Goal: Task Accomplishment & Management: Manage account settings

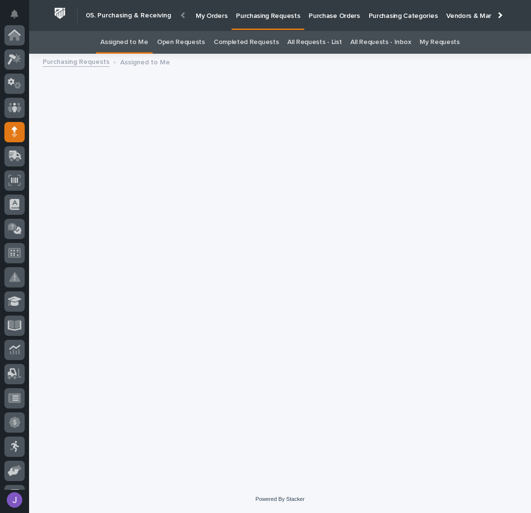
scroll to position [97, 0]
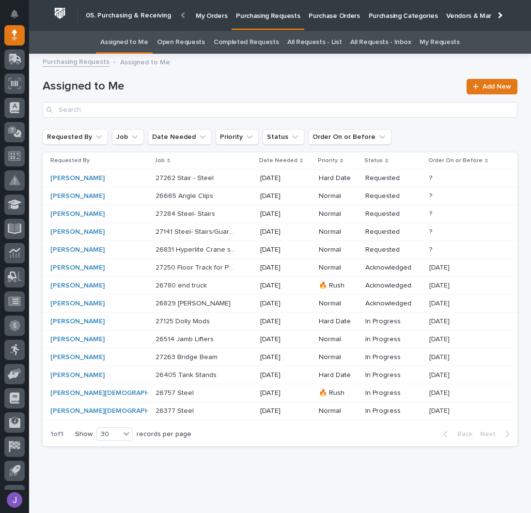
click at [174, 286] on p "26780 end truck" at bounding box center [182, 285] width 53 height 10
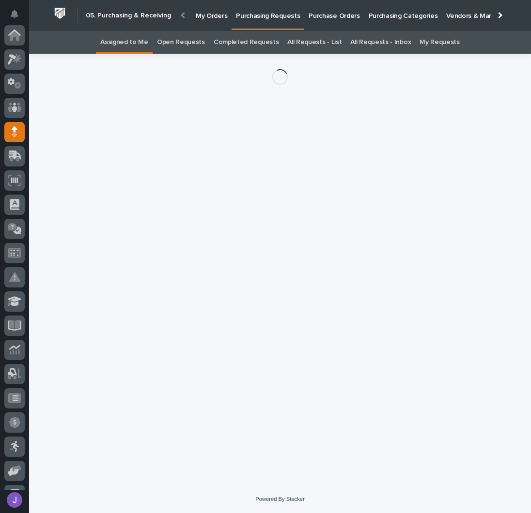
scroll to position [97, 0]
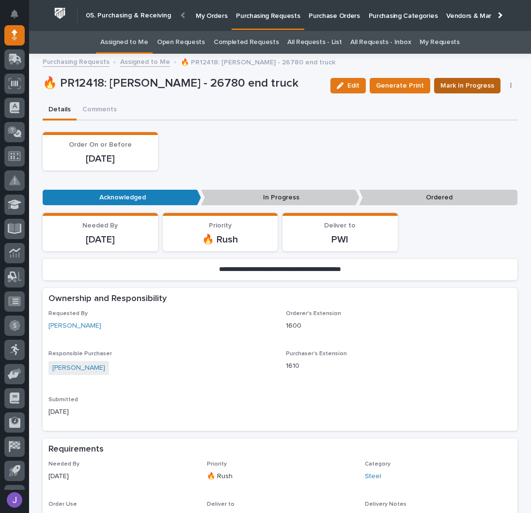
click at [459, 89] on span "Mark In Progress" at bounding box center [467, 86] width 54 height 12
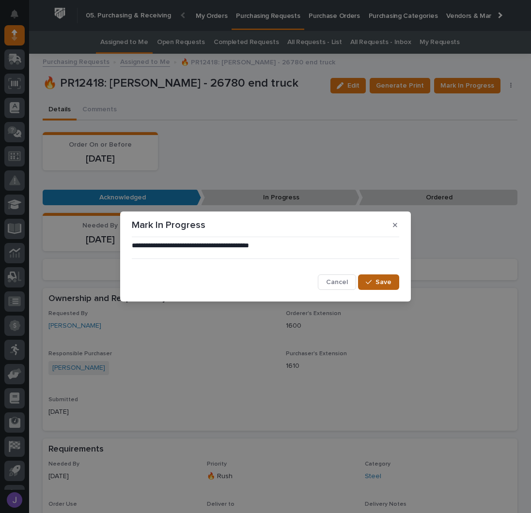
click at [387, 278] on span "Save" at bounding box center [383, 282] width 16 height 9
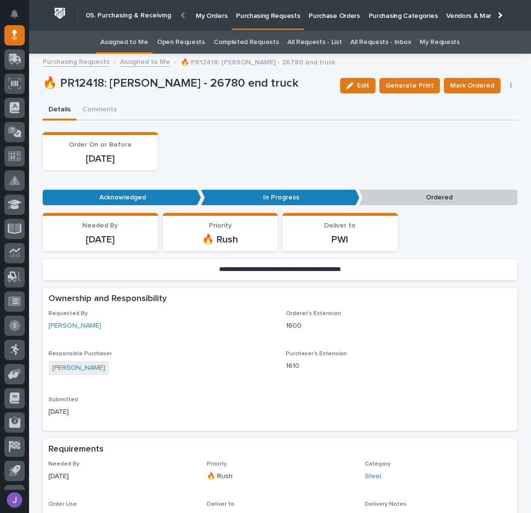
click at [467, 77] on div "Edit Generate Print Mark Ordered Cancel Order Edit Linked PO's" at bounding box center [427, 85] width 182 height 29
click at [469, 80] on span "Mark Ordered" at bounding box center [472, 86] width 44 height 12
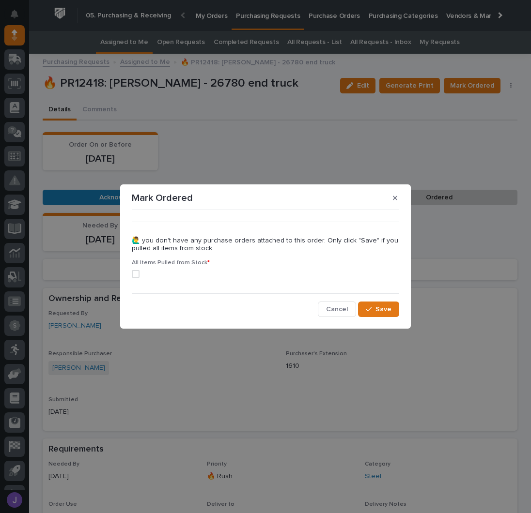
click at [139, 275] on label at bounding box center [265, 274] width 267 height 8
click at [371, 307] on icon "button" at bounding box center [369, 309] width 6 height 7
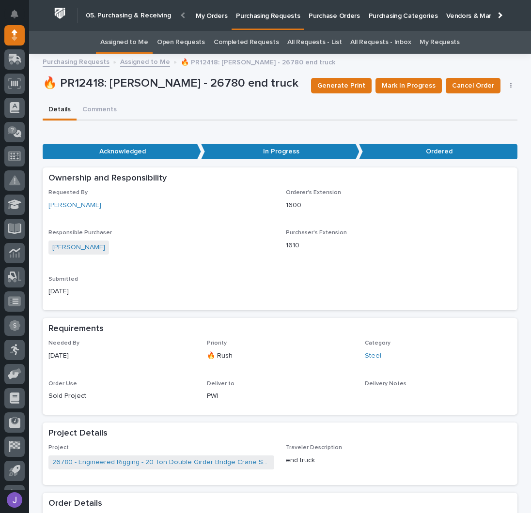
click at [144, 41] on link "Assigned to Me" at bounding box center [124, 42] width 48 height 23
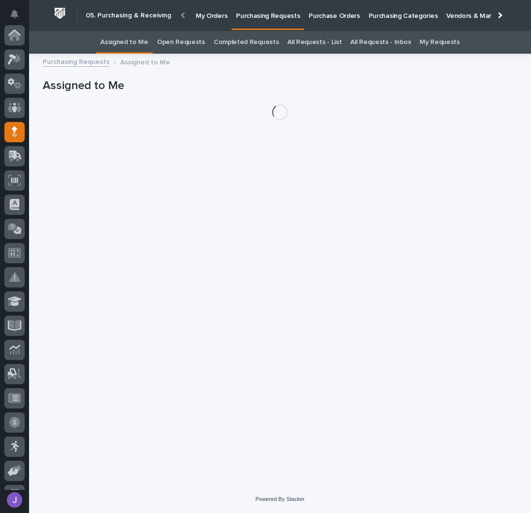
scroll to position [97, 0]
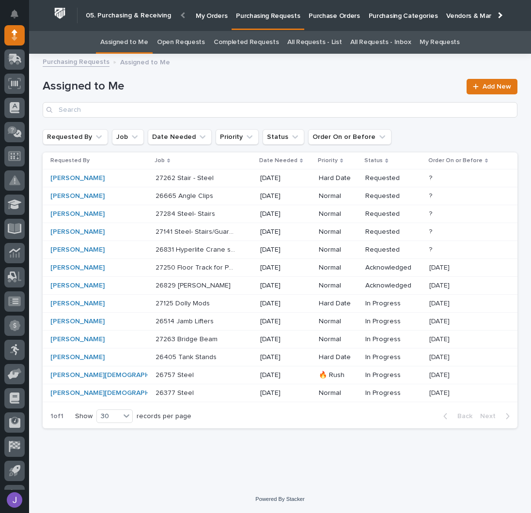
click at [347, 18] on p "Purchase Orders" at bounding box center [334, 10] width 51 height 20
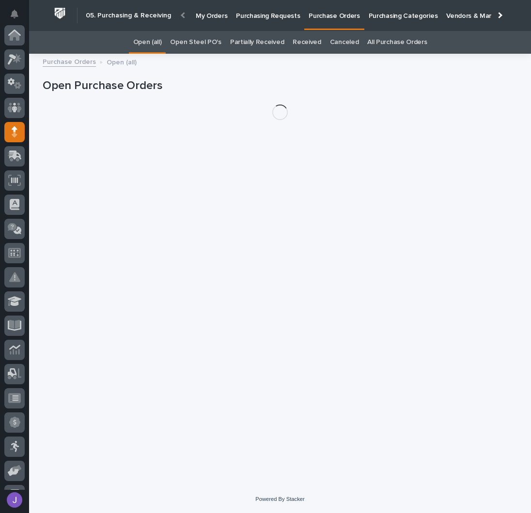
scroll to position [97, 0]
click at [201, 46] on link "Open Steel PO's" at bounding box center [195, 42] width 51 height 23
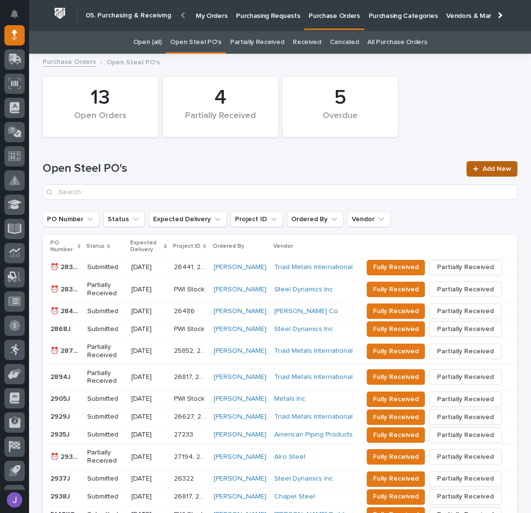
click at [492, 174] on link "Add New" at bounding box center [492, 169] width 51 height 16
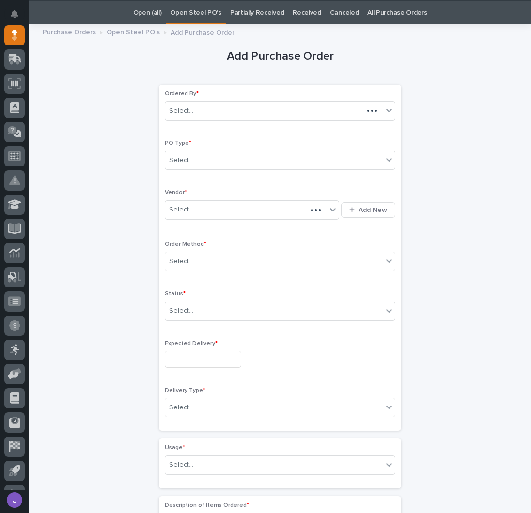
scroll to position [31, 0]
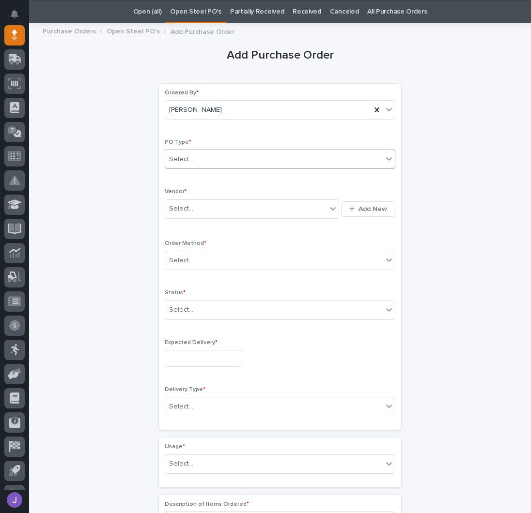
click at [205, 159] on div "Select..." at bounding box center [274, 160] width 218 height 16
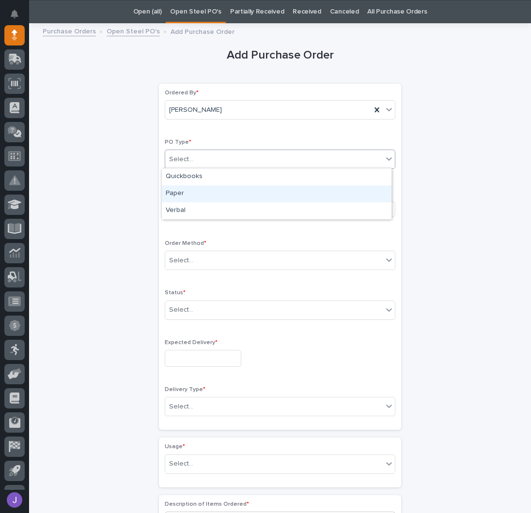
click at [190, 186] on div "Paper" at bounding box center [277, 194] width 230 height 17
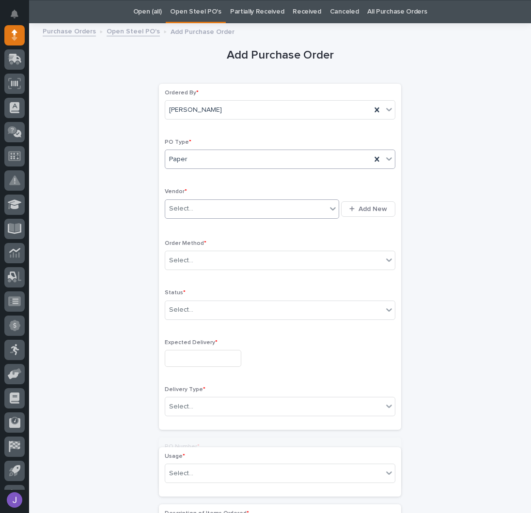
click at [190, 203] on div "Select..." at bounding box center [245, 209] width 161 height 16
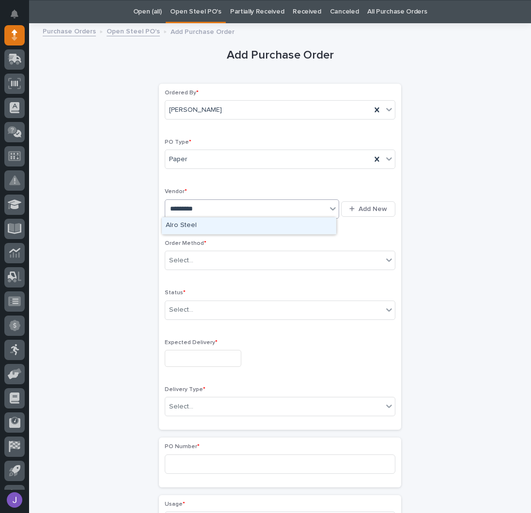
type input "**********"
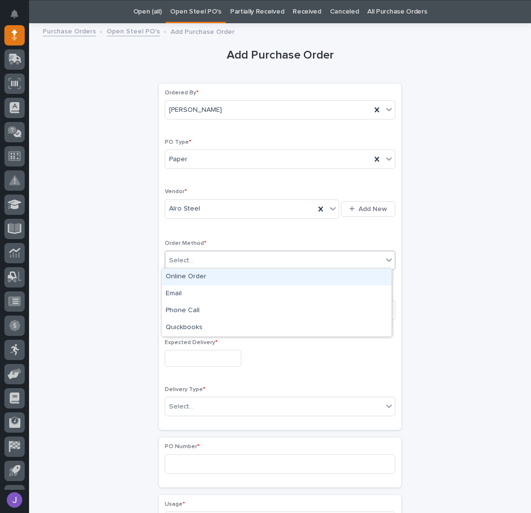
click at [203, 260] on div "Select..." at bounding box center [274, 261] width 218 height 16
click at [184, 280] on div "Online Order" at bounding box center [277, 277] width 230 height 17
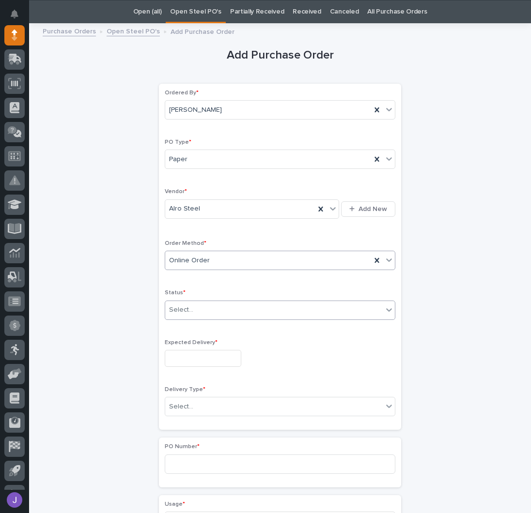
drag, startPoint x: 186, startPoint y: 304, endPoint x: 187, endPoint y: 311, distance: 6.5
click at [186, 305] on div "Select..." at bounding box center [181, 310] width 24 height 10
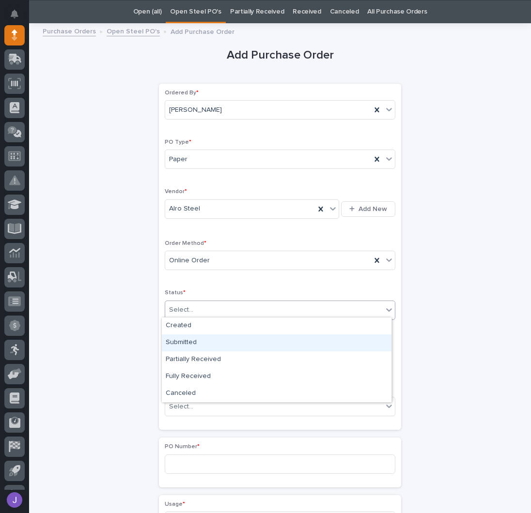
click at [193, 340] on div "Submitted" at bounding box center [277, 343] width 230 height 17
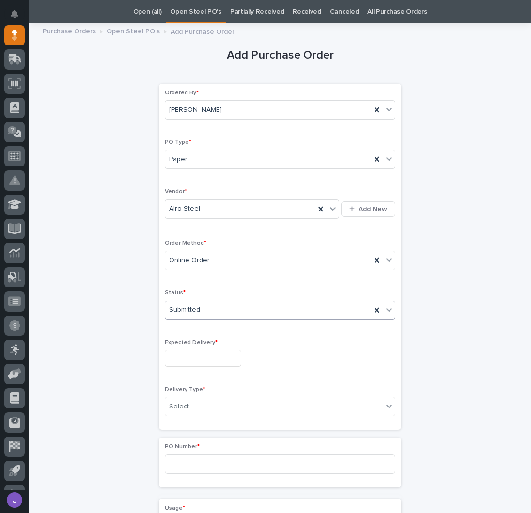
click at [194, 358] on input "text" at bounding box center [203, 358] width 77 height 17
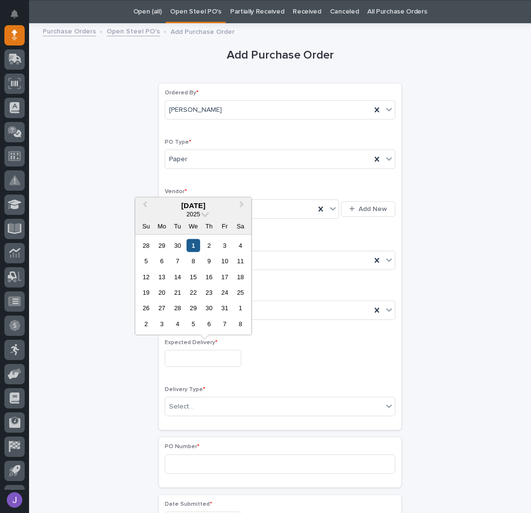
click at [194, 250] on div "1" at bounding box center [193, 245] width 13 height 13
type input "**********"
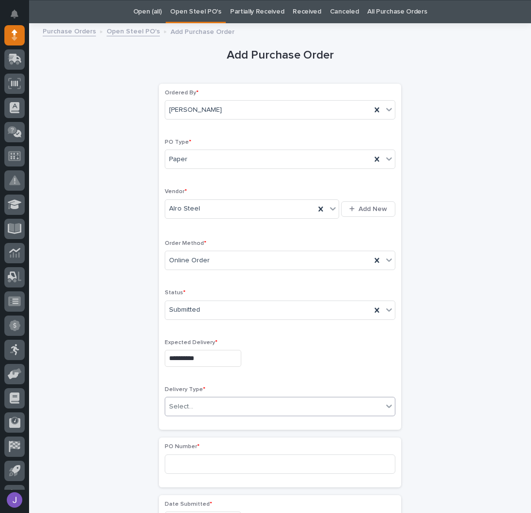
click at [192, 399] on div "Select..." at bounding box center [274, 407] width 218 height 16
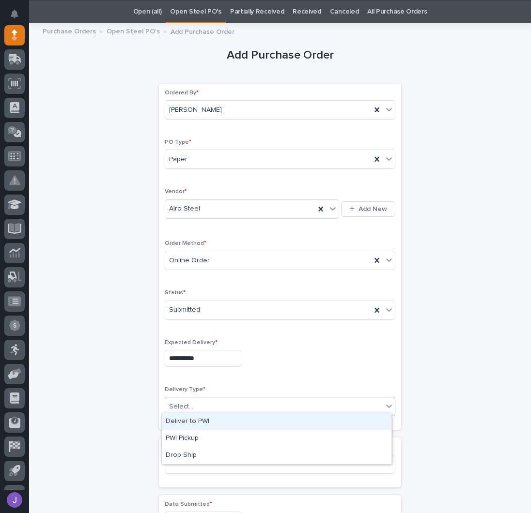
click at [198, 423] on div "Deliver to PWI" at bounding box center [277, 422] width 230 height 17
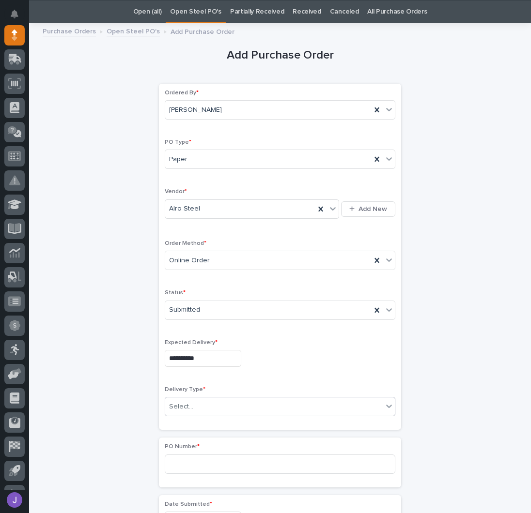
click at [132, 432] on div "**********" at bounding box center [280, 510] width 475 height 963
click at [183, 455] on input at bounding box center [280, 464] width 231 height 19
type input "2940J"
click at [139, 407] on div "**********" at bounding box center [280, 510] width 475 height 963
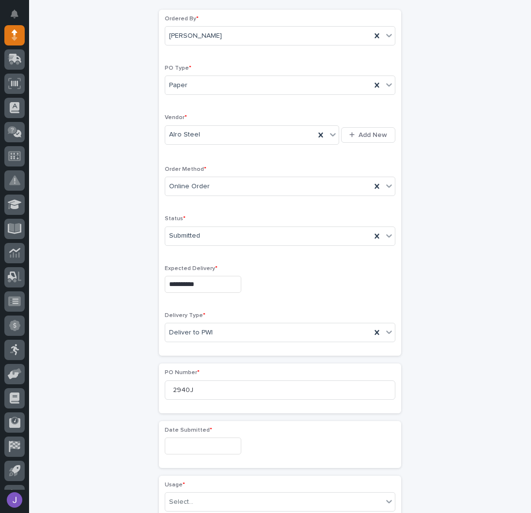
scroll to position [160, 0]
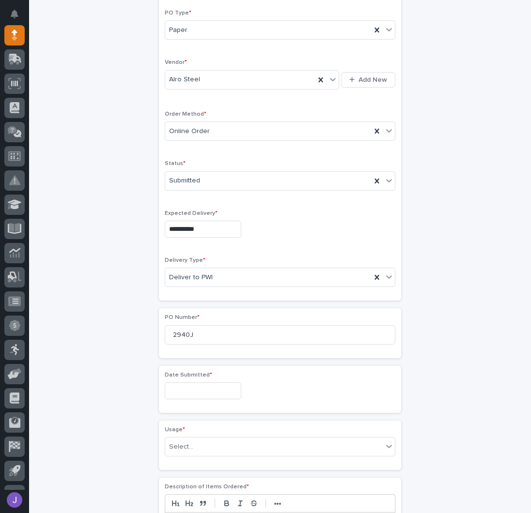
click at [183, 391] on input "text" at bounding box center [203, 391] width 77 height 17
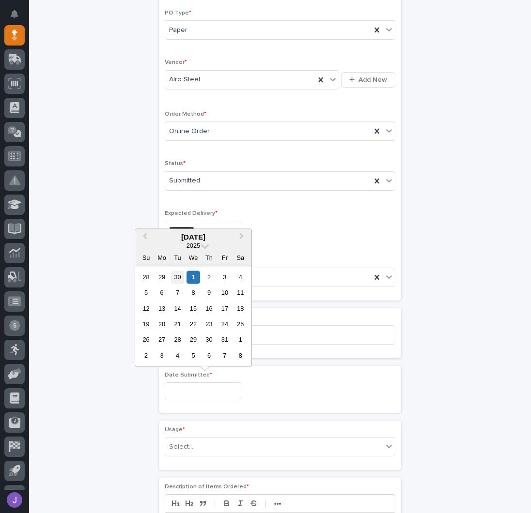
click at [182, 281] on div "30" at bounding box center [177, 277] width 13 height 13
type input "**********"
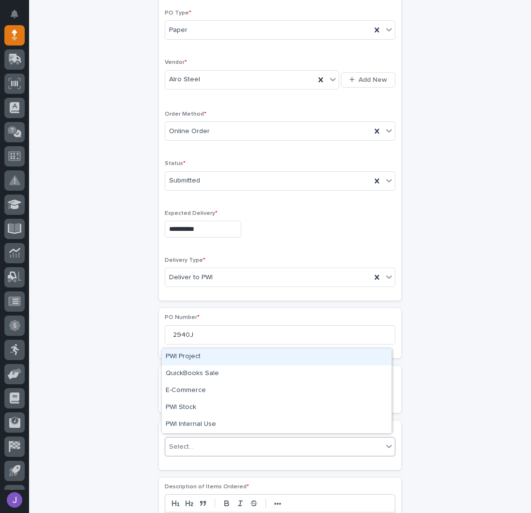
click at [208, 446] on div "Select..." at bounding box center [274, 447] width 218 height 16
click at [191, 361] on div "PWI Project" at bounding box center [277, 357] width 230 height 17
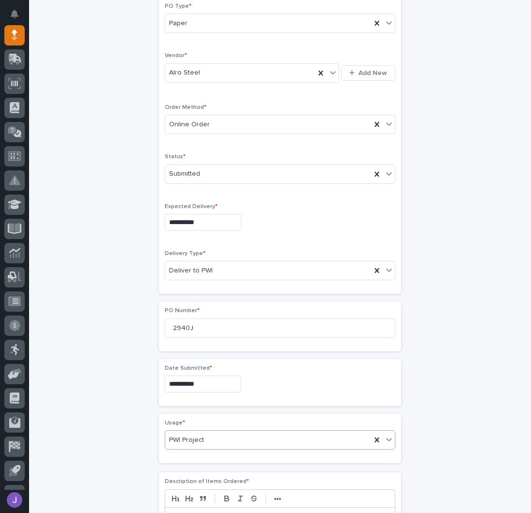
click at [96, 422] on div "**********" at bounding box center [280, 375] width 475 height 964
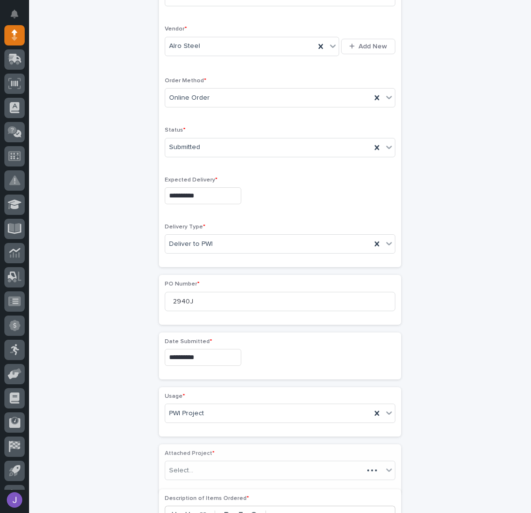
scroll to position [317, 0]
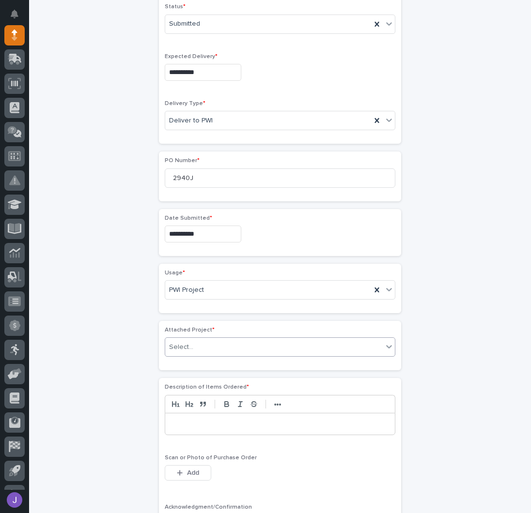
click at [182, 345] on div "Select..." at bounding box center [181, 347] width 24 height 10
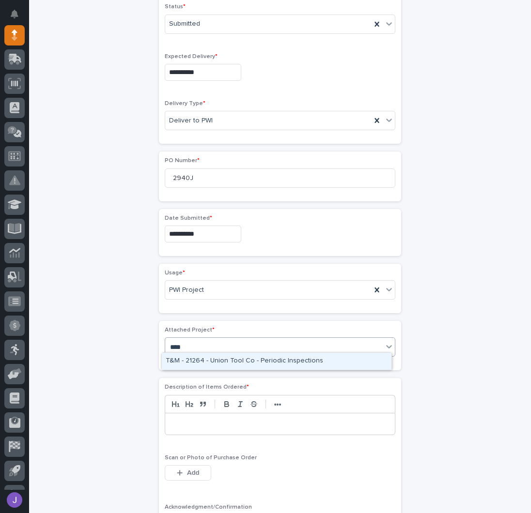
type input "*****"
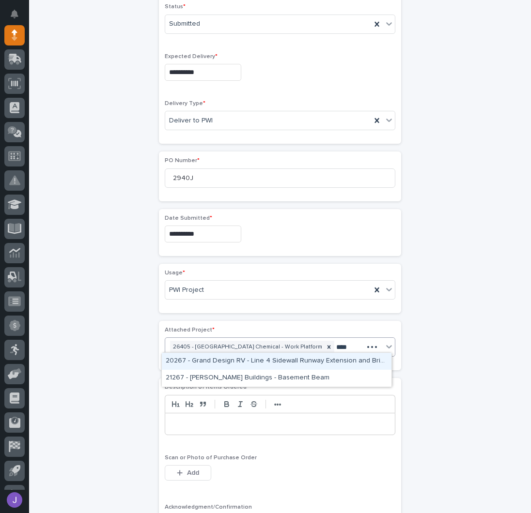
type input "*****"
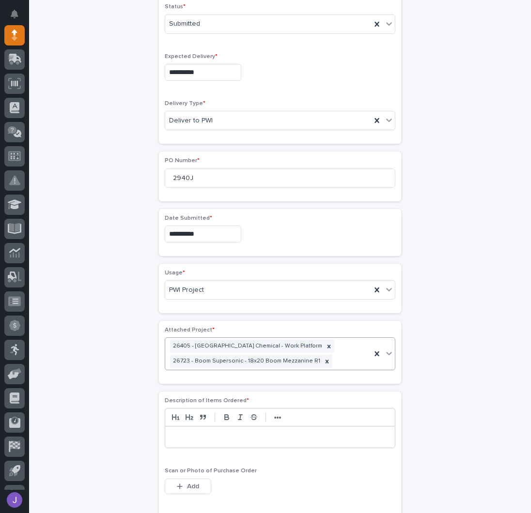
scroll to position [324, 0]
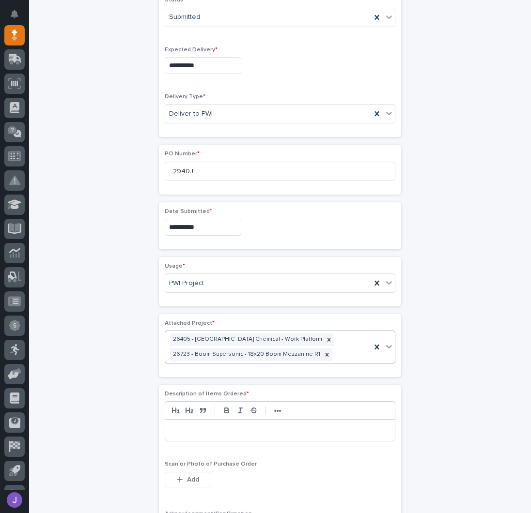
click at [187, 426] on p at bounding box center [279, 431] width 215 height 10
click at [134, 436] on div "**********" at bounding box center [280, 252] width 475 height 1033
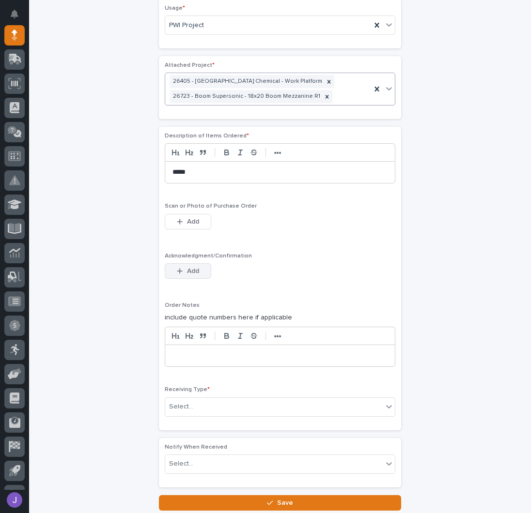
click at [196, 270] on button "Add" at bounding box center [188, 272] width 47 height 16
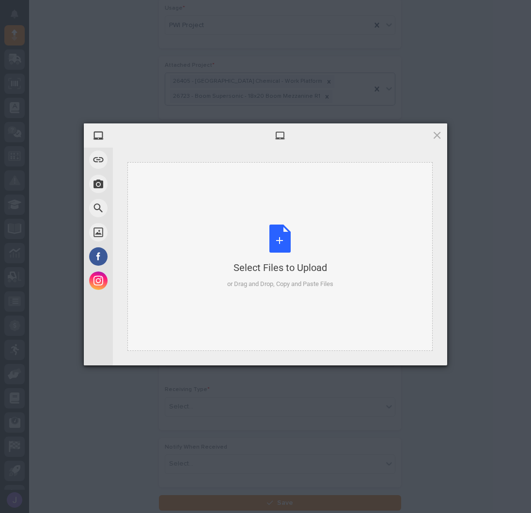
click at [279, 228] on div "Select Files to Upload or Drag and Drop, Copy and Paste Files" at bounding box center [280, 257] width 106 height 64
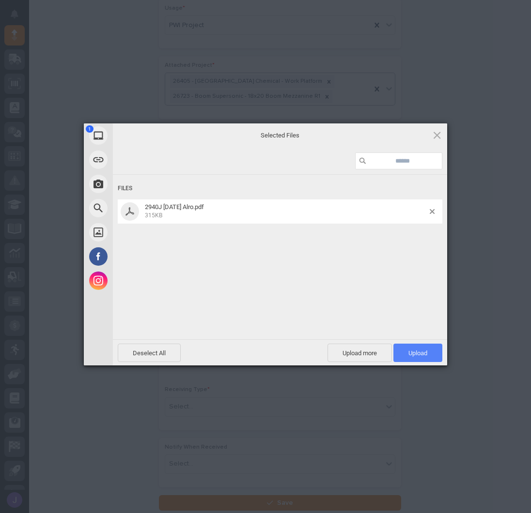
click at [432, 348] on span "Upload 1" at bounding box center [417, 353] width 49 height 18
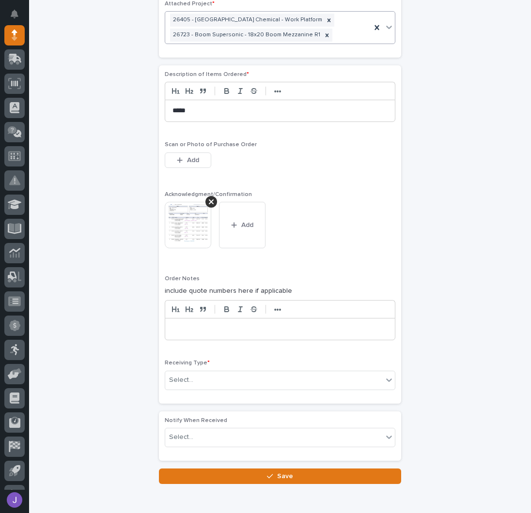
scroll to position [684, 0]
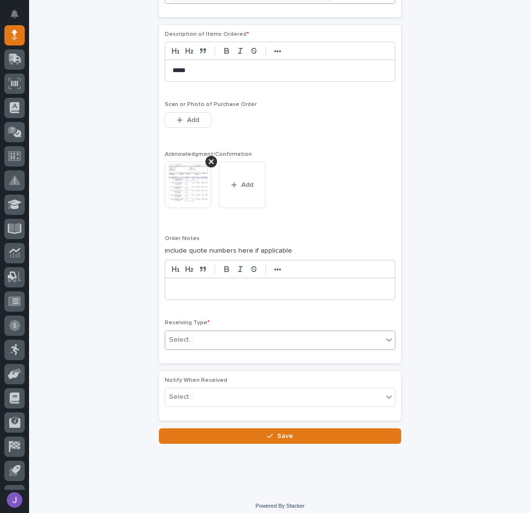
click at [183, 332] on div "Select..." at bounding box center [274, 340] width 218 height 16
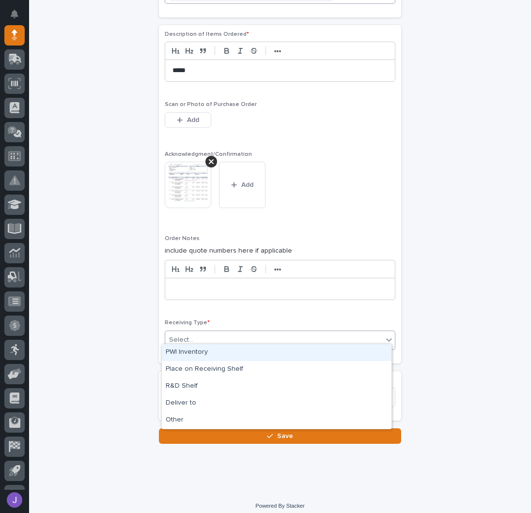
drag, startPoint x: 175, startPoint y: 349, endPoint x: 143, endPoint y: 358, distance: 33.3
click at [175, 350] on div "PWI Inventory" at bounding box center [277, 352] width 230 height 17
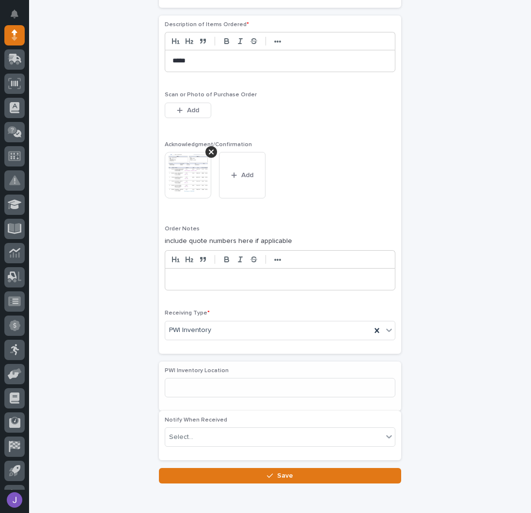
scroll to position [719, 0]
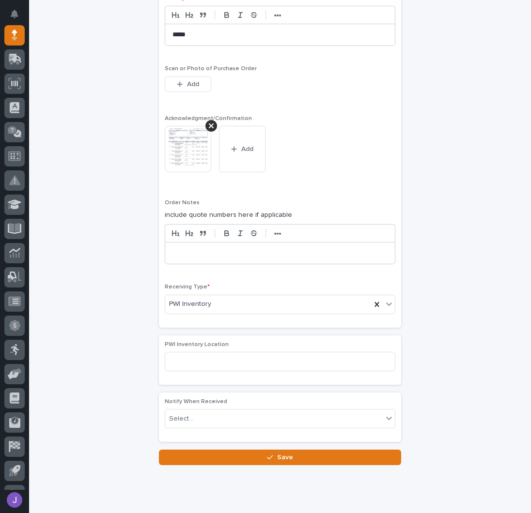
click at [221, 451] on button "Save" at bounding box center [280, 458] width 242 height 16
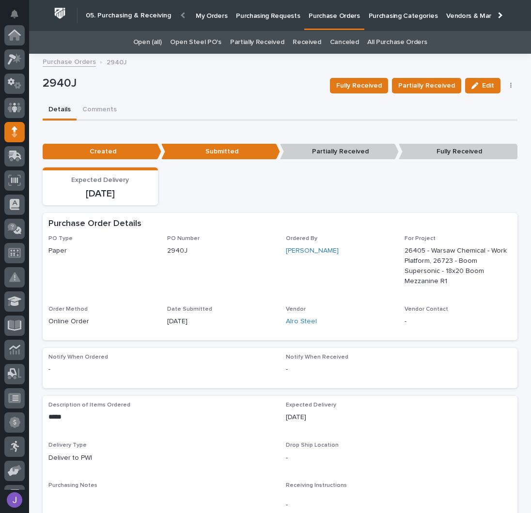
scroll to position [97, 0]
click at [249, 202] on div "Expected Delivery [DATE]" at bounding box center [280, 187] width 475 height 38
click at [224, 86] on p "2940J" at bounding box center [183, 84] width 280 height 14
click at [257, 12] on p "Purchasing Requests" at bounding box center [268, 10] width 64 height 20
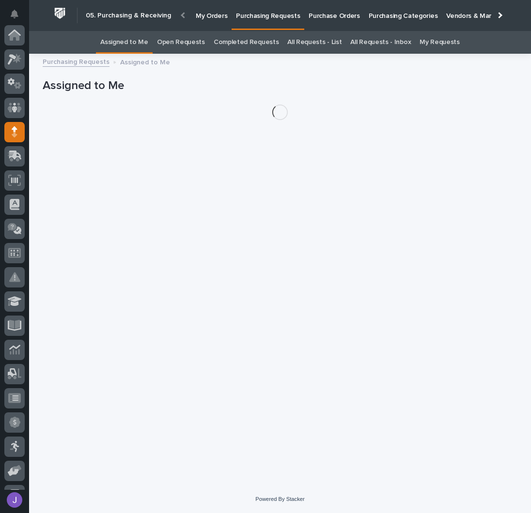
scroll to position [97, 0]
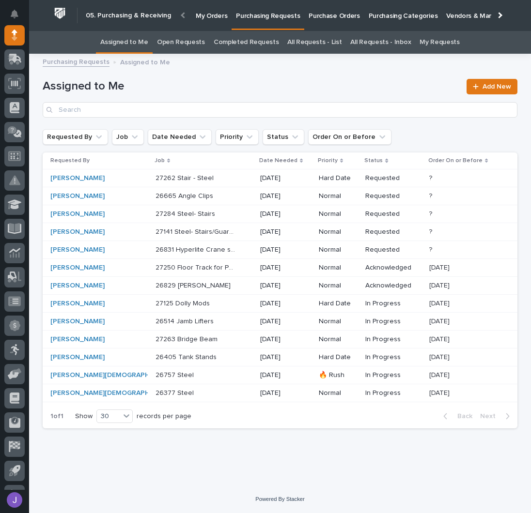
click at [252, 66] on div "Purchasing Requests Assigned to Me" at bounding box center [280, 63] width 484 height 14
click at [186, 439] on div "Loading... Saving… Loading... Saving… Assigned to Me Add New Requested By Job D…" at bounding box center [280, 261] width 484 height 402
click at [206, 354] on p at bounding box center [196, 358] width 81 height 8
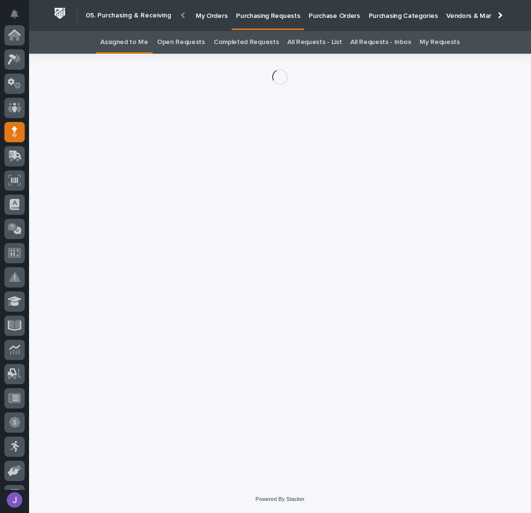
scroll to position [97, 0]
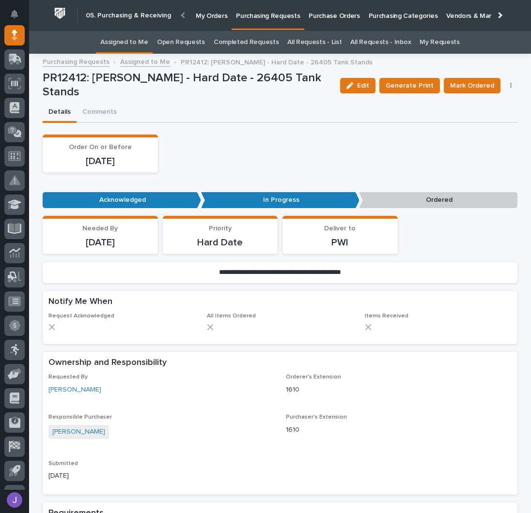
click at [509, 85] on button "button" at bounding box center [511, 85] width 14 height 7
click at [485, 121] on span "Edit Linked PO's" at bounding box center [479, 121] width 49 height 12
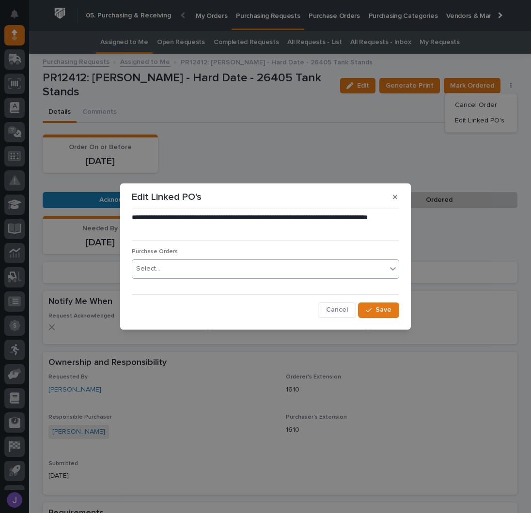
click at [172, 261] on div "Select..." at bounding box center [265, 269] width 267 height 19
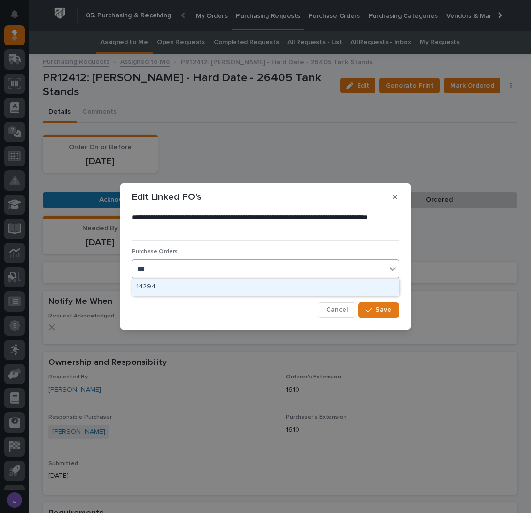
type input "****"
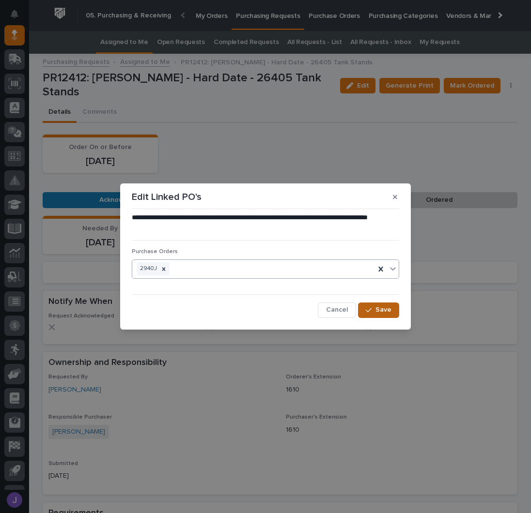
click at [388, 308] on span "Save" at bounding box center [383, 310] width 16 height 9
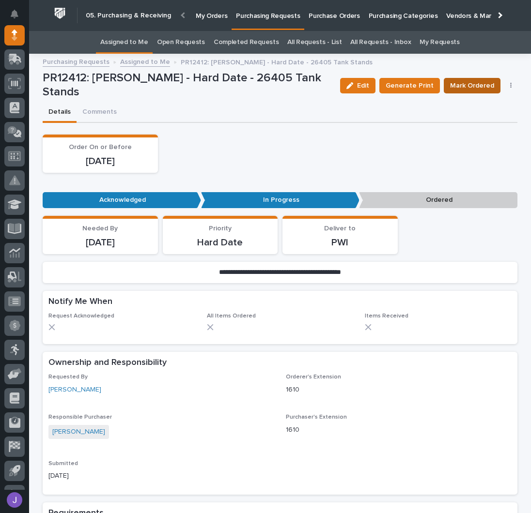
click at [484, 87] on span "Mark Ordered" at bounding box center [472, 86] width 44 height 12
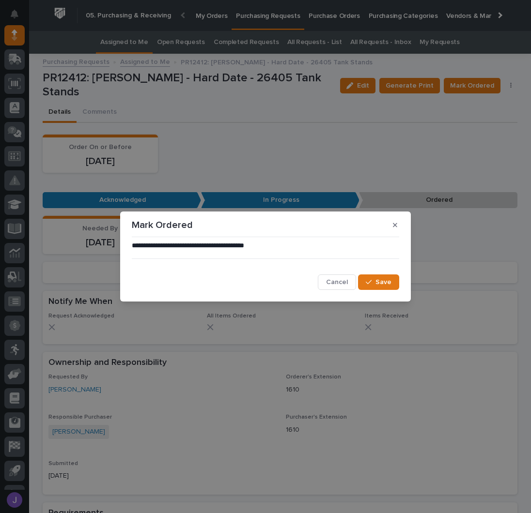
click at [336, 281] on span "Cancel" at bounding box center [337, 282] width 22 height 9
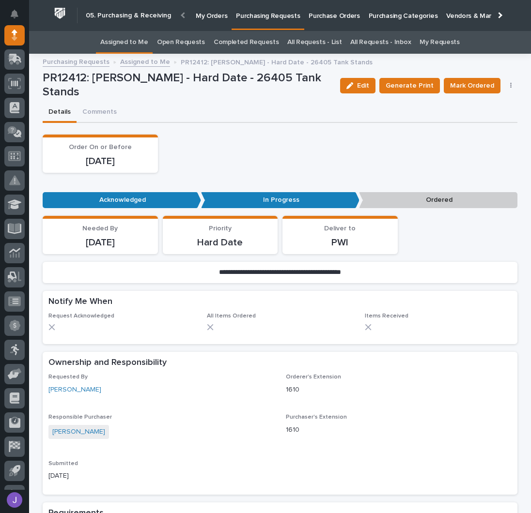
click at [129, 44] on link "Assigned to Me" at bounding box center [124, 42] width 48 height 23
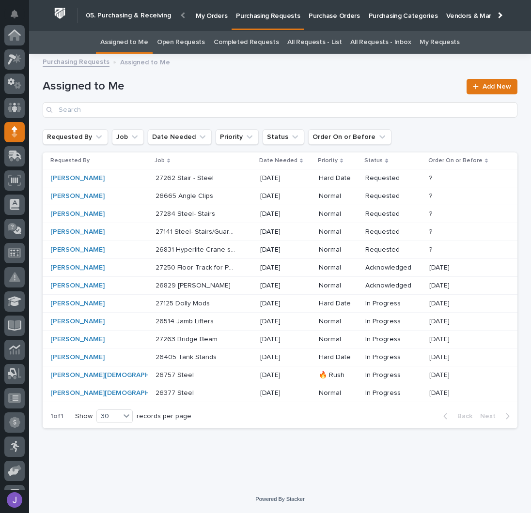
scroll to position [97, 0]
click at [177, 212] on p "27284 Steel- Stairs" at bounding box center [187, 213] width 62 height 10
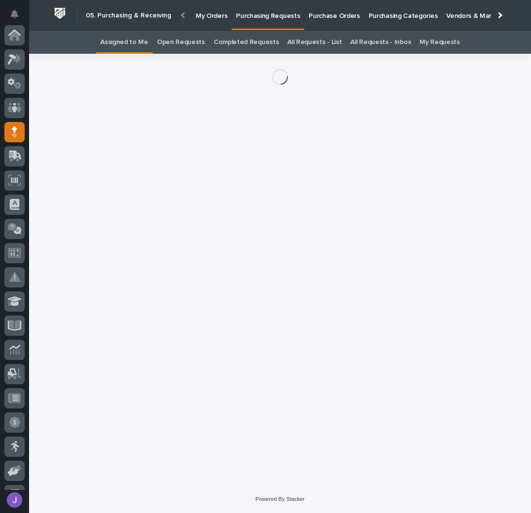
scroll to position [97, 0]
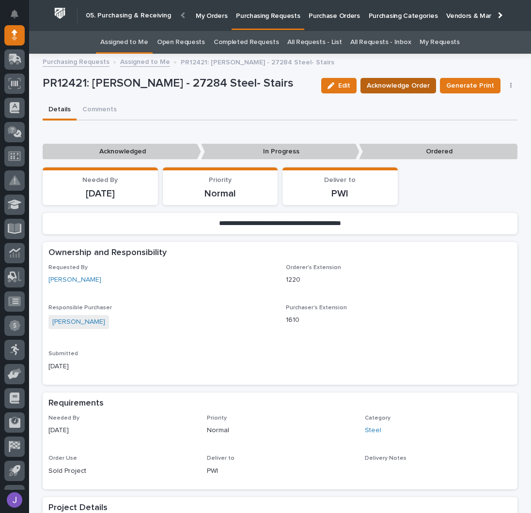
click at [378, 88] on span "Acknowledge Order" at bounding box center [398, 86] width 63 height 12
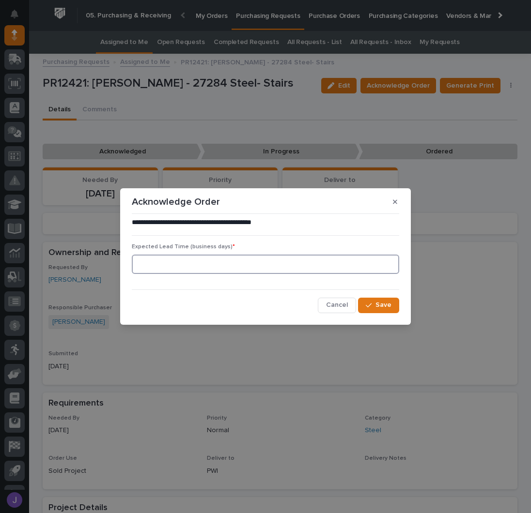
click at [183, 265] on input at bounding box center [265, 264] width 267 height 19
type input "0"
click at [373, 299] on button "Save" at bounding box center [378, 306] width 41 height 16
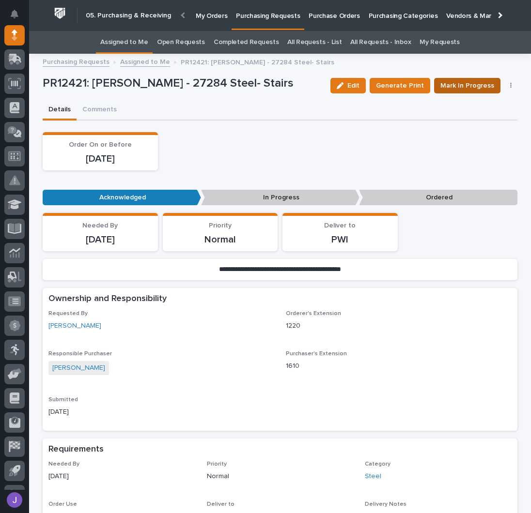
click at [446, 89] on span "Mark In Progress" at bounding box center [467, 86] width 54 height 12
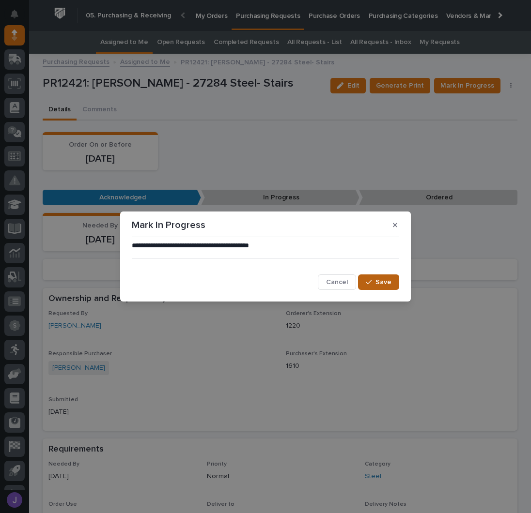
click at [377, 280] on span "Save" at bounding box center [383, 282] width 16 height 9
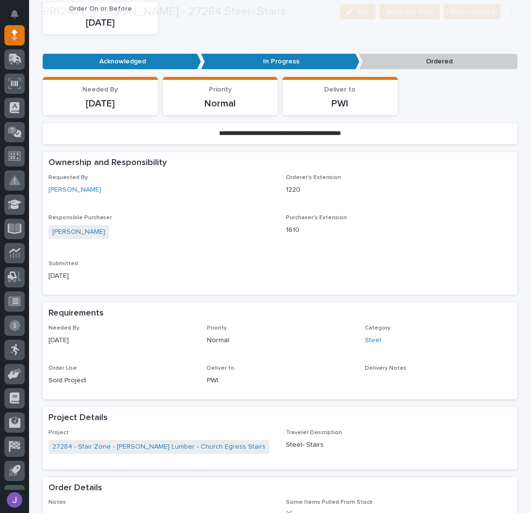
scroll to position [258, 0]
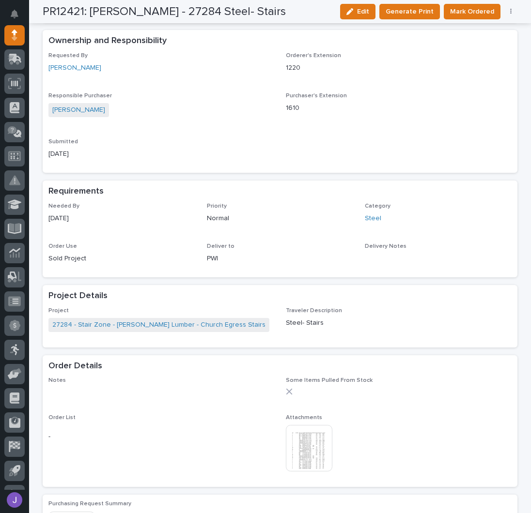
click at [295, 455] on img at bounding box center [309, 448] width 47 height 47
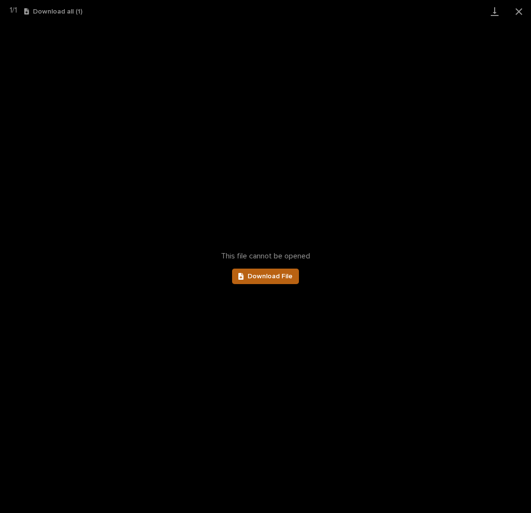
click at [265, 280] on span "Download File" at bounding box center [270, 276] width 45 height 7
click at [518, 11] on button "Close gallery" at bounding box center [519, 11] width 24 height 23
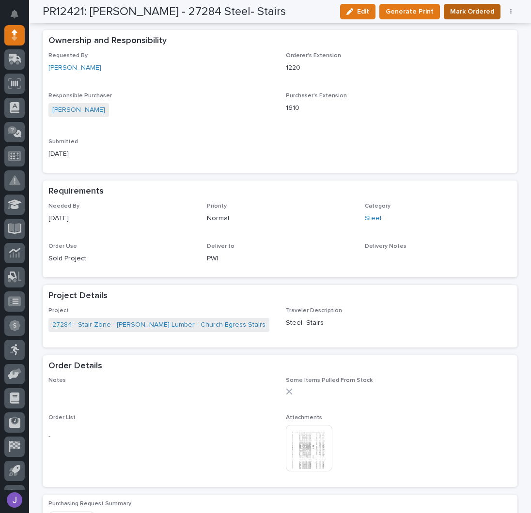
click at [457, 5] on button "Mark Ordered" at bounding box center [472, 12] width 57 height 16
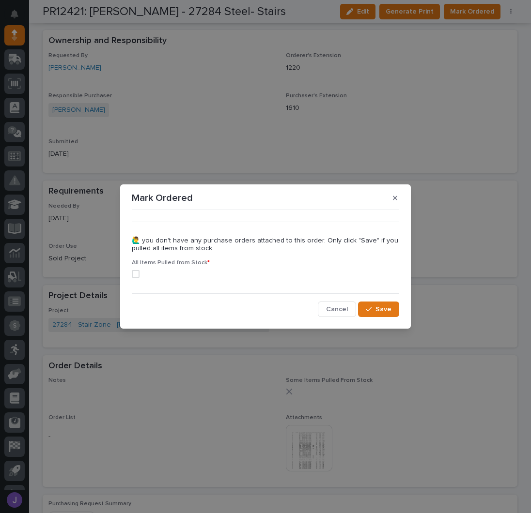
click at [138, 276] on span at bounding box center [136, 274] width 8 height 8
click at [382, 311] on span "Save" at bounding box center [383, 309] width 16 height 9
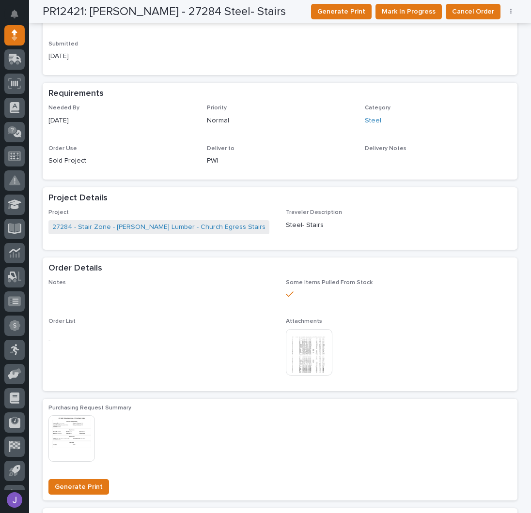
scroll to position [0, 0]
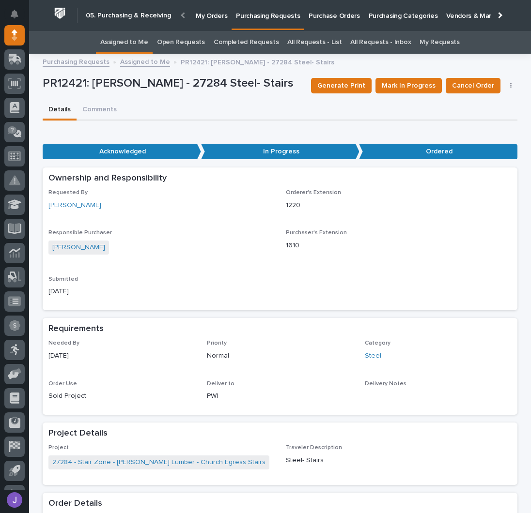
click at [136, 41] on link "Assigned to Me" at bounding box center [124, 42] width 48 height 23
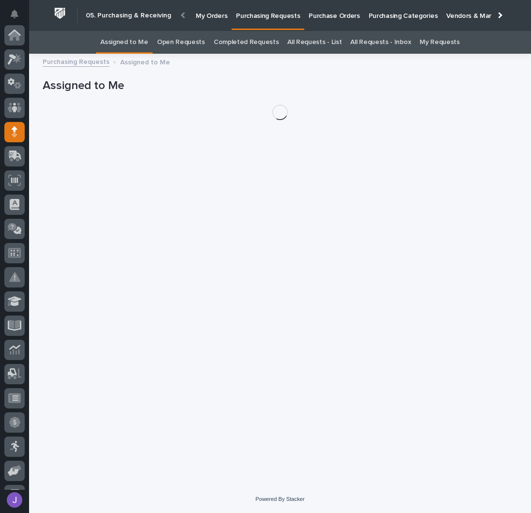
scroll to position [97, 0]
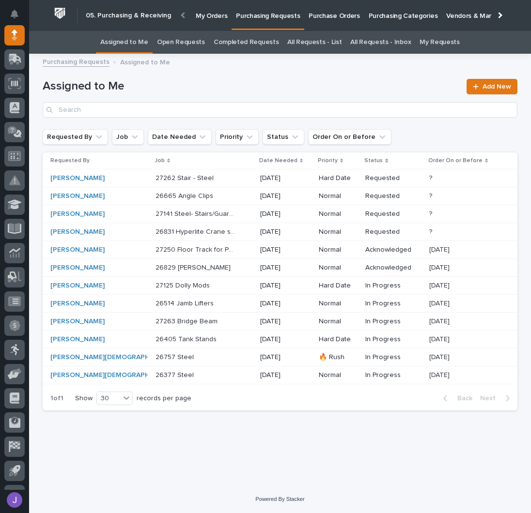
click at [208, 178] on p at bounding box center [196, 178] width 81 height 8
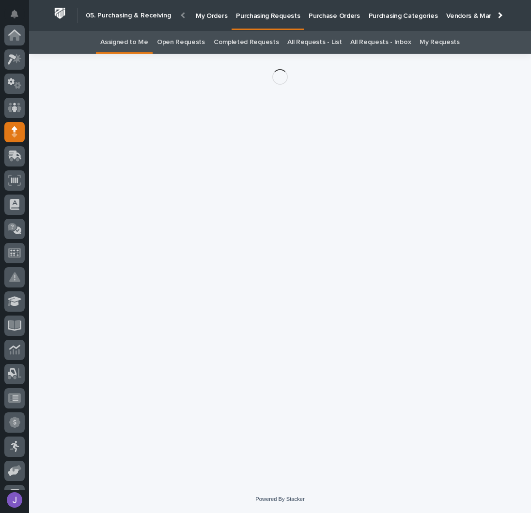
scroll to position [97, 0]
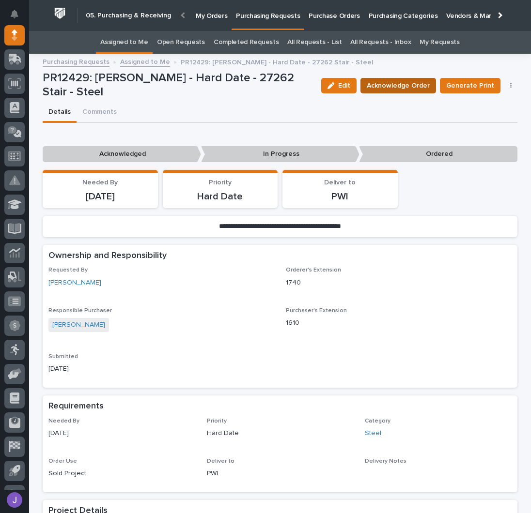
click at [398, 90] on span "Acknowledge Order" at bounding box center [398, 86] width 63 height 12
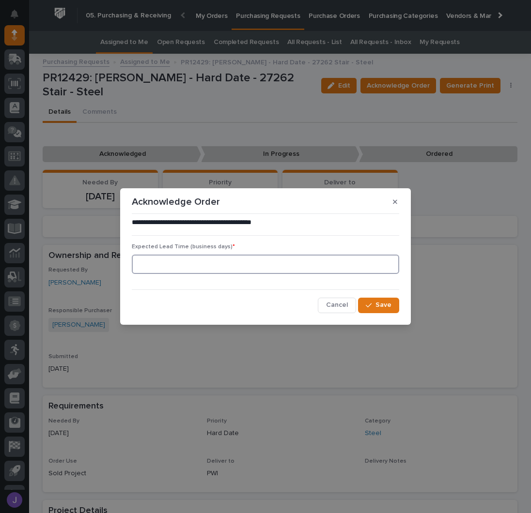
drag, startPoint x: 206, startPoint y: 261, endPoint x: 213, endPoint y: 259, distance: 6.5
click at [207, 262] on input at bounding box center [265, 264] width 267 height 19
type input "0"
click at [399, 305] on div "**********" at bounding box center [265, 266] width 272 height 100
click at [398, 305] on button "Save" at bounding box center [378, 306] width 41 height 16
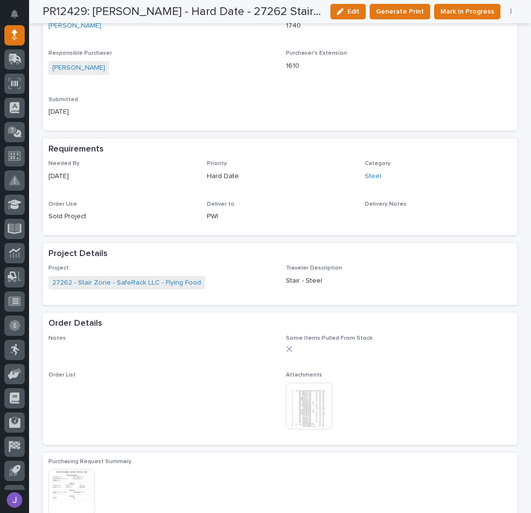
scroll to position [323, 0]
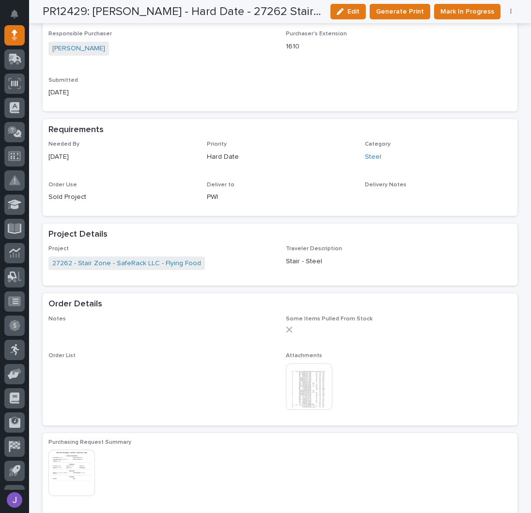
click at [313, 389] on img at bounding box center [309, 387] width 47 height 47
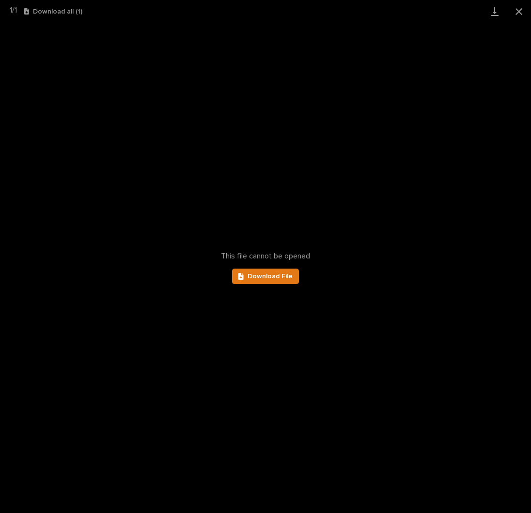
click at [286, 285] on div "This file cannot be opened Download File" at bounding box center [265, 268] width 531 height 491
click at [284, 279] on span "Download File" at bounding box center [270, 276] width 45 height 7
click at [516, 12] on button "Close gallery" at bounding box center [519, 11] width 24 height 23
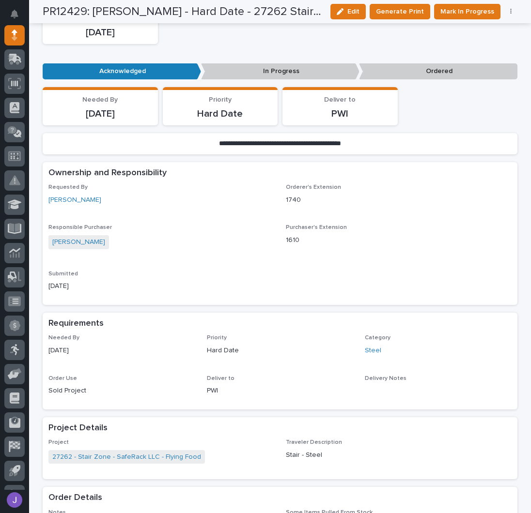
scroll to position [0, 0]
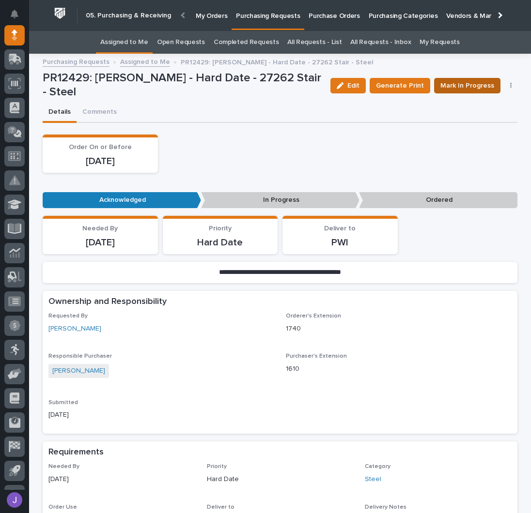
click at [475, 84] on span "Mark In Progress" at bounding box center [467, 86] width 54 height 12
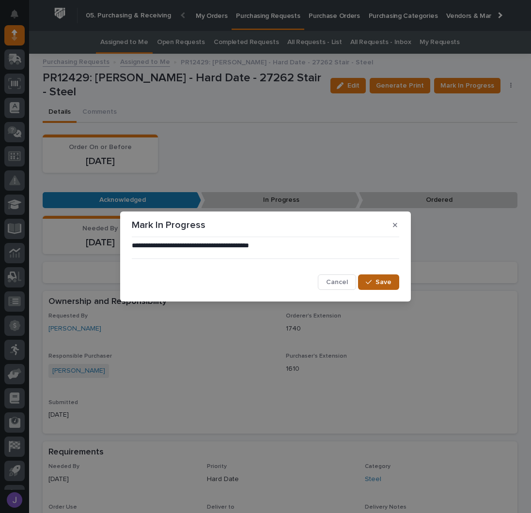
click at [378, 284] on span "Save" at bounding box center [383, 282] width 16 height 9
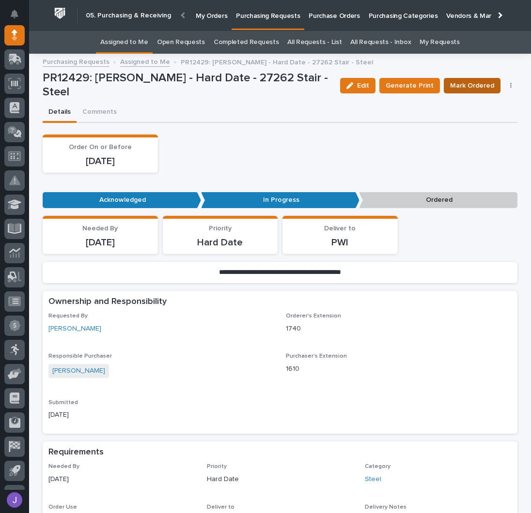
click at [470, 88] on span "Mark Ordered" at bounding box center [472, 86] width 44 height 12
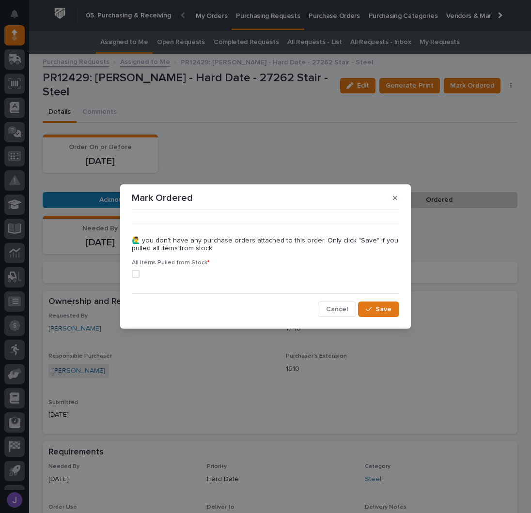
click at [139, 275] on span at bounding box center [136, 274] width 8 height 8
click at [384, 309] on span "Save" at bounding box center [383, 309] width 16 height 9
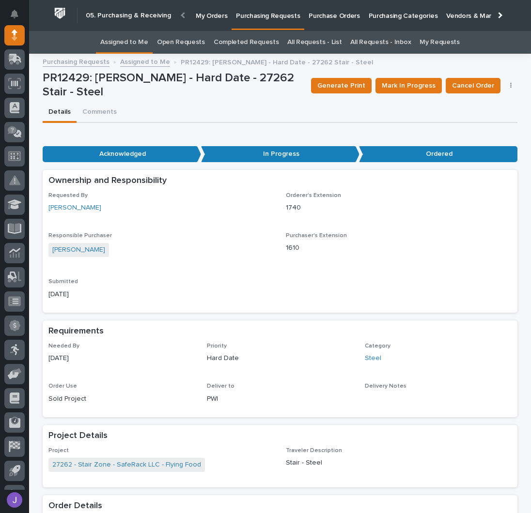
click at [144, 48] on link "Assigned to Me" at bounding box center [124, 42] width 48 height 23
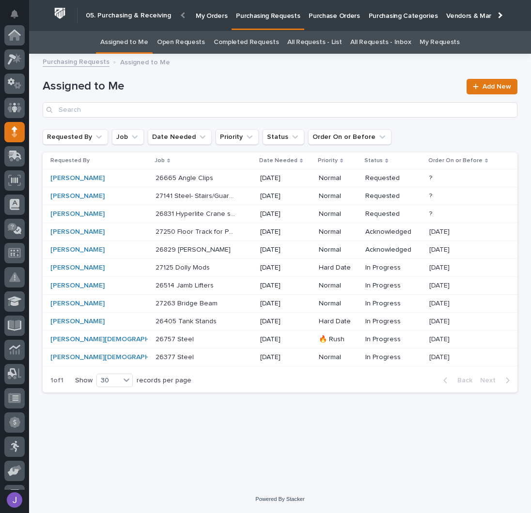
scroll to position [97, 0]
click at [227, 232] on div "27250 Floor Track for Paint Repair Area - Steel 27250 Floor Track for Paint Rep…" at bounding box center [204, 232] width 97 height 16
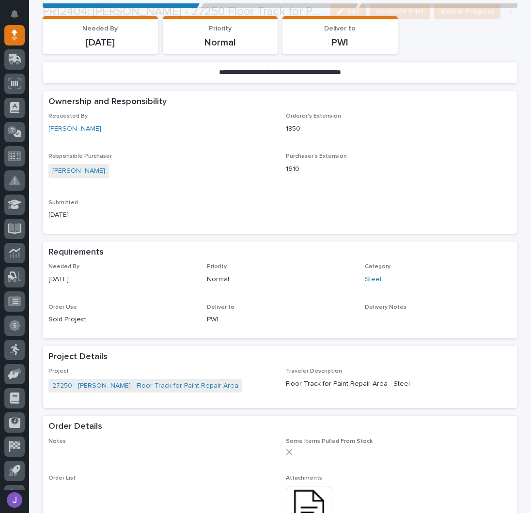
scroll to position [323, 0]
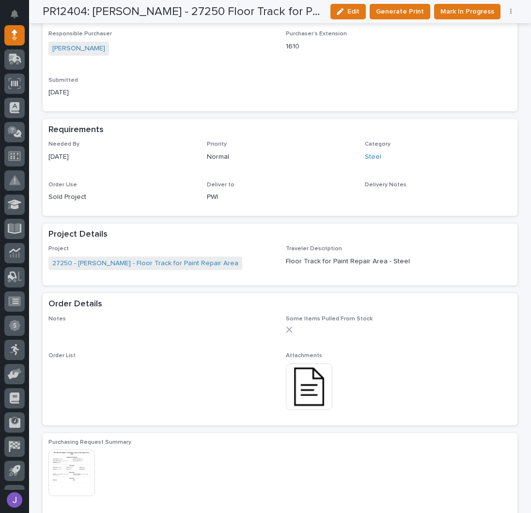
click at [309, 402] on img at bounding box center [309, 387] width 47 height 47
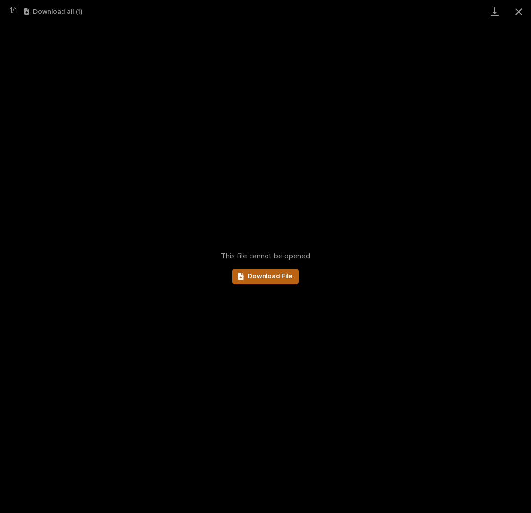
click at [265, 277] on span "Download File" at bounding box center [270, 276] width 45 height 7
click at [513, 9] on button "Close gallery" at bounding box center [519, 11] width 24 height 23
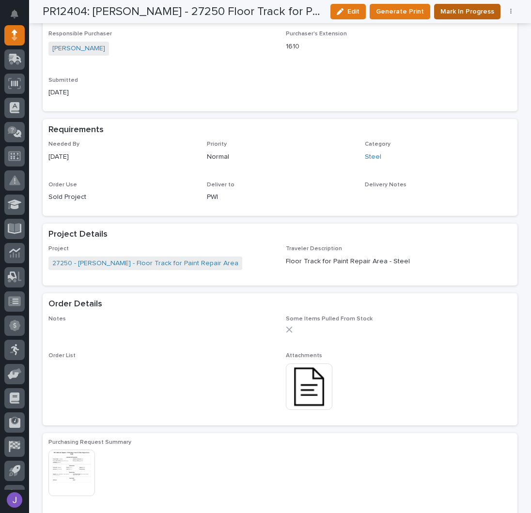
click at [450, 11] on span "Mark In Progress" at bounding box center [467, 12] width 54 height 12
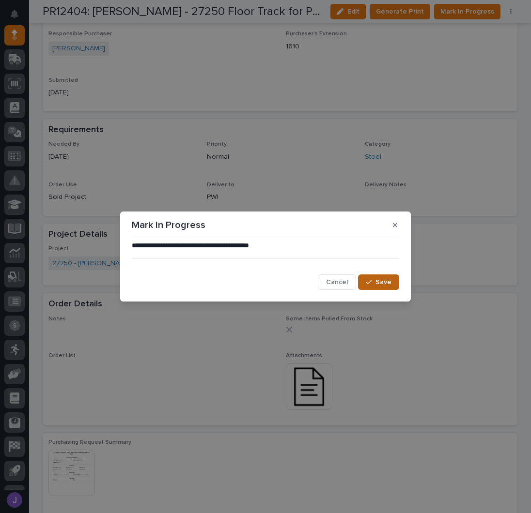
click at [379, 280] on span "Save" at bounding box center [383, 282] width 16 height 9
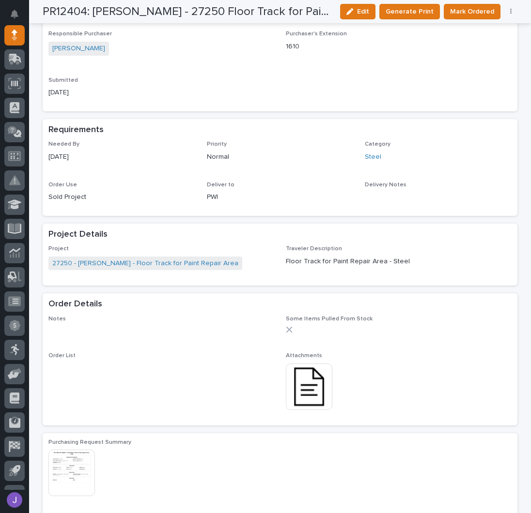
click at [170, 153] on p "[DATE]" at bounding box center [121, 157] width 147 height 10
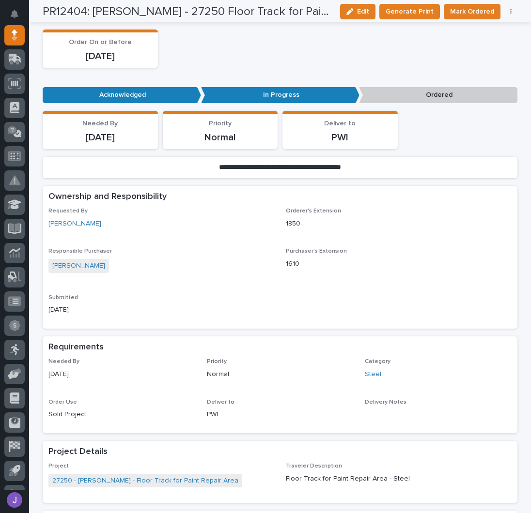
scroll to position [0, 0]
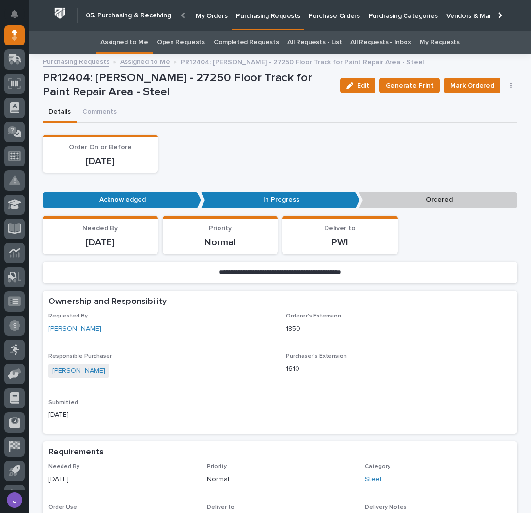
click at [280, 157] on div "Order On or Before [DATE]" at bounding box center [280, 154] width 475 height 38
click at [132, 47] on link "Assigned to Me" at bounding box center [124, 42] width 48 height 23
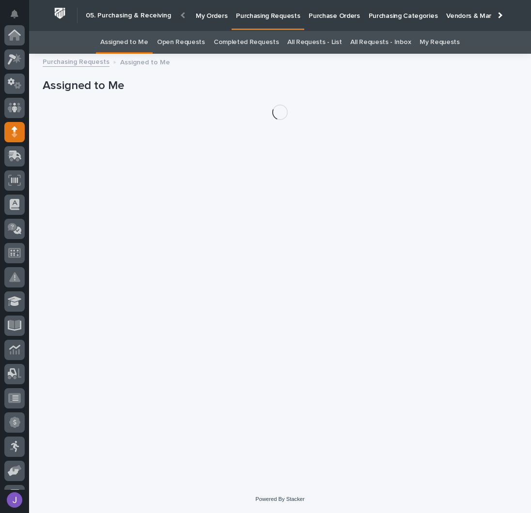
scroll to position [97, 0]
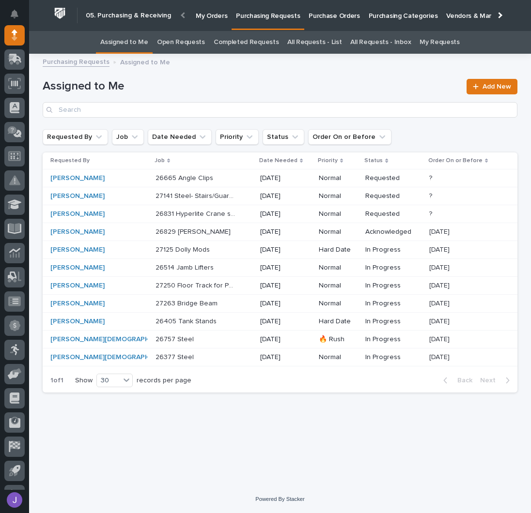
click at [218, 182] on div "26665 Angle Clips 26665 Angle Clips" at bounding box center [204, 179] width 97 height 16
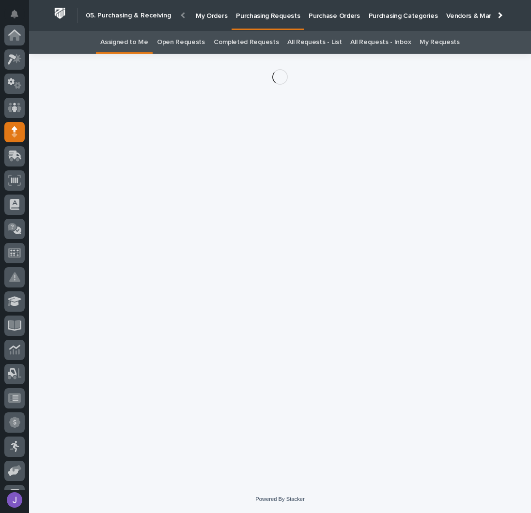
scroll to position [97, 0]
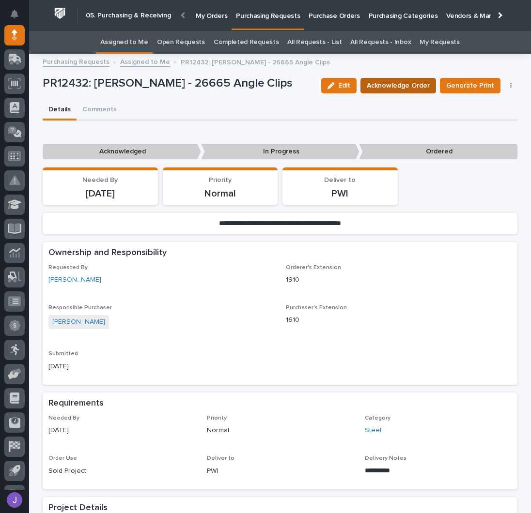
click at [399, 87] on span "Acknowledge Order" at bounding box center [398, 86] width 63 height 12
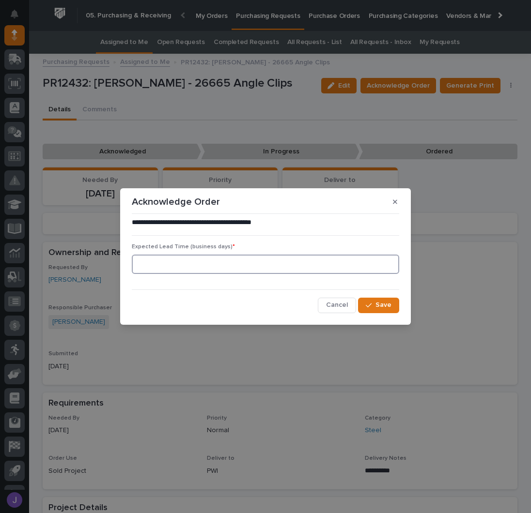
click at [181, 270] on input at bounding box center [265, 264] width 267 height 19
type input "0"
click at [371, 308] on icon "button" at bounding box center [369, 305] width 6 height 7
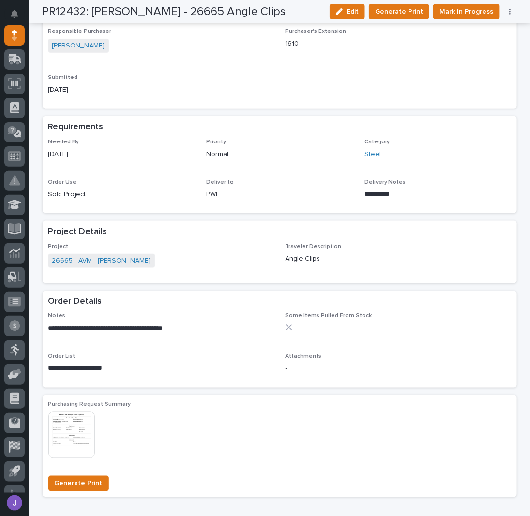
scroll to position [0, 0]
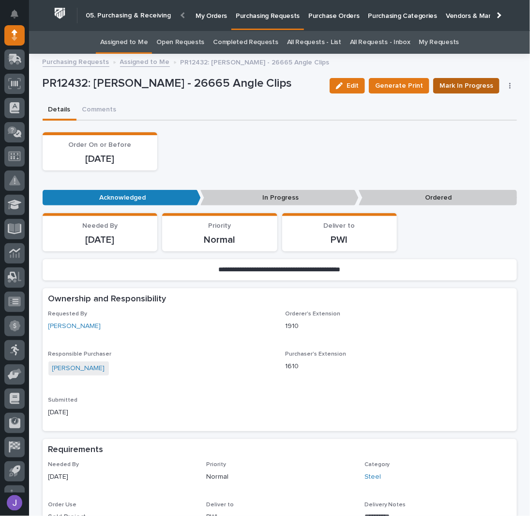
click at [452, 91] on span "Mark In Progress" at bounding box center [467, 86] width 54 height 12
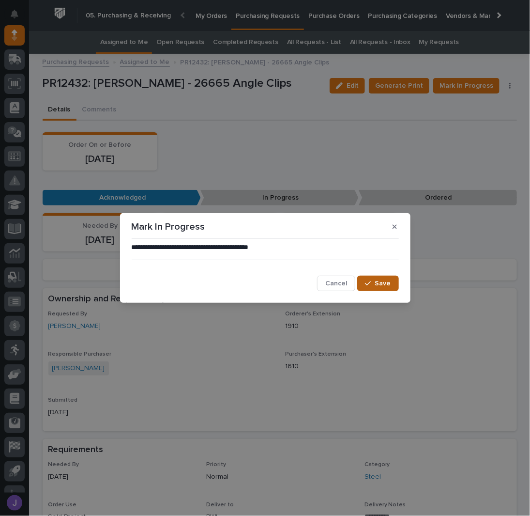
click at [377, 287] on span "Save" at bounding box center [383, 283] width 16 height 9
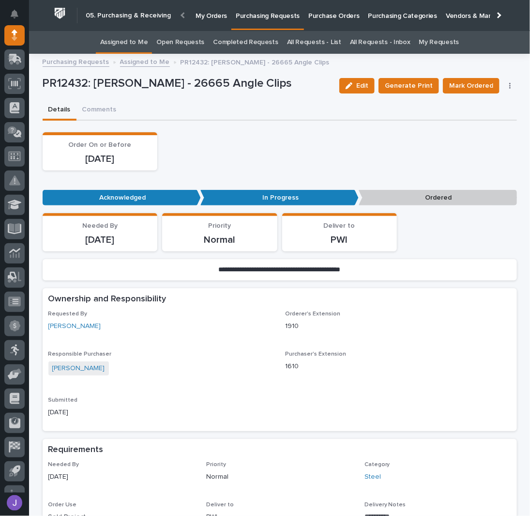
click at [126, 41] on link "Assigned to Me" at bounding box center [124, 42] width 48 height 23
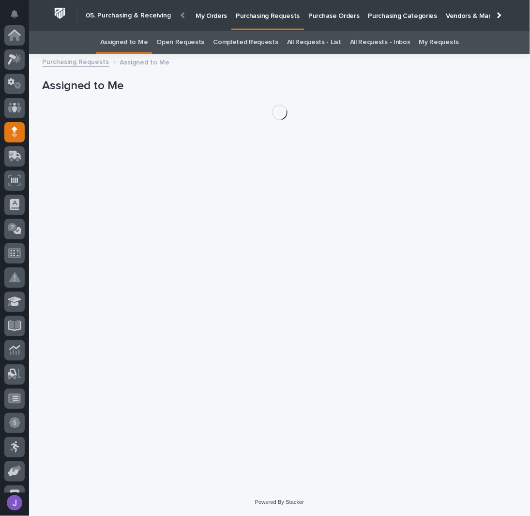
scroll to position [97, 0]
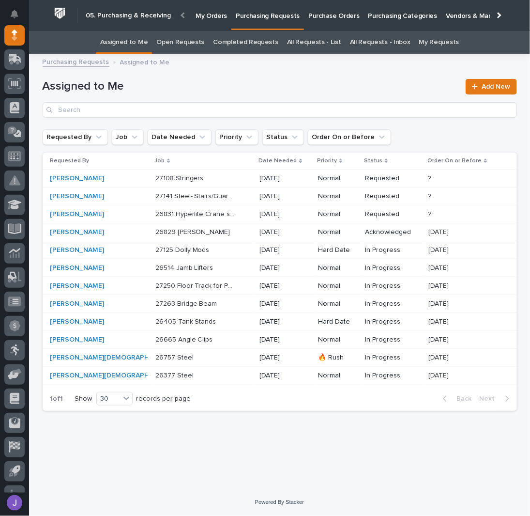
click at [194, 177] on p at bounding box center [196, 178] width 81 height 8
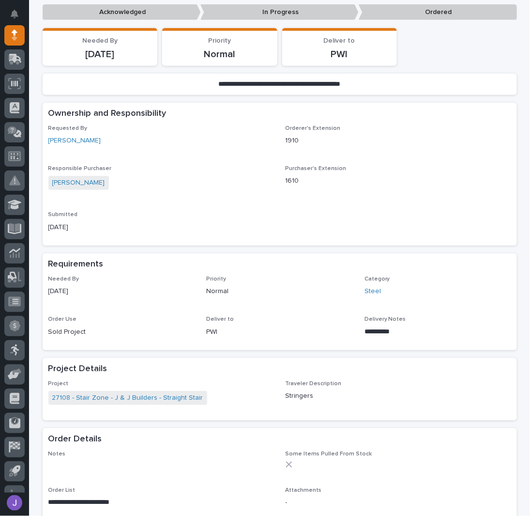
scroll to position [194, 0]
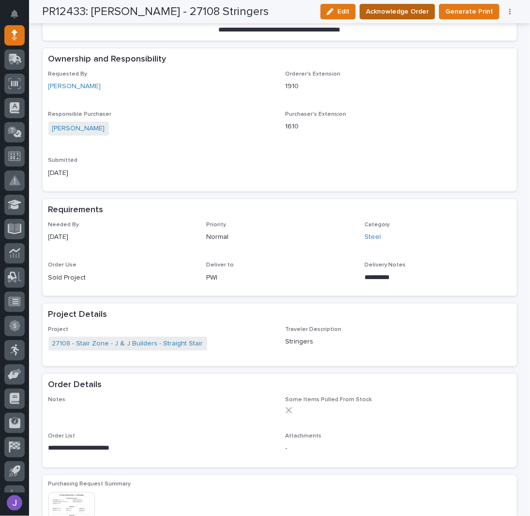
click at [391, 15] on span "Acknowledge Order" at bounding box center [397, 12] width 63 height 12
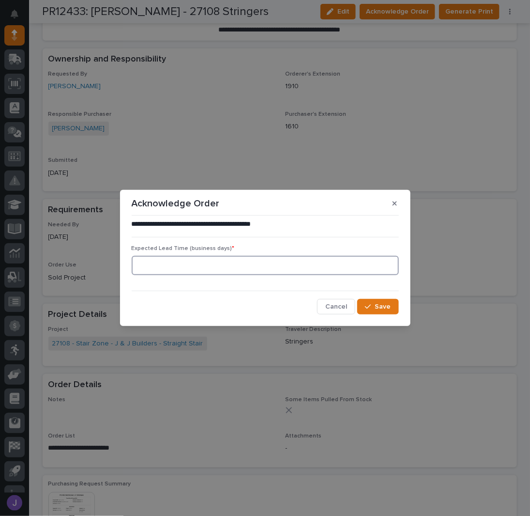
click at [225, 265] on input at bounding box center [265, 265] width 267 height 19
type input "0"
click at [372, 302] on button "Save" at bounding box center [378, 307] width 41 height 16
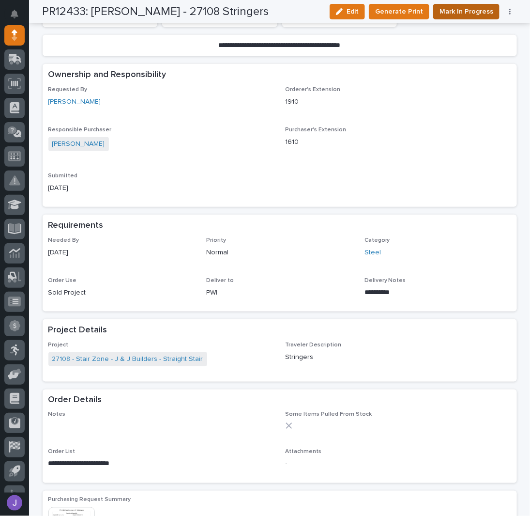
scroll to position [282, 0]
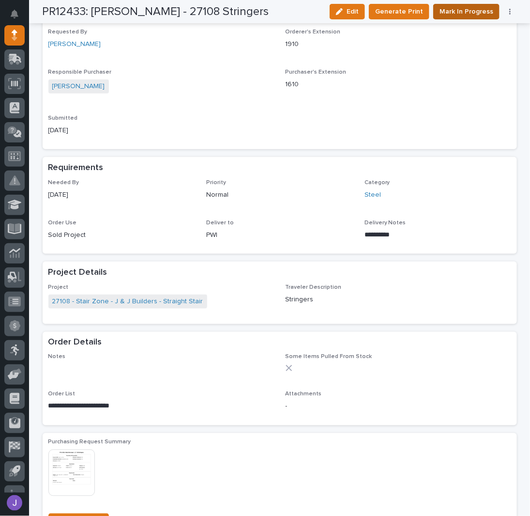
click at [440, 14] on span "Mark In Progress" at bounding box center [467, 12] width 54 height 12
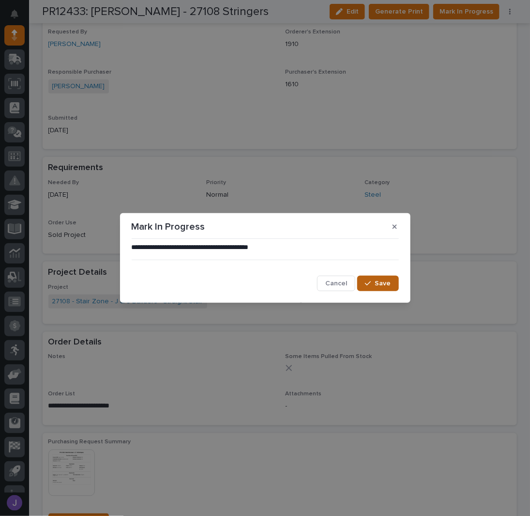
click at [373, 288] on button "Save" at bounding box center [378, 284] width 41 height 16
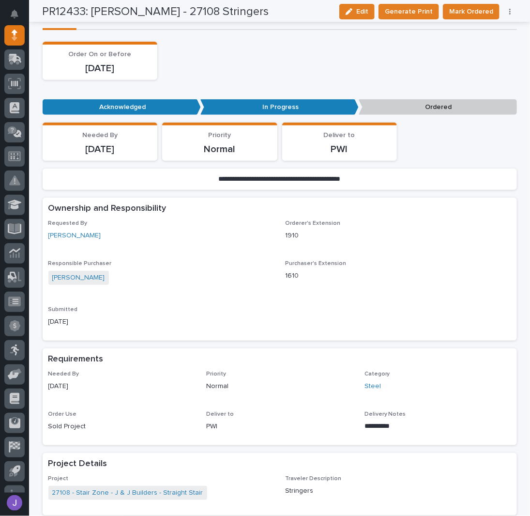
scroll to position [0, 0]
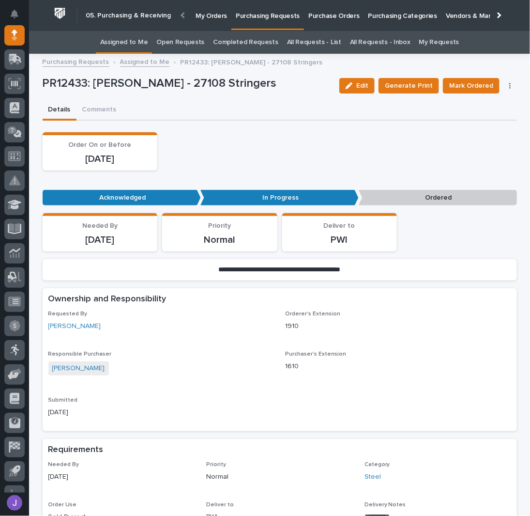
click at [119, 42] on link "Assigned to Me" at bounding box center [124, 42] width 48 height 23
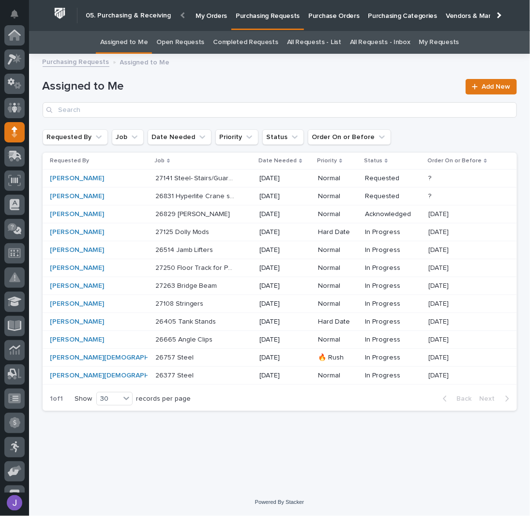
scroll to position [97, 0]
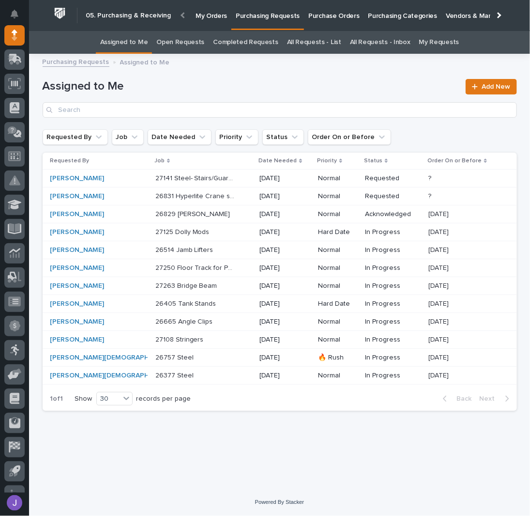
click at [221, 174] on div "27141 Steel- Stairs/Guardrailing 27141 Steel- Stairs/Guardrailing" at bounding box center [204, 179] width 97 height 16
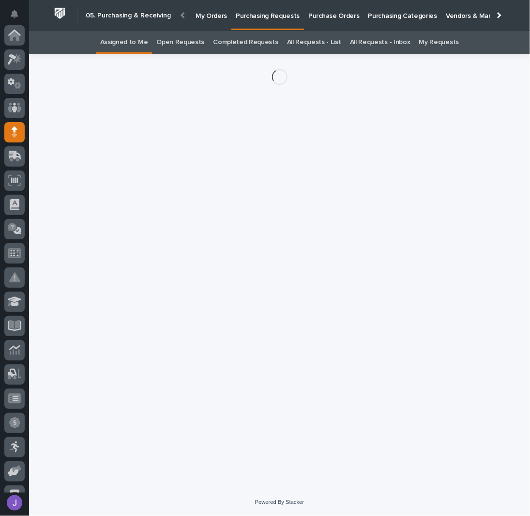
scroll to position [97, 0]
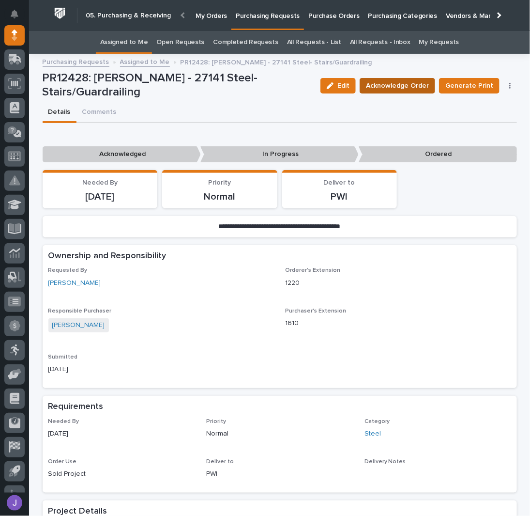
click at [372, 89] on span "Acknowledge Order" at bounding box center [397, 86] width 63 height 12
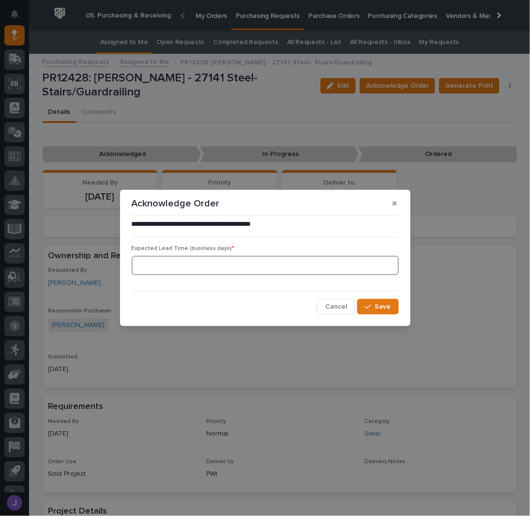
click at [226, 258] on input at bounding box center [265, 265] width 267 height 19
type input "0"
click at [375, 305] on div "button" at bounding box center [370, 306] width 10 height 7
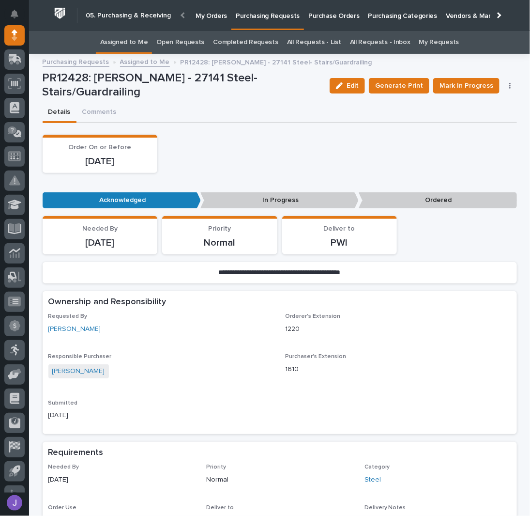
click at [250, 107] on div "Details Comments" at bounding box center [280, 113] width 475 height 20
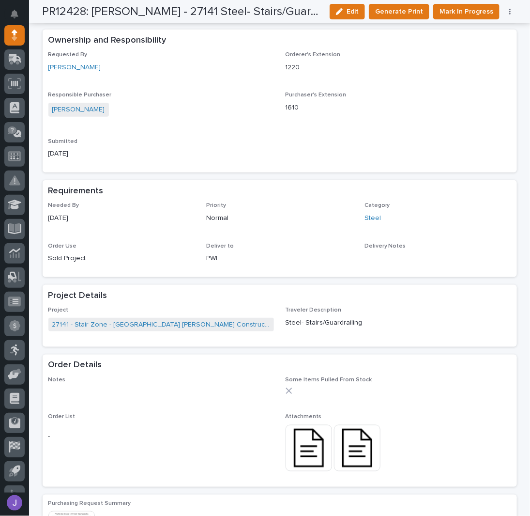
scroll to position [323, 0]
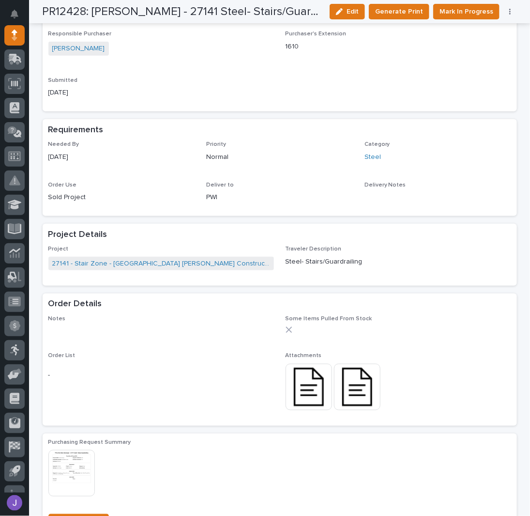
click at [313, 382] on img at bounding box center [309, 387] width 47 height 47
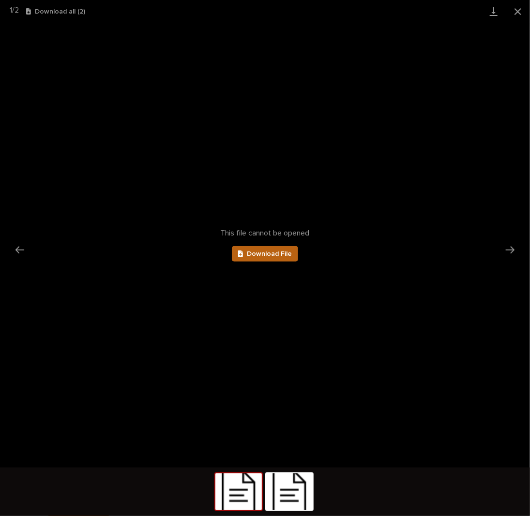
click at [274, 247] on link "Download File" at bounding box center [265, 254] width 67 height 16
click at [299, 511] on div at bounding box center [289, 491] width 48 height 39
click at [273, 258] on link "Download File" at bounding box center [265, 254] width 67 height 16
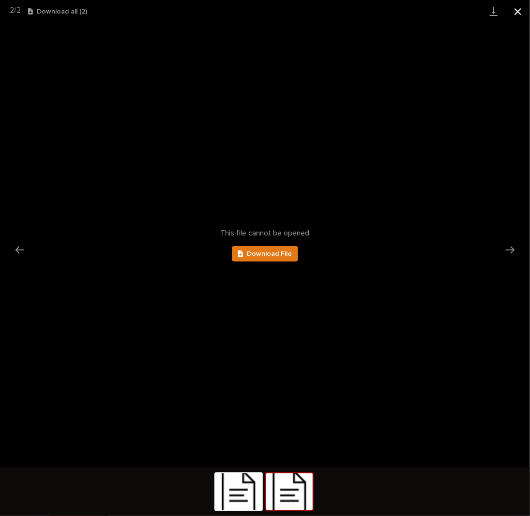
click at [521, 13] on button "Close gallery" at bounding box center [518, 11] width 24 height 23
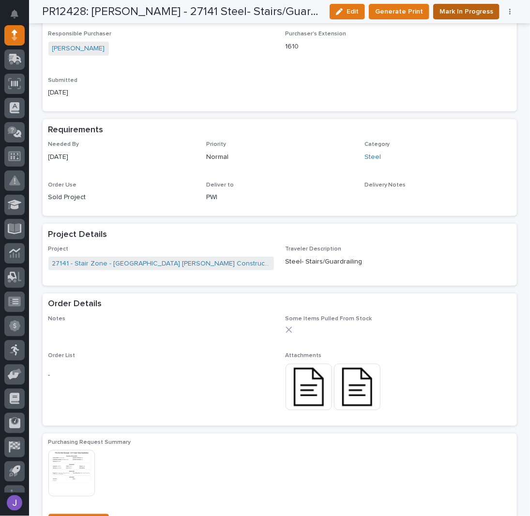
click at [458, 17] on button "Mark In Progress" at bounding box center [467, 12] width 66 height 16
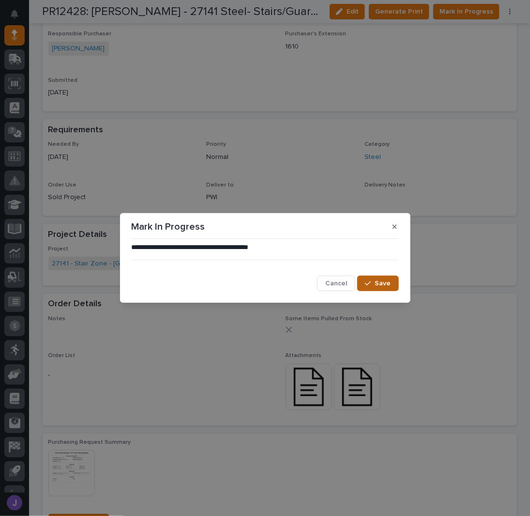
click at [374, 276] on button "Save" at bounding box center [378, 284] width 41 height 16
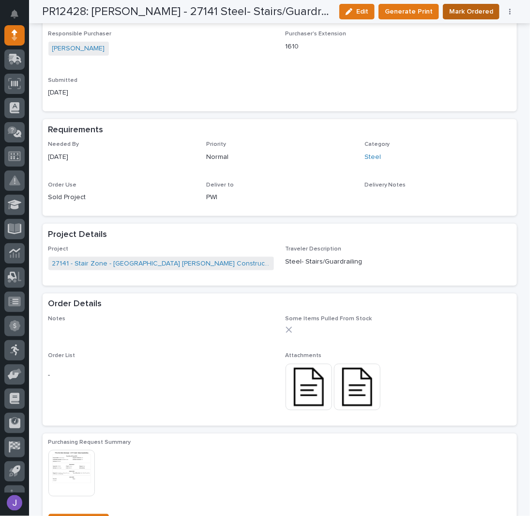
click at [480, 12] on span "Mark Ordered" at bounding box center [472, 12] width 44 height 12
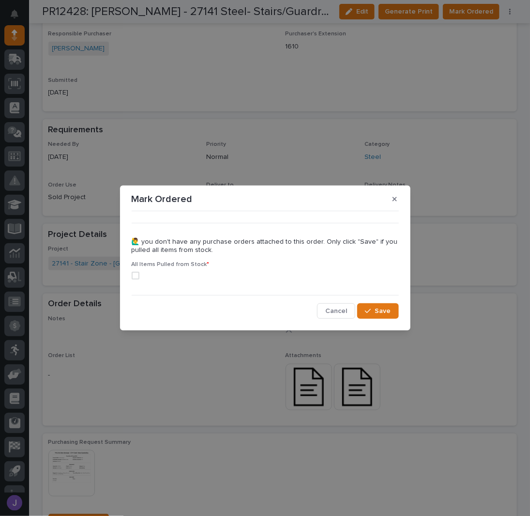
click at [133, 276] on span at bounding box center [136, 276] width 8 height 8
click at [369, 307] on button "Save" at bounding box center [378, 311] width 41 height 16
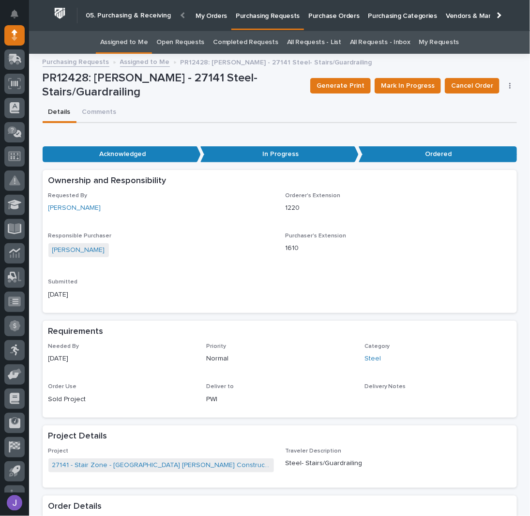
click at [136, 47] on link "Assigned to Me" at bounding box center [124, 42] width 48 height 23
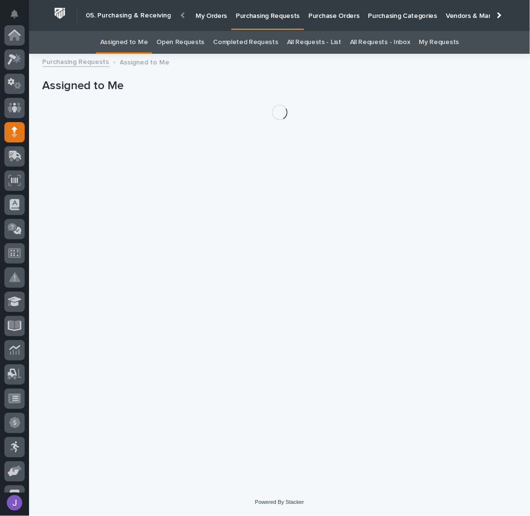
scroll to position [97, 0]
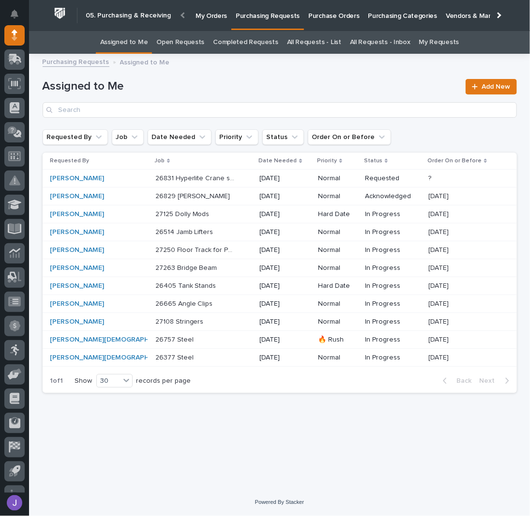
click at [156, 182] on p "26831 Hyperlite Crane system" at bounding box center [197, 177] width 83 height 10
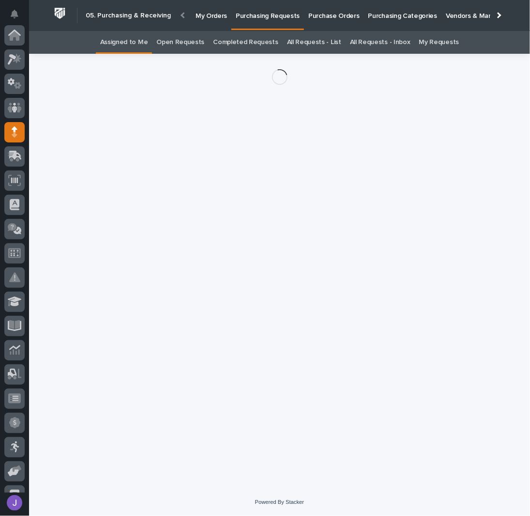
scroll to position [97, 0]
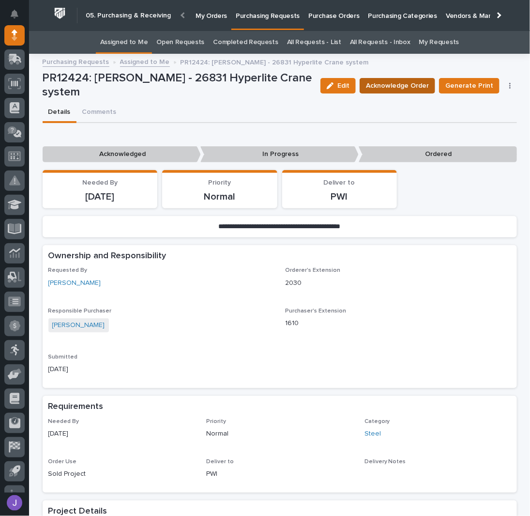
click at [390, 81] on span "Acknowledge Order" at bounding box center [397, 86] width 63 height 12
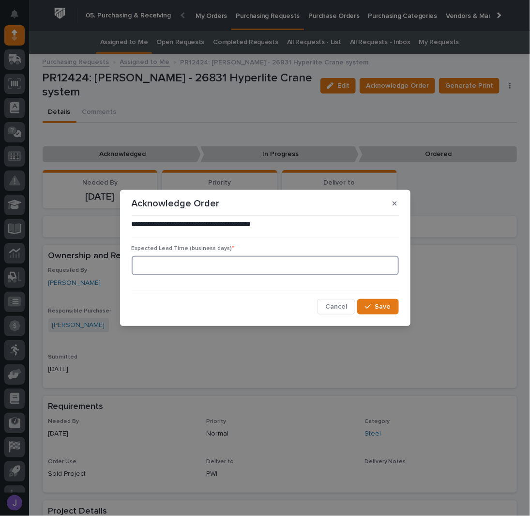
click at [231, 267] on input at bounding box center [265, 265] width 267 height 19
type input "0"
click at [370, 302] on button "Save" at bounding box center [378, 307] width 41 height 16
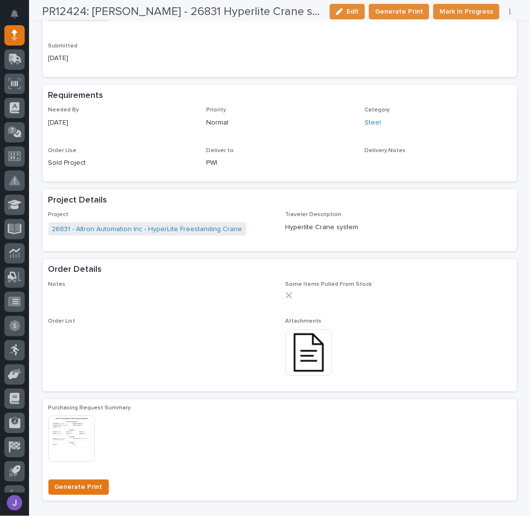
scroll to position [388, 0]
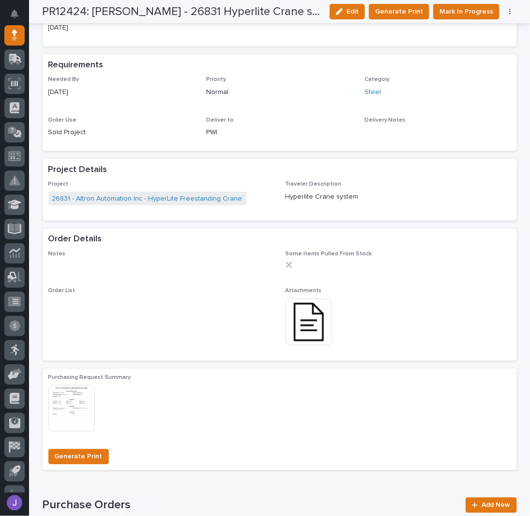
click at [294, 322] on img at bounding box center [309, 322] width 47 height 47
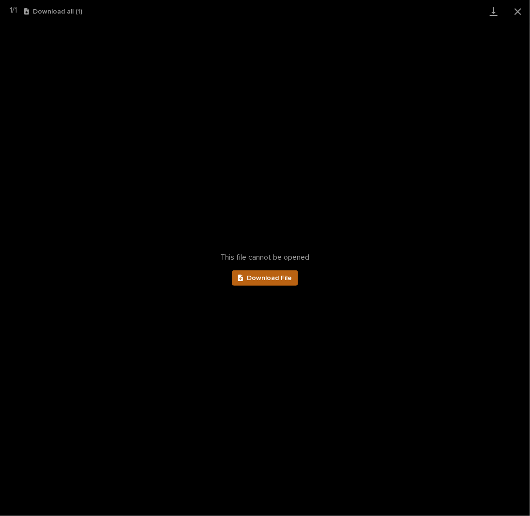
click at [272, 275] on span "Download File" at bounding box center [269, 278] width 45 height 7
click at [517, 12] on button "Close gallery" at bounding box center [518, 11] width 24 height 23
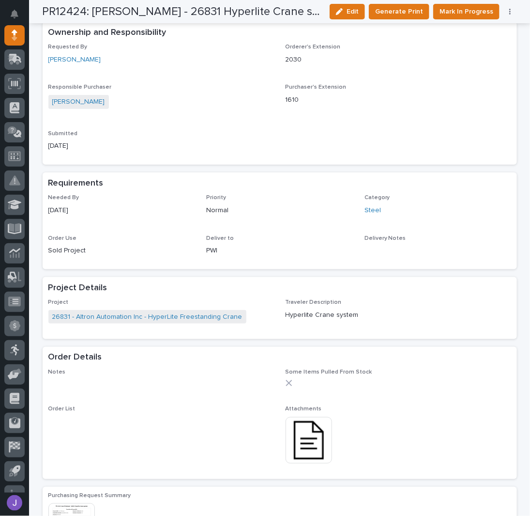
scroll to position [0, 0]
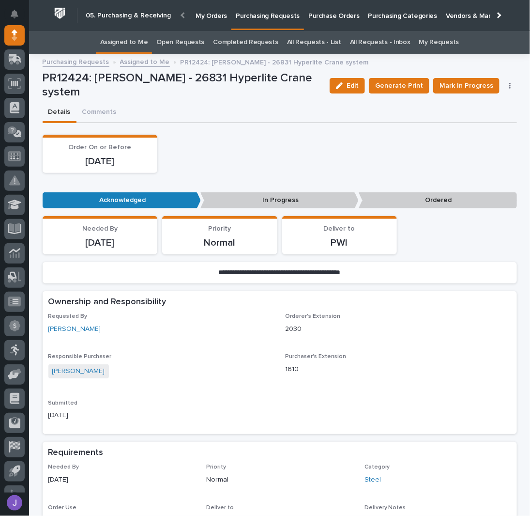
click at [334, 10] on p "Purchase Orders" at bounding box center [334, 10] width 51 height 20
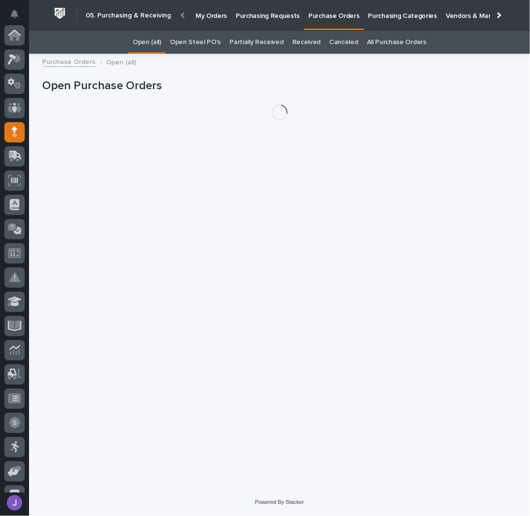
scroll to position [97, 0]
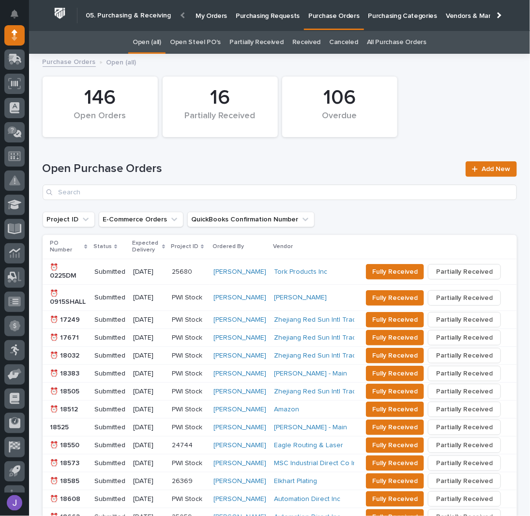
click at [212, 40] on link "Open Steel PO's" at bounding box center [195, 42] width 51 height 23
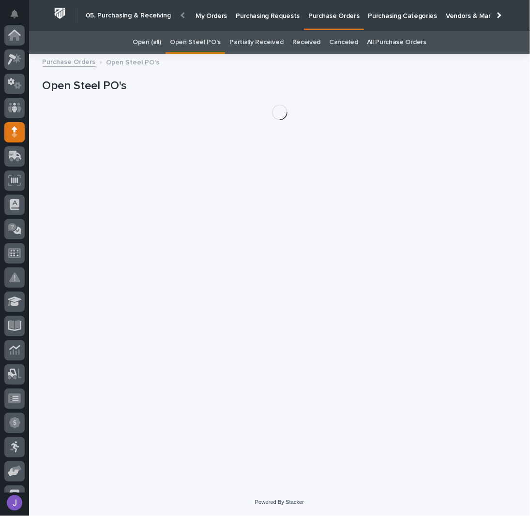
scroll to position [97, 0]
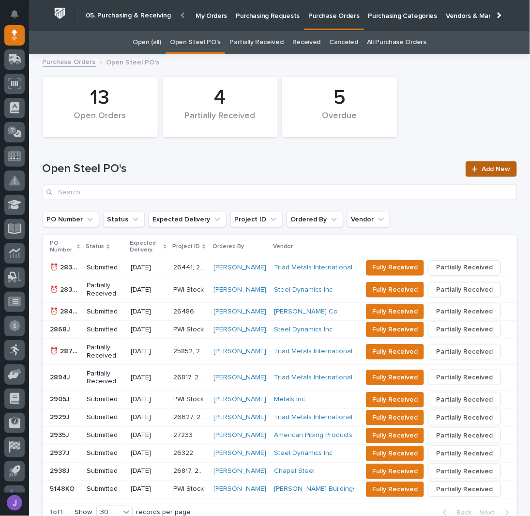
click at [498, 169] on span "Add New" at bounding box center [496, 169] width 29 height 7
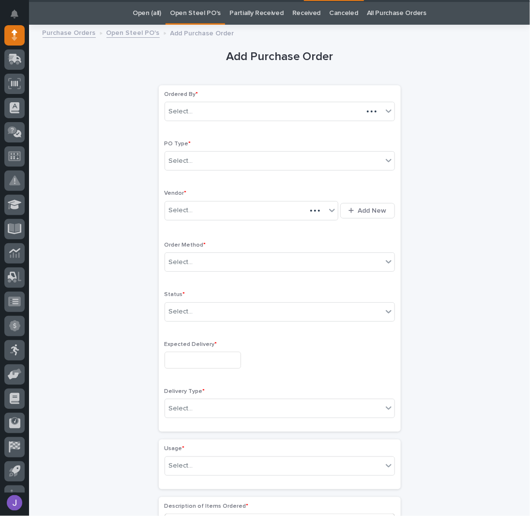
scroll to position [31, 0]
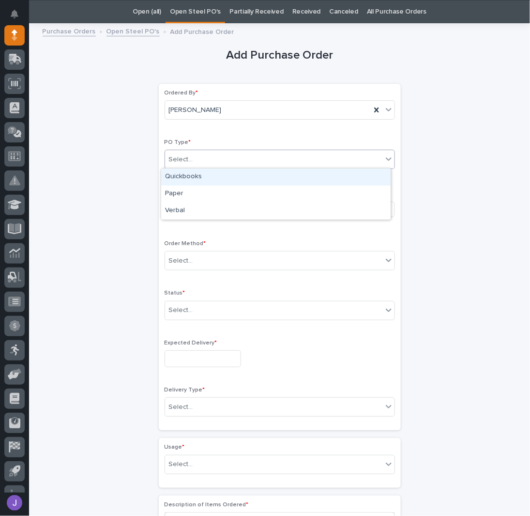
click at [231, 156] on div "Select..." at bounding box center [274, 160] width 218 height 16
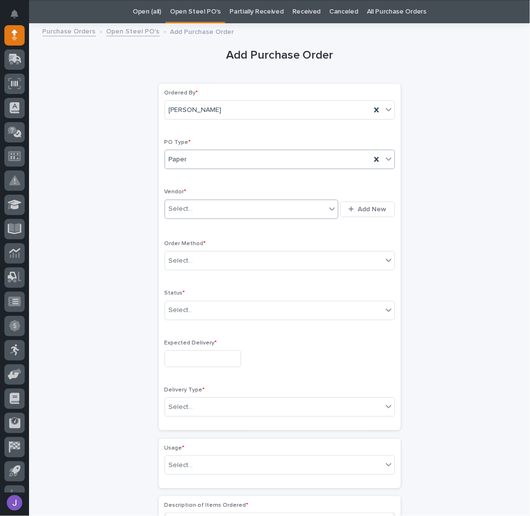
click at [193, 205] on div "Select..." at bounding box center [245, 209] width 161 height 16
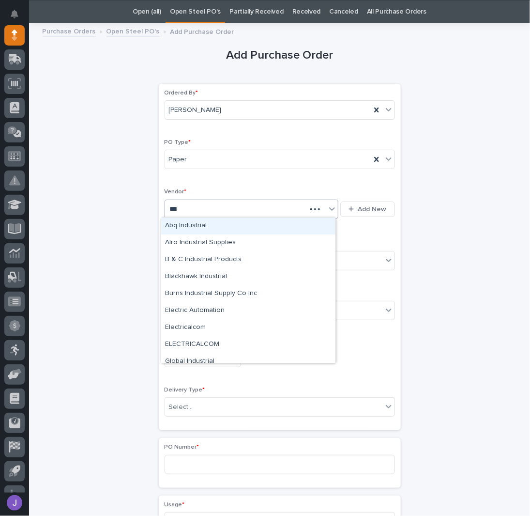
type input "*****"
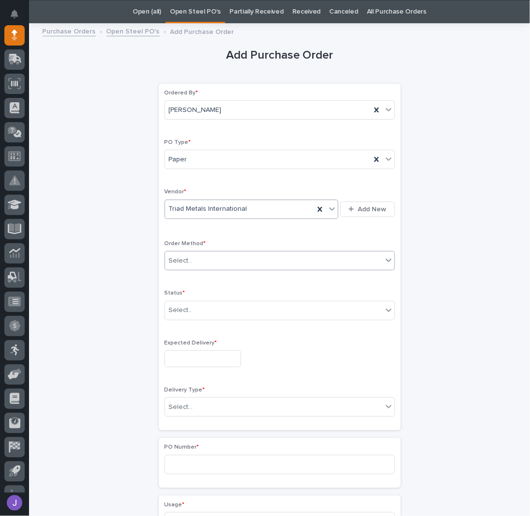
click at [194, 264] on div at bounding box center [194, 261] width 1 height 12
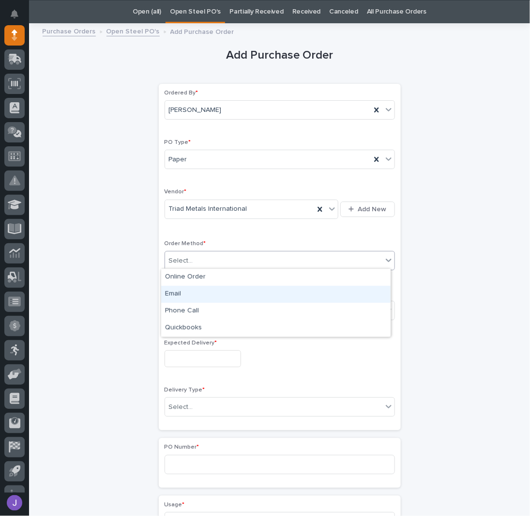
click at [173, 296] on div "Email" at bounding box center [276, 294] width 230 height 17
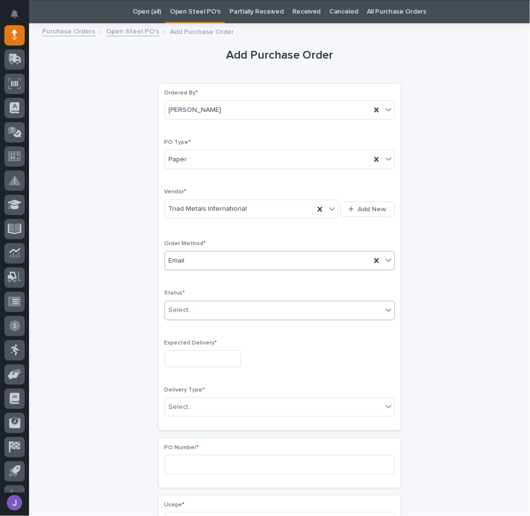
click at [171, 308] on div "Select..." at bounding box center [181, 310] width 24 height 10
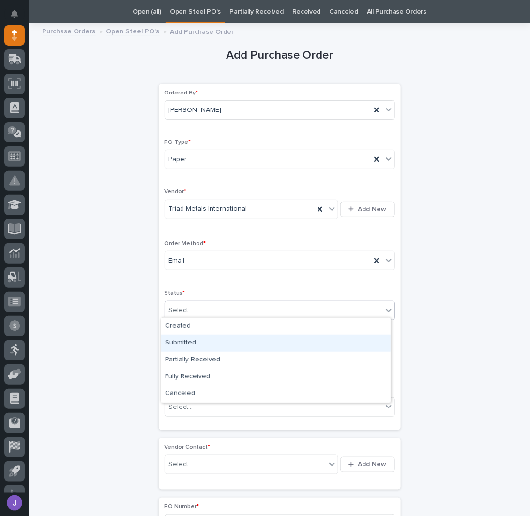
click at [185, 342] on div "Submitted" at bounding box center [276, 343] width 230 height 17
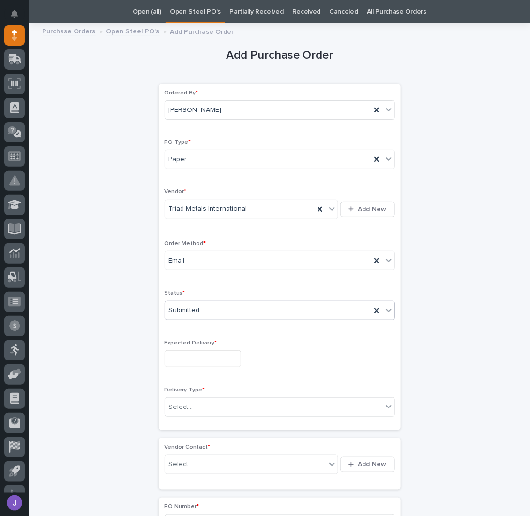
click at [183, 353] on input "text" at bounding box center [203, 358] width 77 height 17
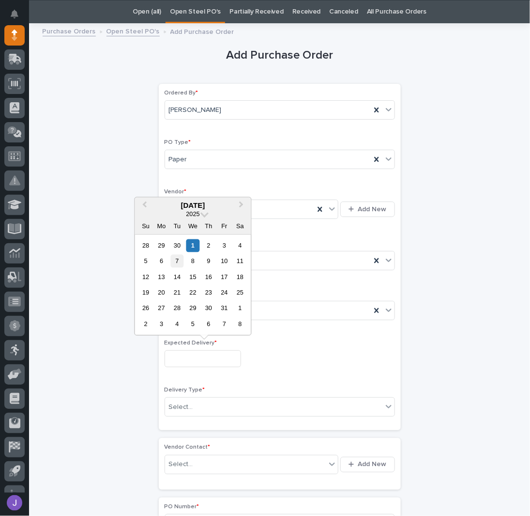
click at [182, 263] on div "7" at bounding box center [177, 261] width 13 height 13
type input "**********"
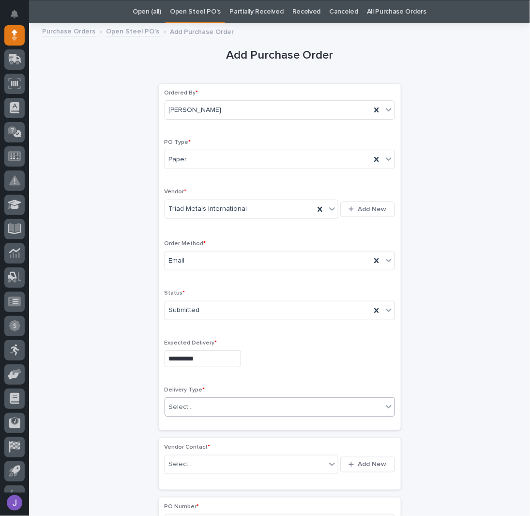
click at [187, 406] on div "Select..." at bounding box center [181, 407] width 24 height 10
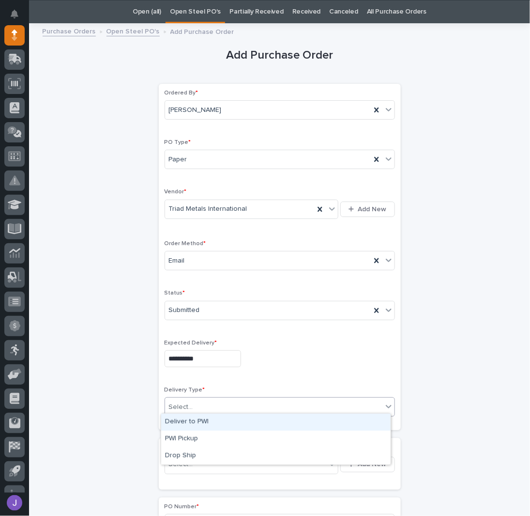
click at [181, 421] on div "Deliver to PWI" at bounding box center [276, 422] width 230 height 17
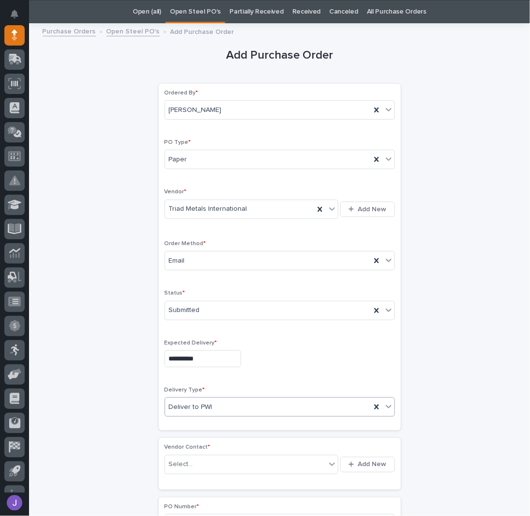
scroll to position [95, 0]
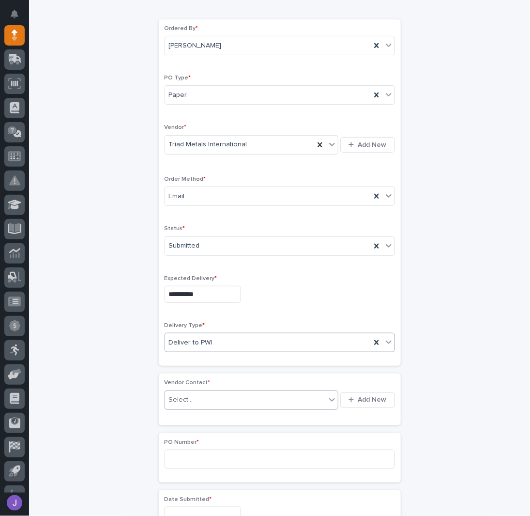
click at [175, 397] on div "Select..." at bounding box center [181, 400] width 24 height 10
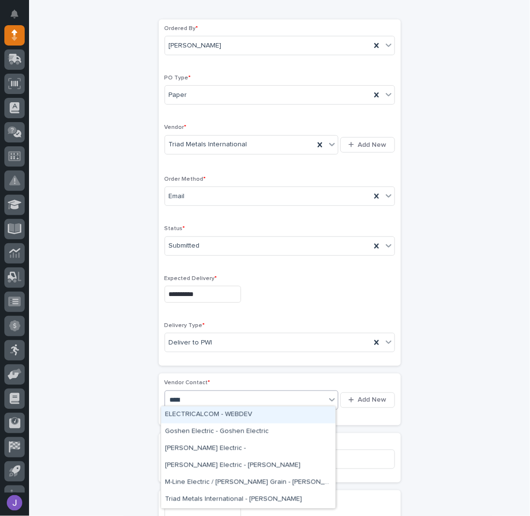
type input "******"
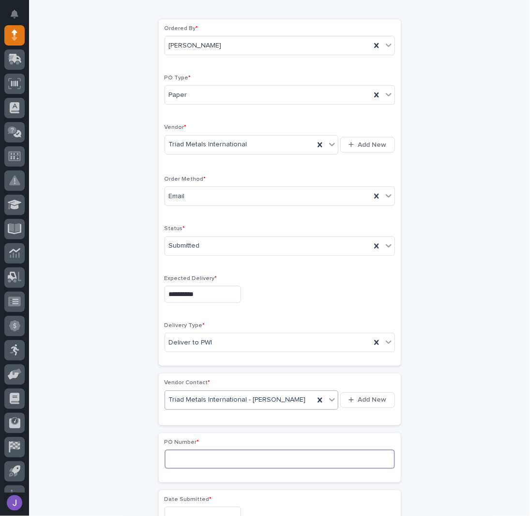
click at [196, 450] on input at bounding box center [280, 459] width 231 height 19
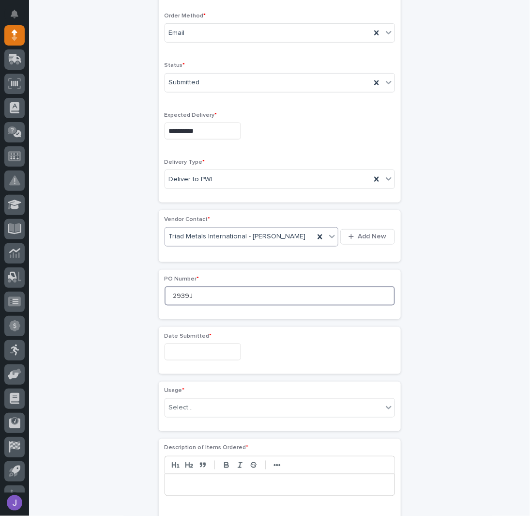
scroll to position [289, 0]
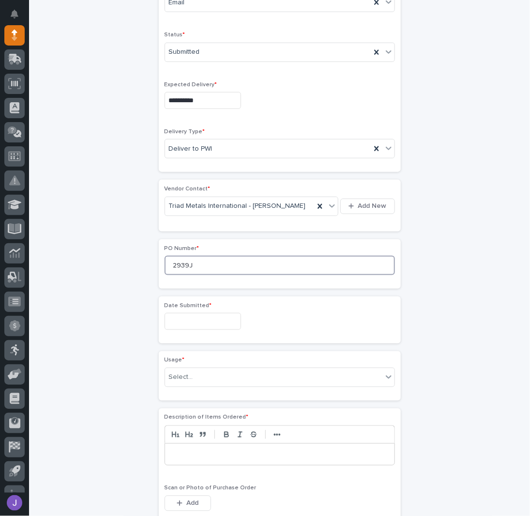
type input "2939J"
click at [189, 313] on input "text" at bounding box center [203, 321] width 77 height 17
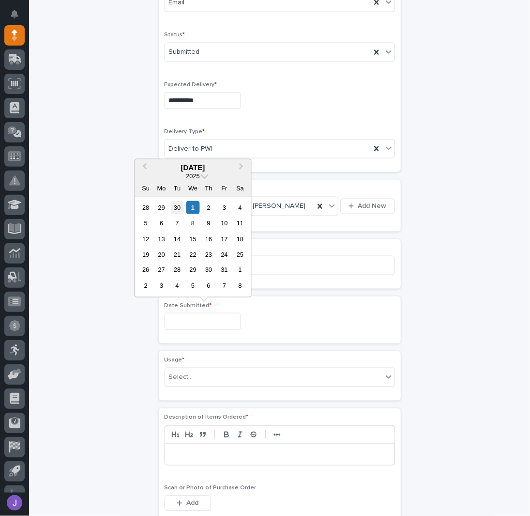
click at [178, 212] on div "30" at bounding box center [177, 207] width 13 height 13
type input "**********"
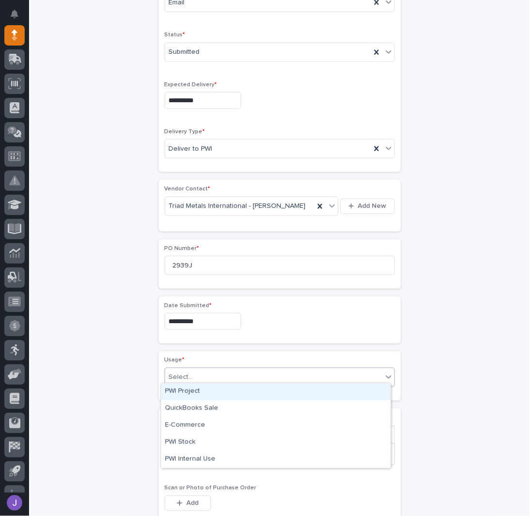
click at [187, 373] on div "Select..." at bounding box center [181, 378] width 24 height 10
click at [190, 392] on div "PWI Project" at bounding box center [276, 391] width 230 height 17
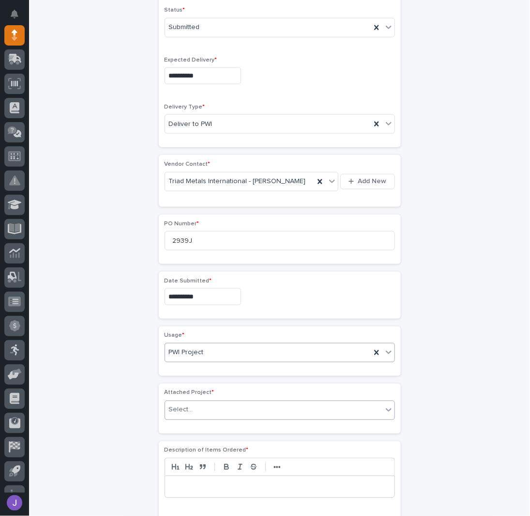
scroll to position [317, 0]
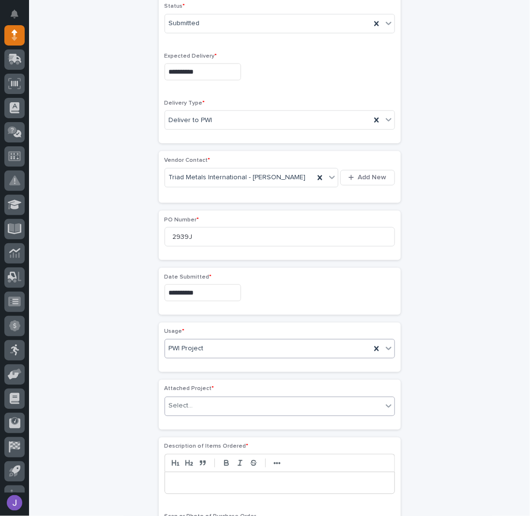
click at [184, 401] on div "Select..." at bounding box center [181, 406] width 24 height 10
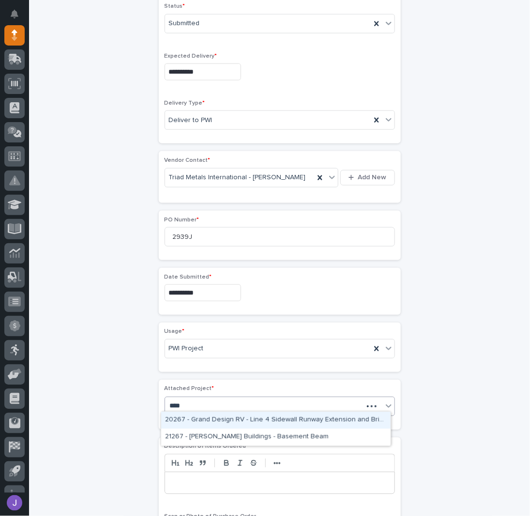
type input "*****"
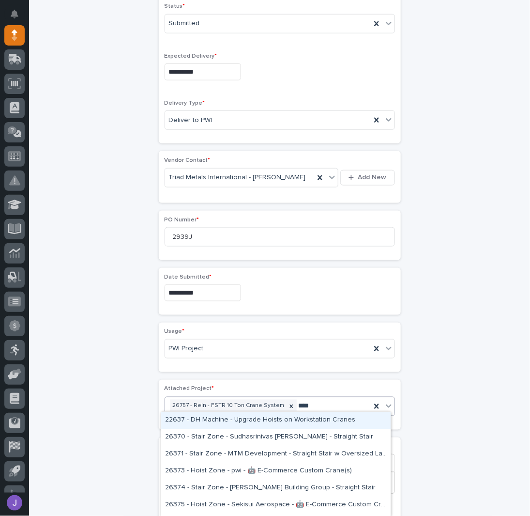
type input "*****"
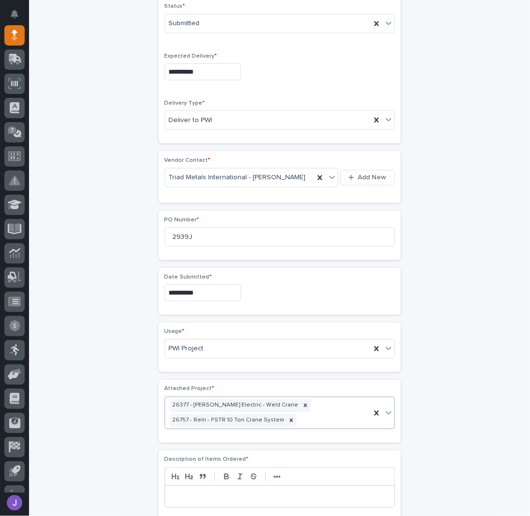
scroll to position [324, 0]
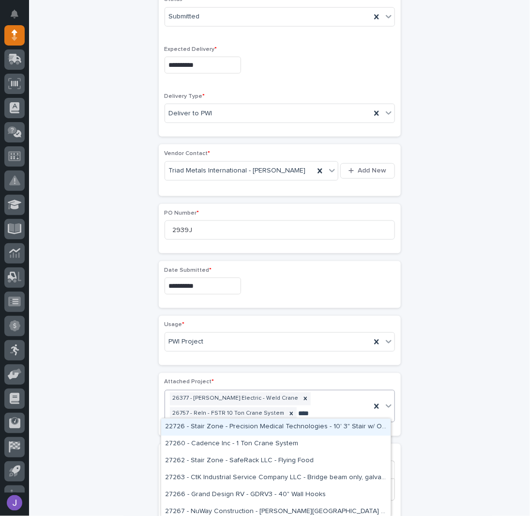
type input "*****"
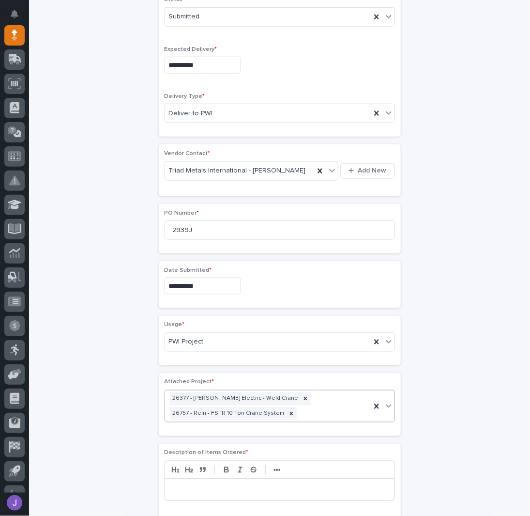
scroll to position [338, 0]
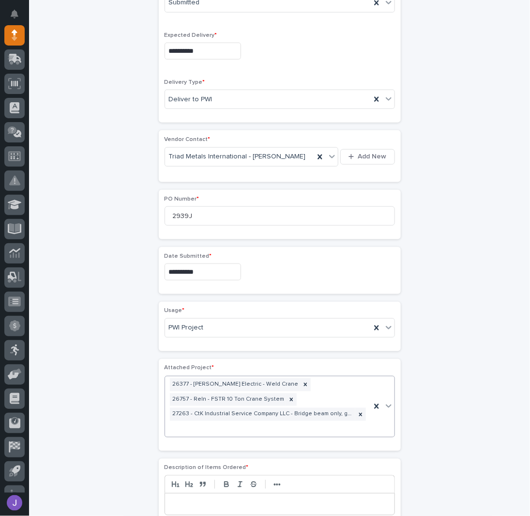
click at [189, 494] on div at bounding box center [280, 504] width 230 height 21
click at [109, 388] on div "**********" at bounding box center [280, 281] width 475 height 1121
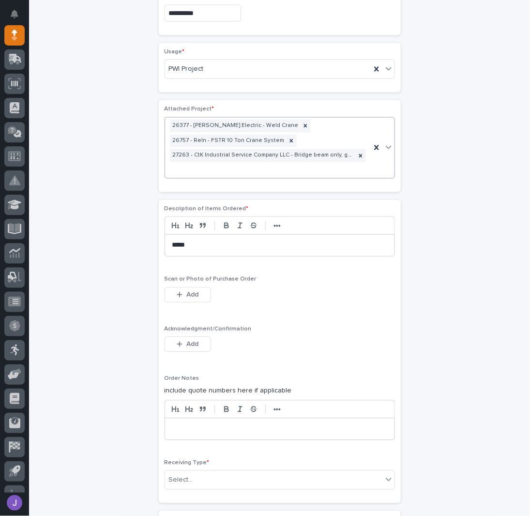
scroll to position [597, 0]
click at [187, 340] on span "Add" at bounding box center [193, 344] width 12 height 9
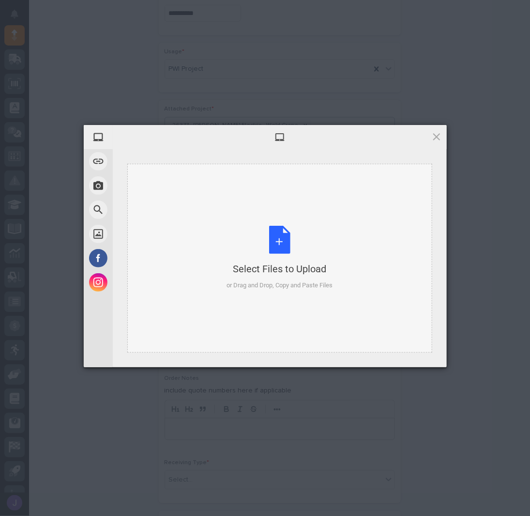
click at [256, 248] on div "Select Files to Upload or Drag and Drop, Copy and Paste Files" at bounding box center [280, 258] width 106 height 64
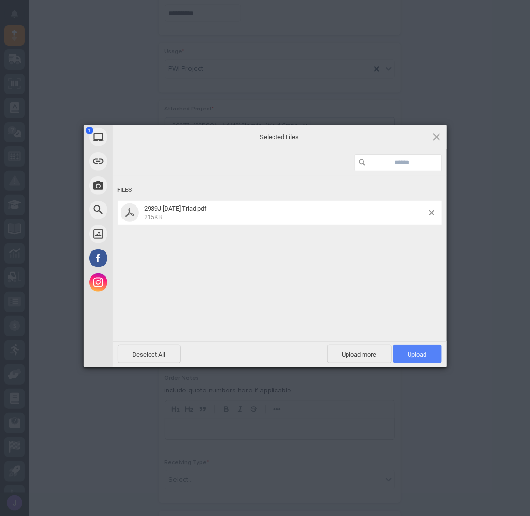
click at [413, 347] on span "Upload 1" at bounding box center [417, 354] width 49 height 18
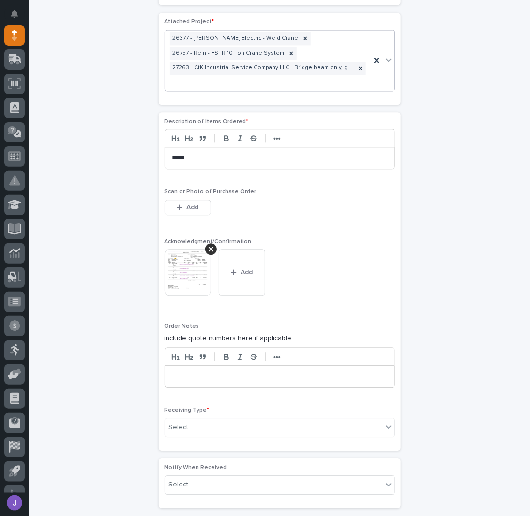
scroll to position [769, 0]
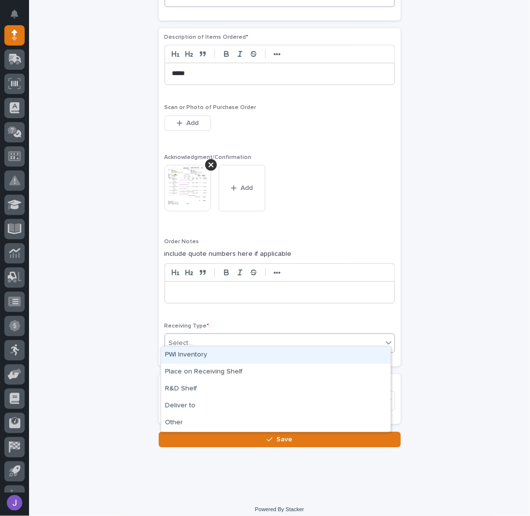
click at [187, 343] on div "Select..." at bounding box center [274, 343] width 218 height 16
click at [188, 357] on div "PWI Inventory" at bounding box center [276, 355] width 230 height 17
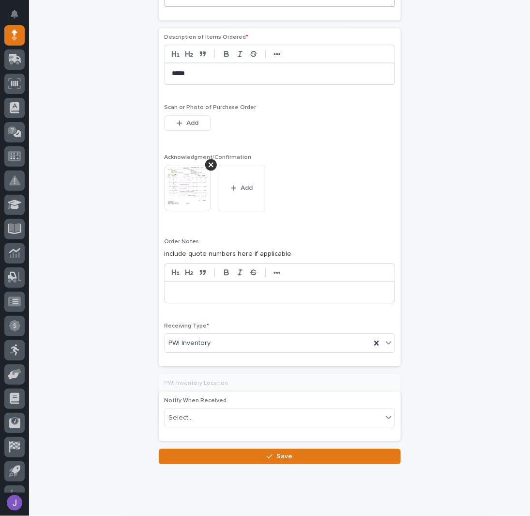
scroll to position [786, 0]
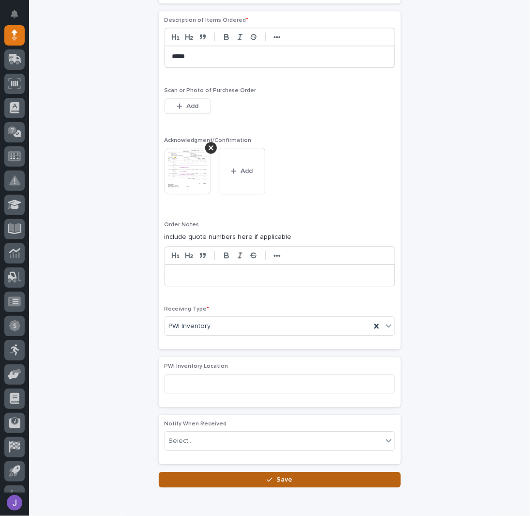
click at [226, 472] on button "Save" at bounding box center [280, 480] width 242 height 16
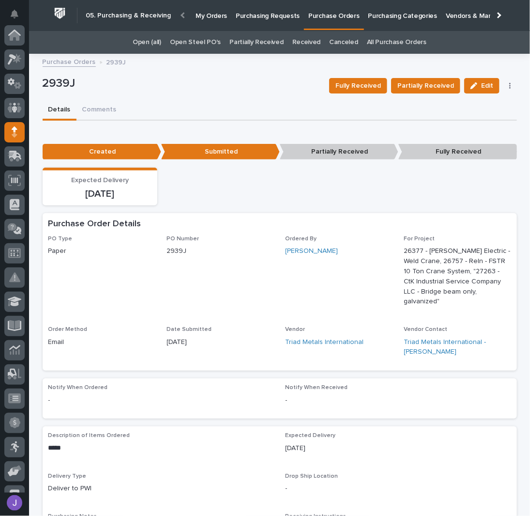
scroll to position [97, 0]
click at [241, 17] on p "Purchasing Requests" at bounding box center [268, 10] width 64 height 20
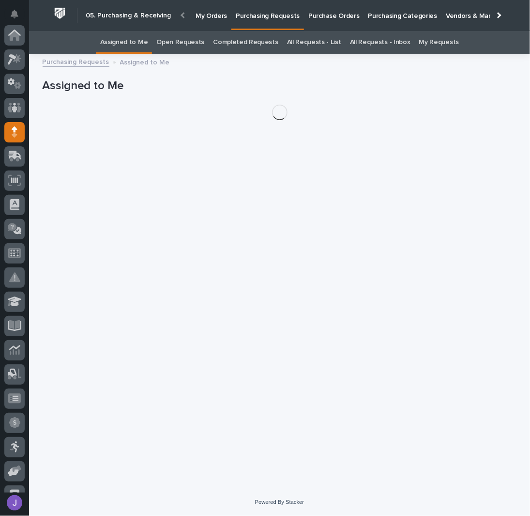
scroll to position [97, 0]
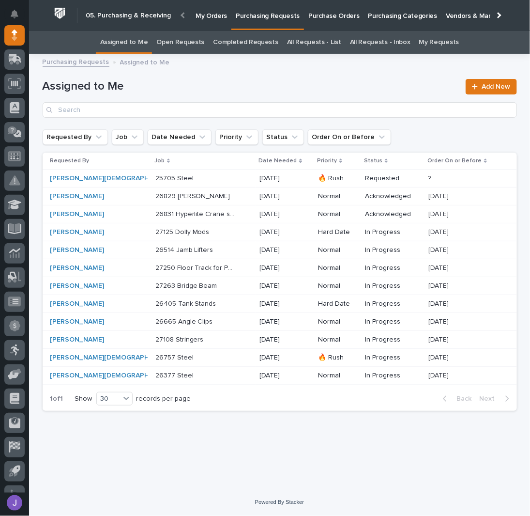
click at [197, 373] on p at bounding box center [196, 376] width 81 height 8
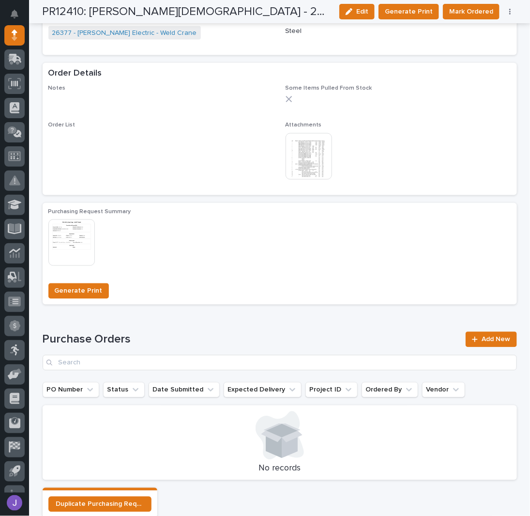
scroll to position [506, 0]
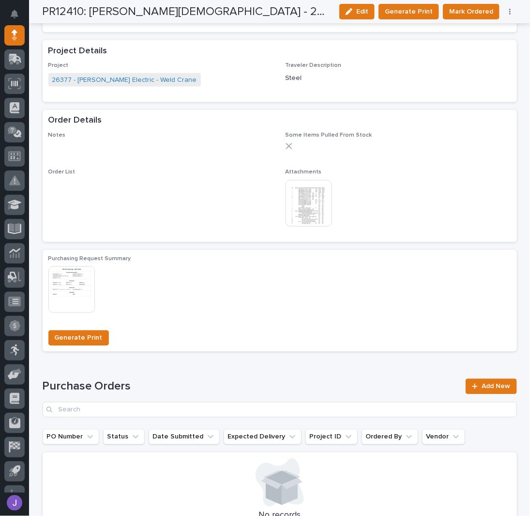
click at [504, 14] on button "button" at bounding box center [511, 11] width 14 height 7
click at [491, 43] on span "Edit Linked PO's" at bounding box center [479, 47] width 49 height 12
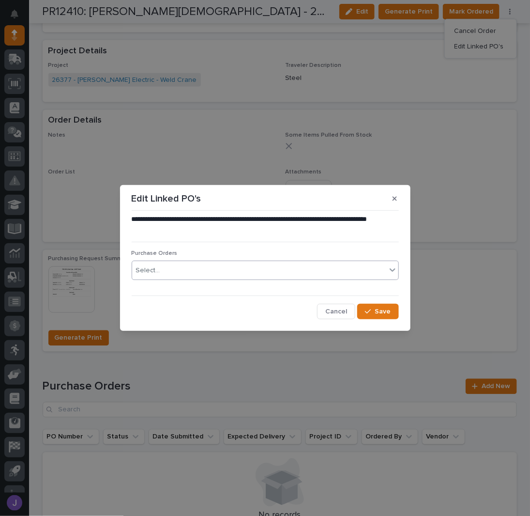
click at [201, 263] on div "Select..." at bounding box center [259, 271] width 254 height 16
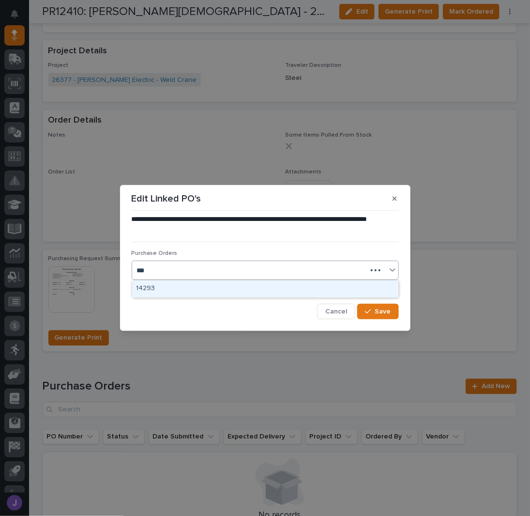
type input "****"
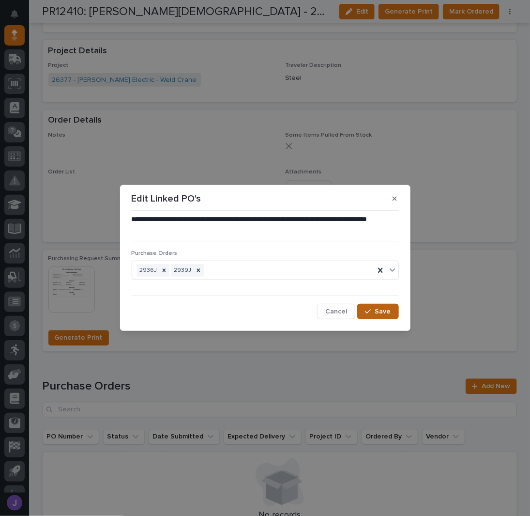
click at [384, 311] on span "Save" at bounding box center [383, 311] width 16 height 9
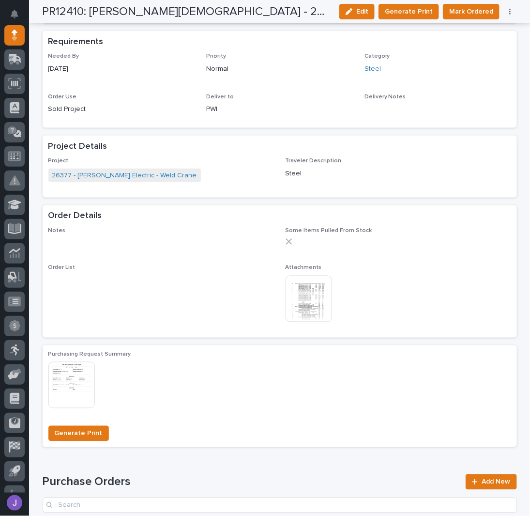
scroll to position [0, 0]
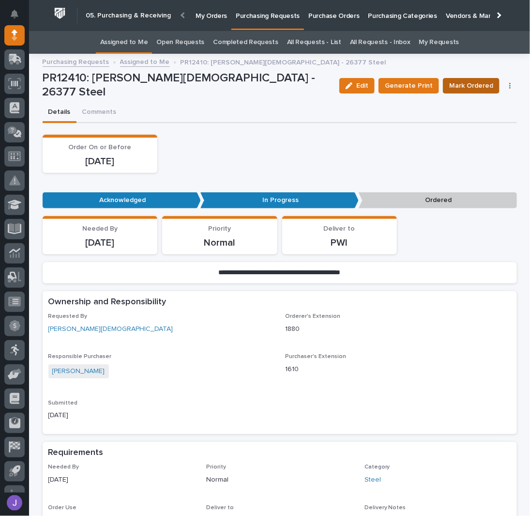
click at [471, 80] on span "Mark Ordered" at bounding box center [472, 86] width 44 height 12
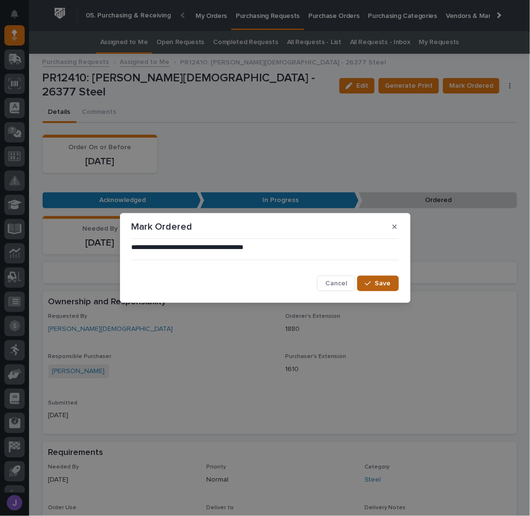
click at [365, 285] on button "Save" at bounding box center [378, 284] width 41 height 16
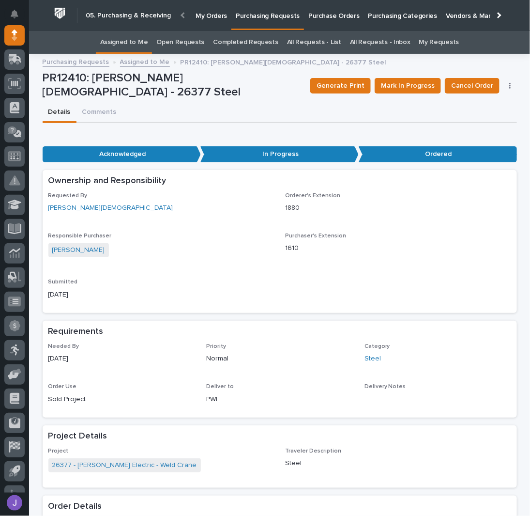
click at [129, 47] on link "Assigned to Me" at bounding box center [124, 42] width 48 height 23
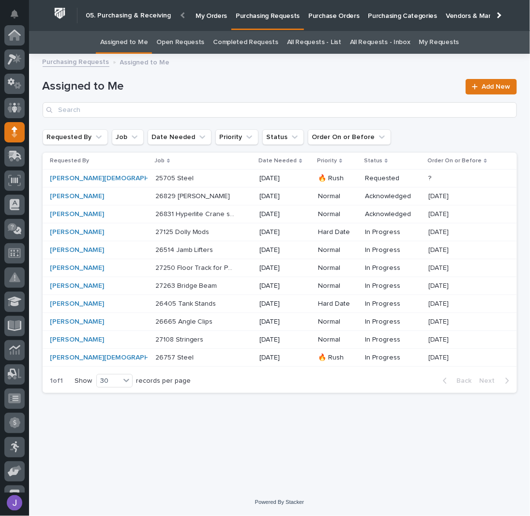
scroll to position [97, 0]
click at [175, 280] on p "27263 Bridge Beam" at bounding box center [188, 285] width 64 height 10
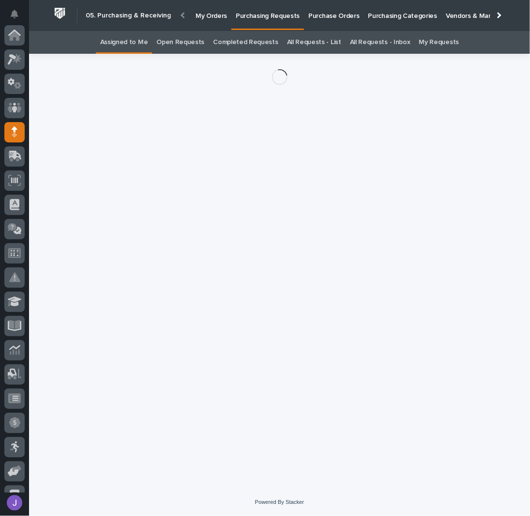
scroll to position [97, 0]
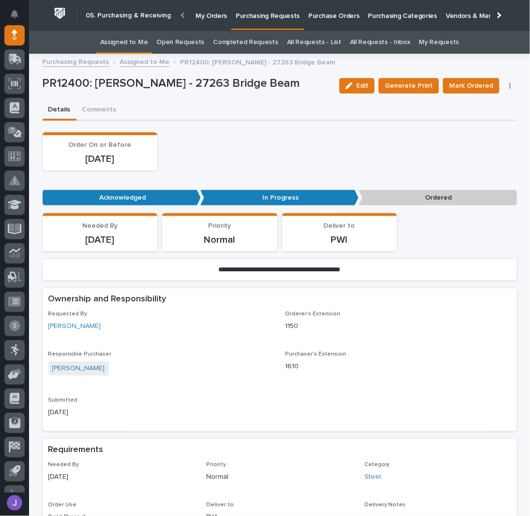
click at [505, 89] on div "Edit Generate Print Mark Ordered Cancel Order Edit Linked PO's" at bounding box center [427, 85] width 182 height 29
click at [508, 85] on button "button" at bounding box center [511, 85] width 14 height 7
click at [495, 125] on span "Edit Linked PO's" at bounding box center [479, 121] width 49 height 12
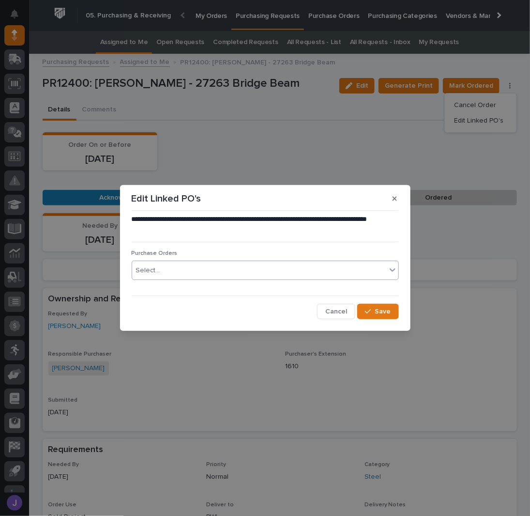
click at [238, 269] on div "Select..." at bounding box center [259, 271] width 254 height 16
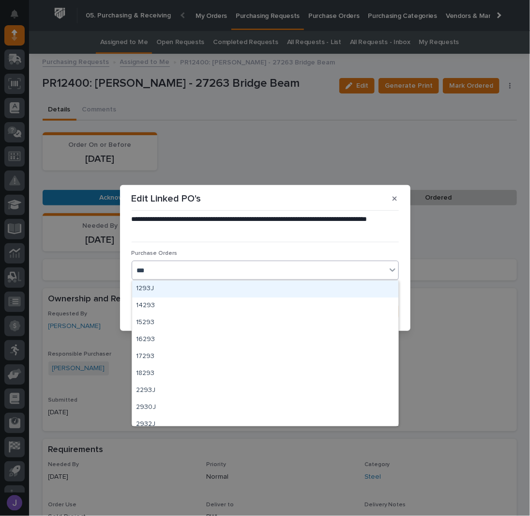
type input "****"
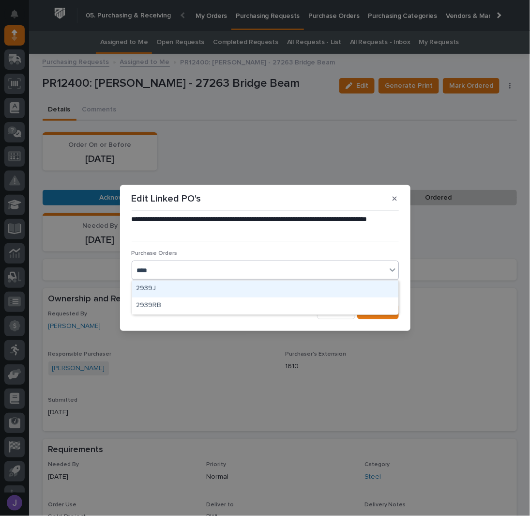
click at [177, 288] on div "2939J" at bounding box center [265, 288] width 266 height 17
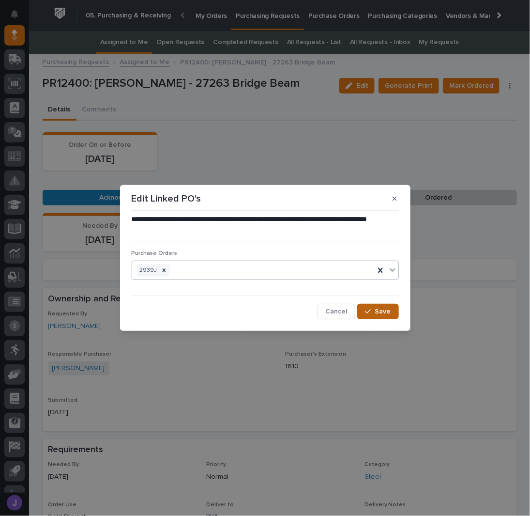
click at [368, 310] on icon "button" at bounding box center [368, 311] width 6 height 7
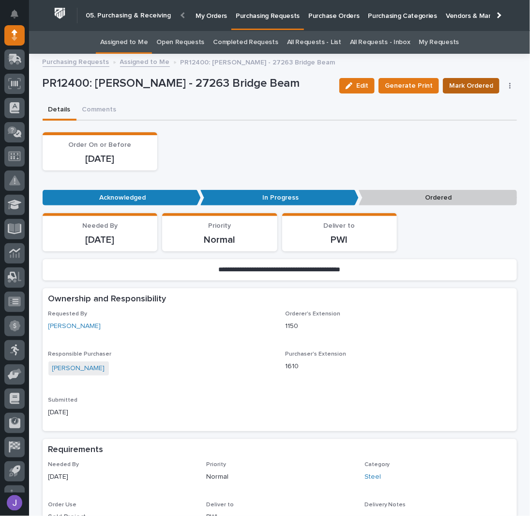
click at [466, 89] on span "Mark Ordered" at bounding box center [472, 86] width 44 height 12
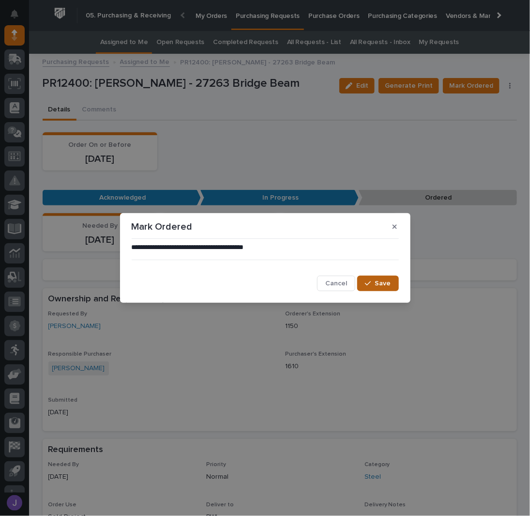
click at [369, 281] on icon "button" at bounding box center [368, 283] width 6 height 7
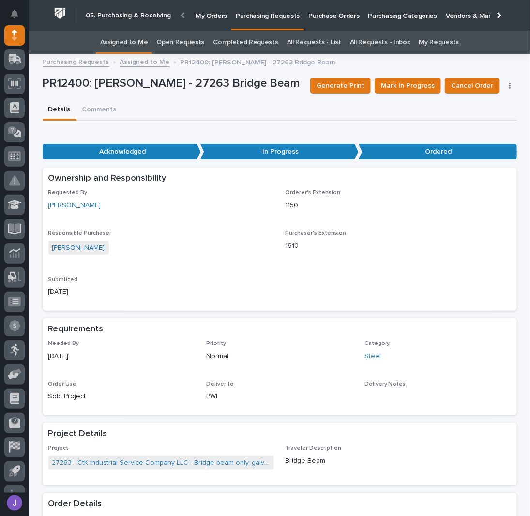
click at [146, 43] on link "Assigned to Me" at bounding box center [124, 42] width 48 height 23
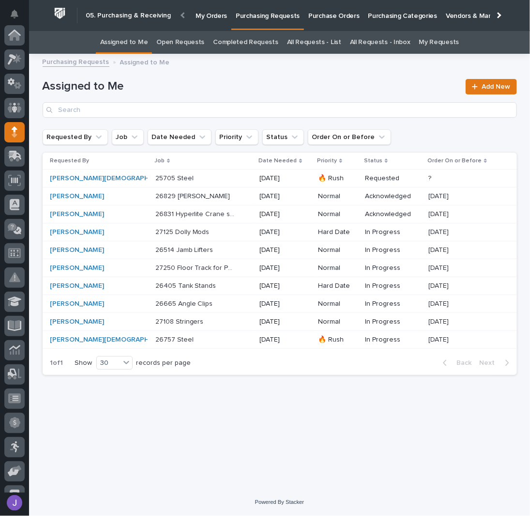
scroll to position [97, 0]
click at [198, 339] on p at bounding box center [196, 340] width 81 height 8
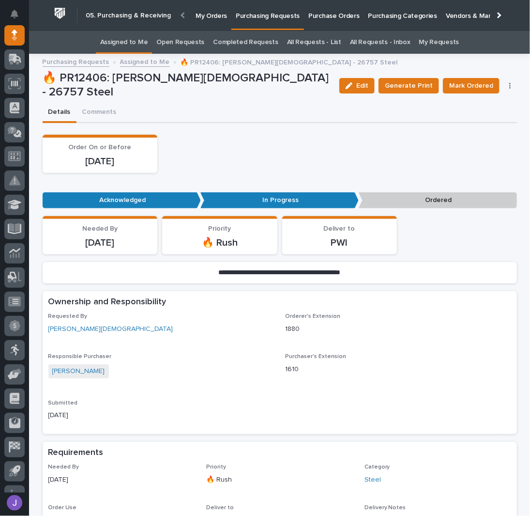
click at [510, 86] on icon "button" at bounding box center [511, 85] width 2 height 7
click at [489, 115] on span "Edit Linked PO's" at bounding box center [479, 121] width 49 height 12
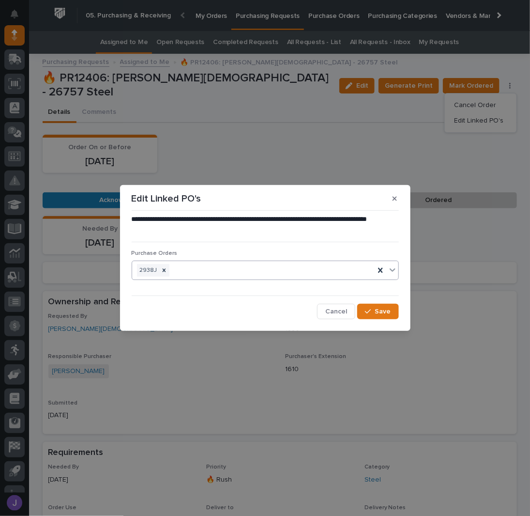
click at [213, 273] on div "2938J" at bounding box center [253, 270] width 243 height 17
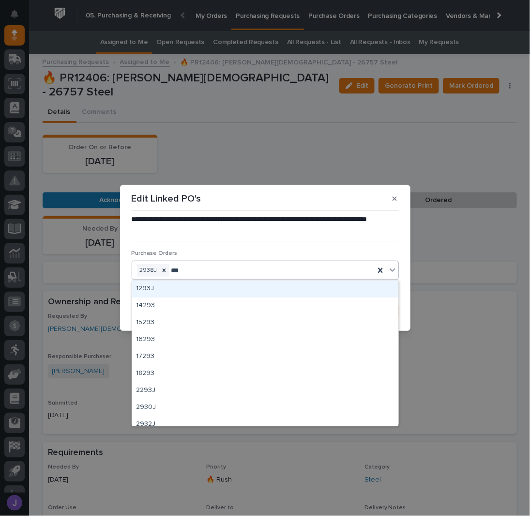
type input "****"
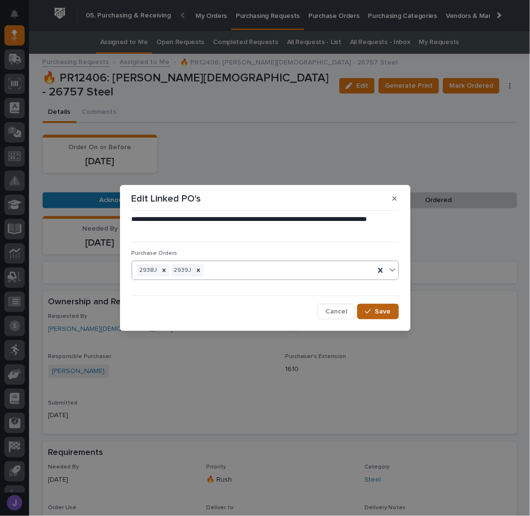
click at [376, 310] on button "Save" at bounding box center [378, 312] width 41 height 16
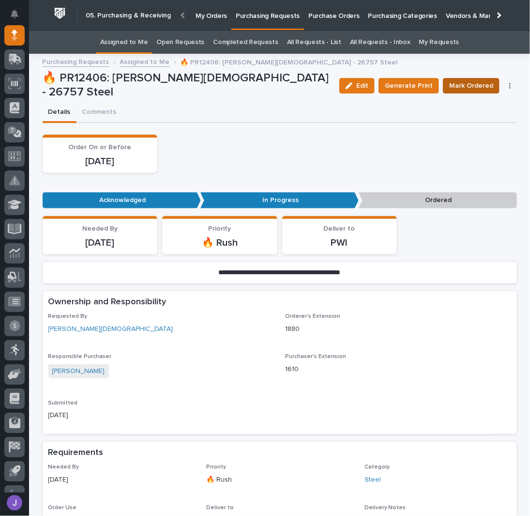
click at [467, 81] on span "Mark Ordered" at bounding box center [472, 86] width 44 height 12
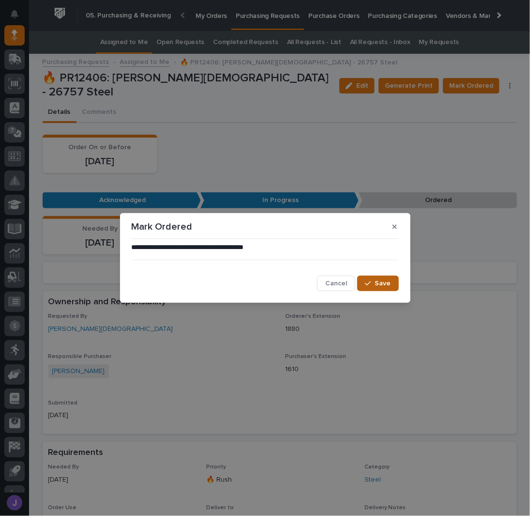
click at [375, 283] on div "button" at bounding box center [370, 283] width 10 height 7
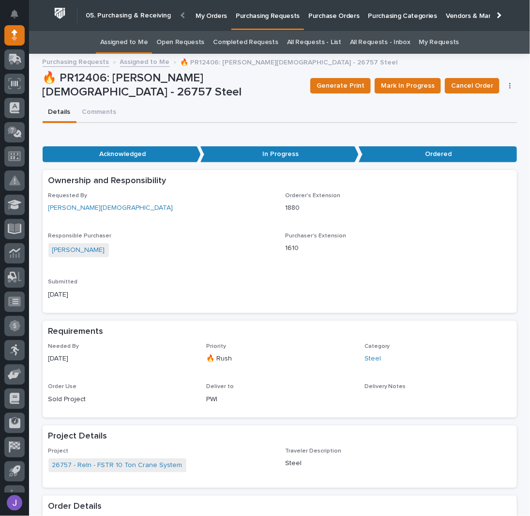
click at [144, 41] on link "Assigned to Me" at bounding box center [124, 42] width 48 height 23
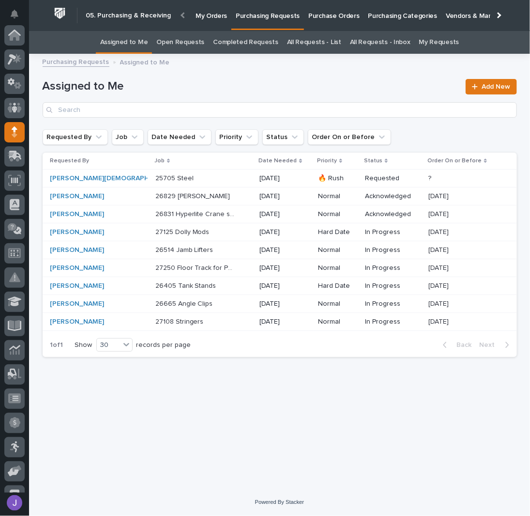
scroll to position [97, 0]
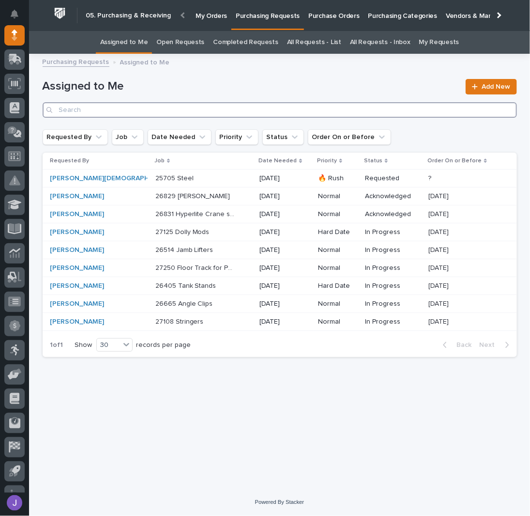
drag, startPoint x: 124, startPoint y: 93, endPoint x: 120, endPoint y: 104, distance: 12.0
drag, startPoint x: 120, startPoint y: 104, endPoint x: 115, endPoint y: 112, distance: 9.6
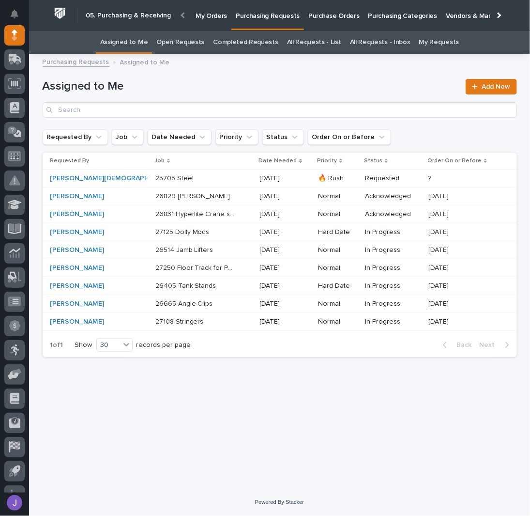
drag, startPoint x: 115, startPoint y: 112, endPoint x: 112, endPoint y: 118, distance: 6.7
drag, startPoint x: 112, startPoint y: 118, endPoint x: 28, endPoint y: 214, distance: 127.4
drag, startPoint x: 28, startPoint y: 214, endPoint x: 414, endPoint y: 411, distance: 433.1
click at [414, 411] on div "Loading... Saving… Loading... Saving… Assigned to Me Add New Requested By Job D…" at bounding box center [280, 262] width 484 height 404
click at [184, 175] on p at bounding box center [196, 178] width 81 height 8
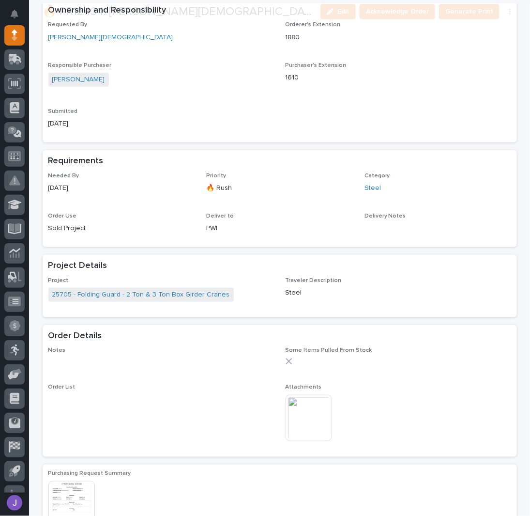
scroll to position [258, 0]
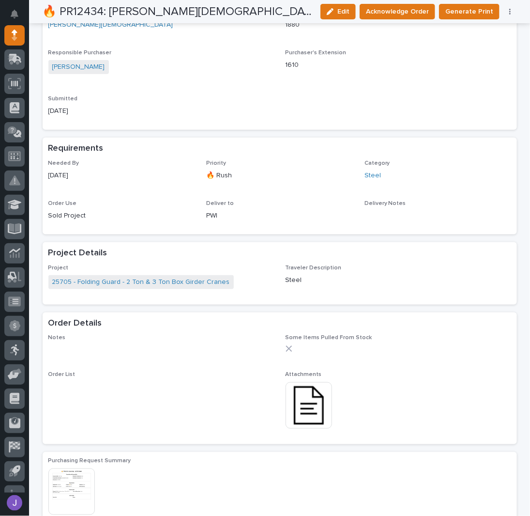
click at [300, 400] on img at bounding box center [309, 405] width 47 height 47
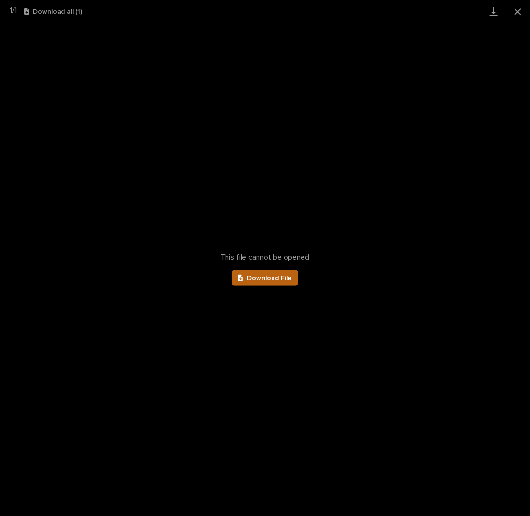
click at [287, 281] on link "Download File" at bounding box center [265, 278] width 67 height 16
click at [518, 12] on button "Close gallery" at bounding box center [518, 11] width 24 height 23
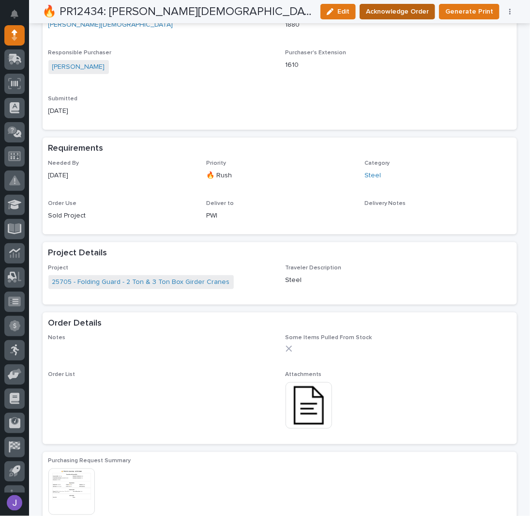
click at [408, 13] on span "Acknowledge Order" at bounding box center [397, 12] width 63 height 12
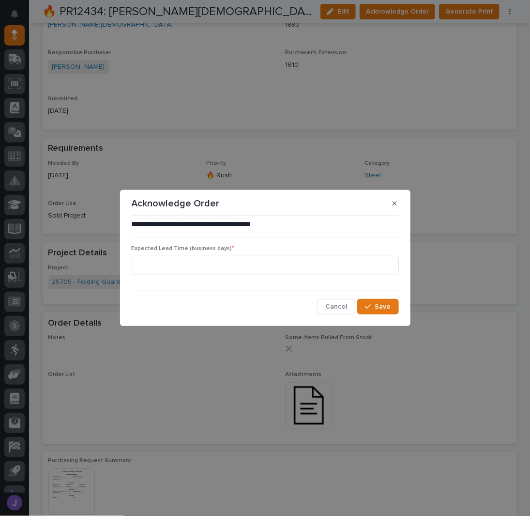
click at [267, 254] on div "Expected Lead Time (business days) *" at bounding box center [265, 264] width 267 height 38
click at [260, 262] on input at bounding box center [265, 265] width 267 height 19
type input "0"
click at [388, 309] on span "Save" at bounding box center [383, 306] width 16 height 9
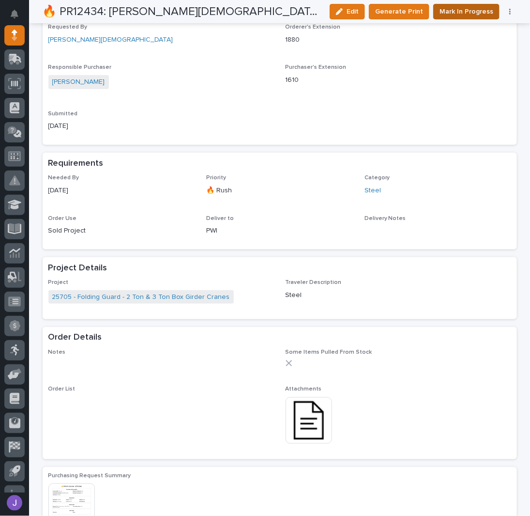
scroll to position [346, 0]
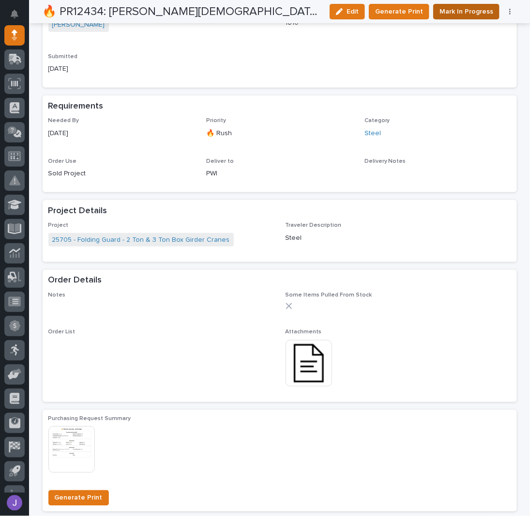
click at [463, 14] on span "Mark In Progress" at bounding box center [467, 12] width 54 height 12
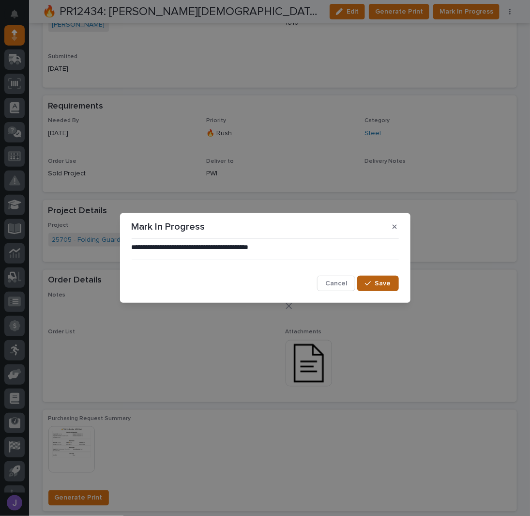
click at [379, 287] on span "Save" at bounding box center [383, 283] width 16 height 9
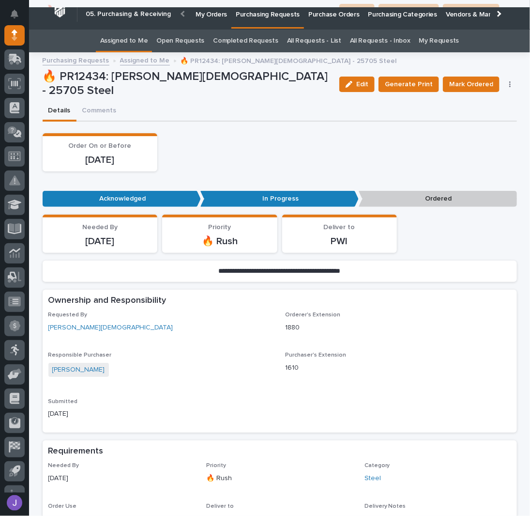
scroll to position [0, 0]
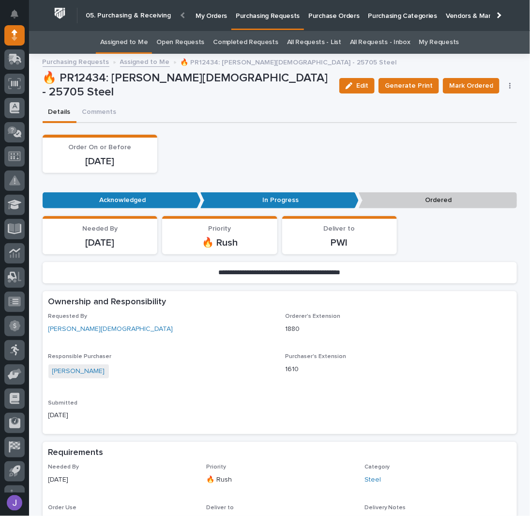
click at [146, 36] on link "Assigned to Me" at bounding box center [124, 42] width 48 height 23
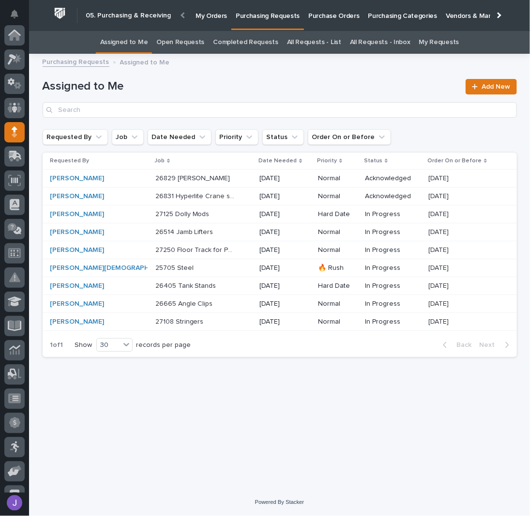
scroll to position [97, 0]
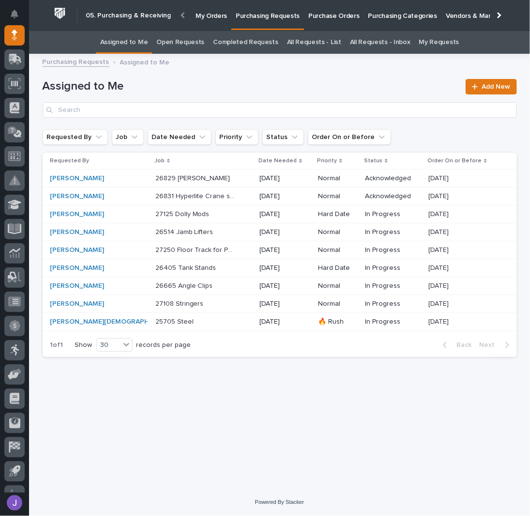
click at [204, 231] on p at bounding box center [196, 232] width 81 height 8
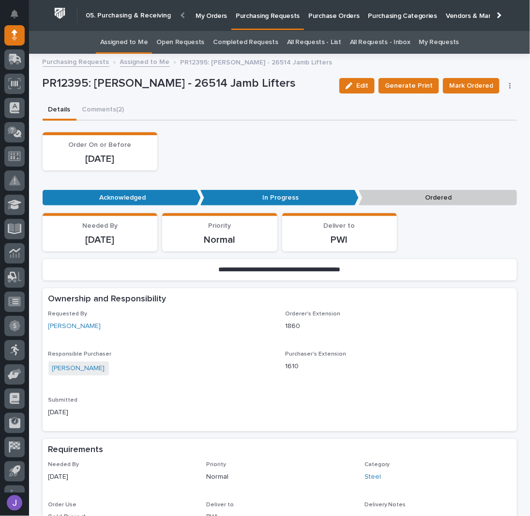
click at [124, 38] on link "Assigned to Me" at bounding box center [124, 42] width 48 height 23
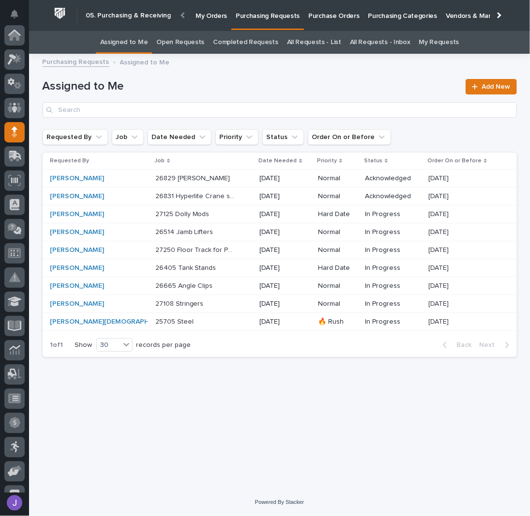
scroll to position [97, 0]
click at [209, 266] on p at bounding box center [196, 268] width 81 height 8
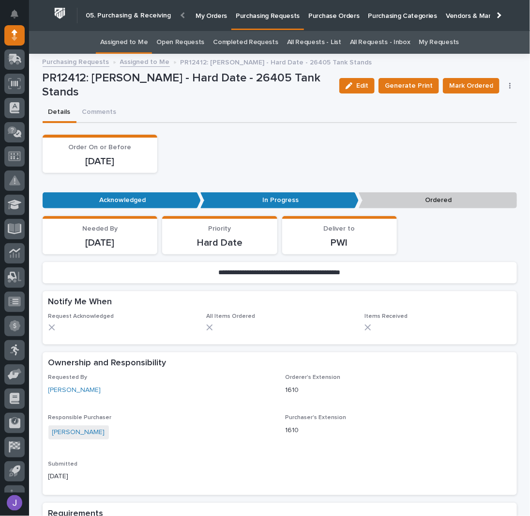
click at [140, 48] on link "Assigned to Me" at bounding box center [124, 42] width 48 height 23
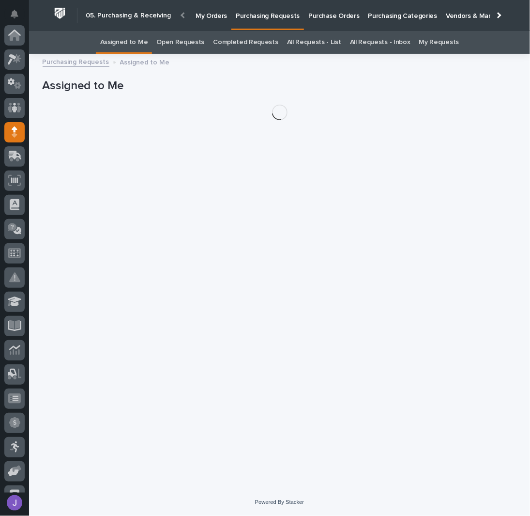
scroll to position [97, 0]
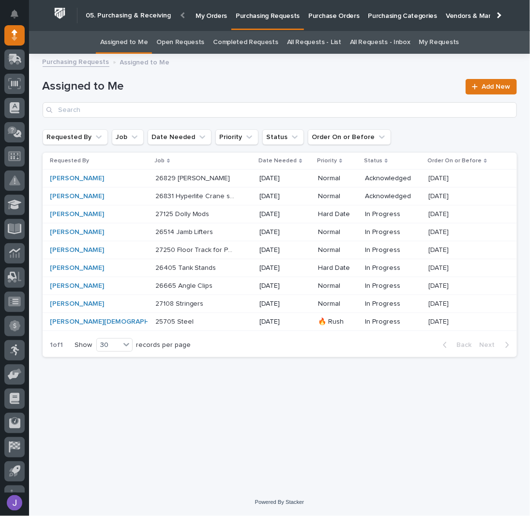
click at [206, 189] on div "26831 Hyperlite Crane system 26831 Hyperlite Crane system" at bounding box center [204, 196] width 97 height 16
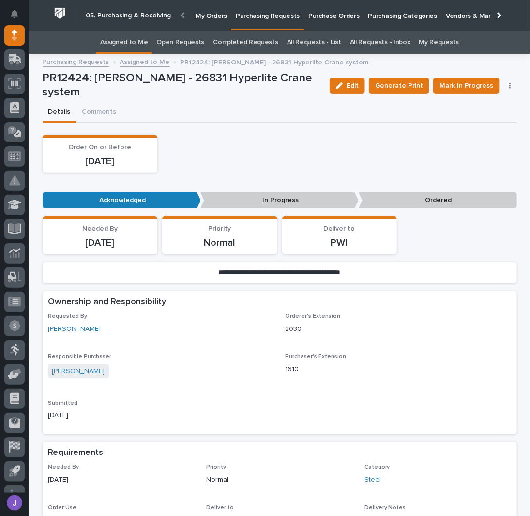
click at [138, 40] on link "Assigned to Me" at bounding box center [124, 42] width 48 height 23
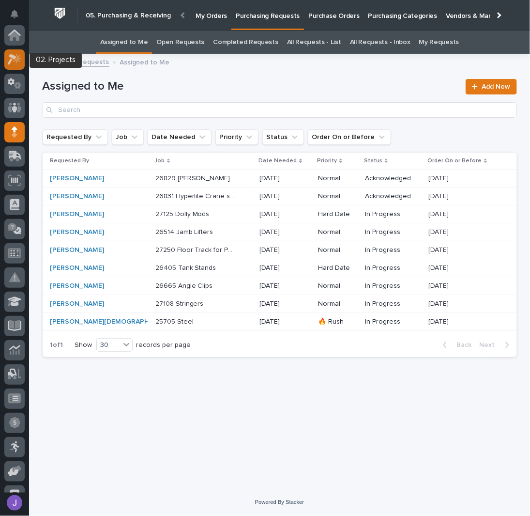
click at [15, 65] on div at bounding box center [14, 59] width 20 height 20
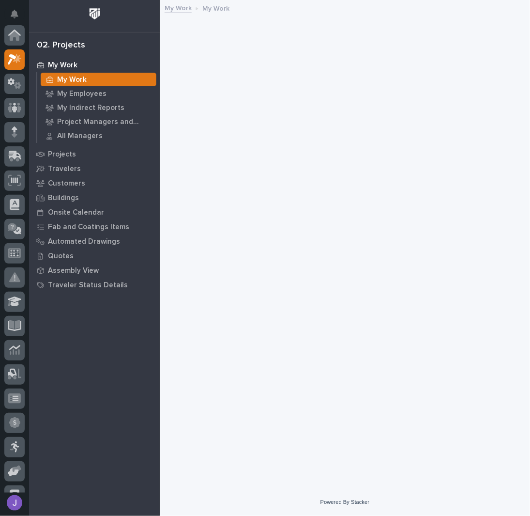
scroll to position [24, 0]
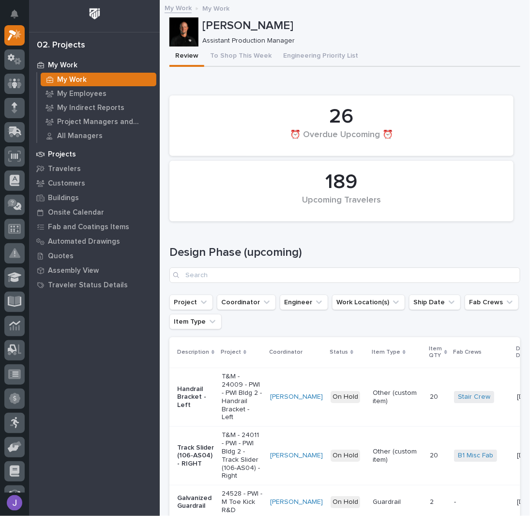
click at [73, 153] on p "Projects" at bounding box center [62, 154] width 28 height 9
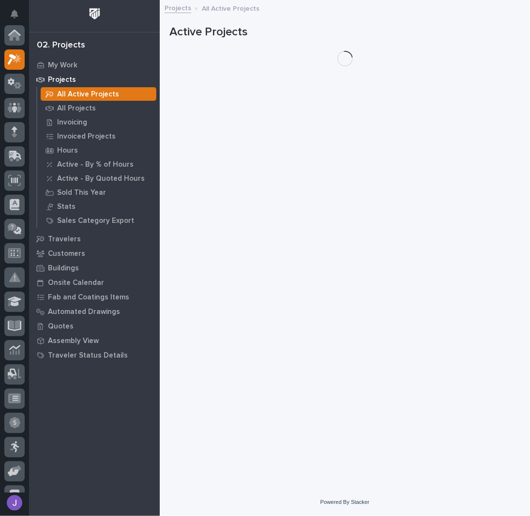
scroll to position [24, 0]
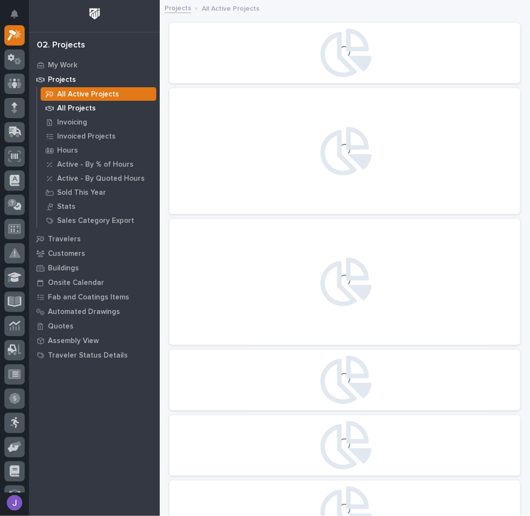
click at [78, 110] on p "All Projects" at bounding box center [76, 108] width 39 height 9
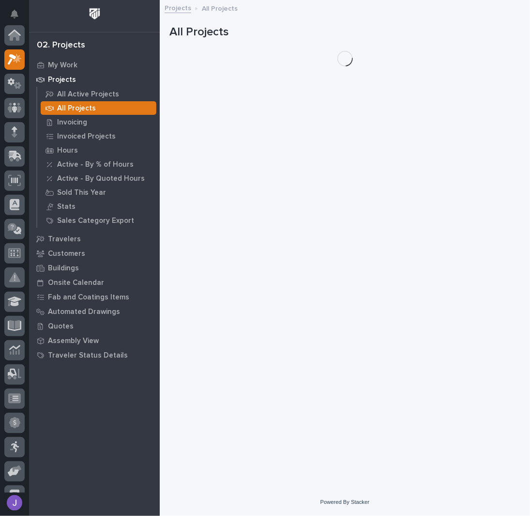
scroll to position [24, 0]
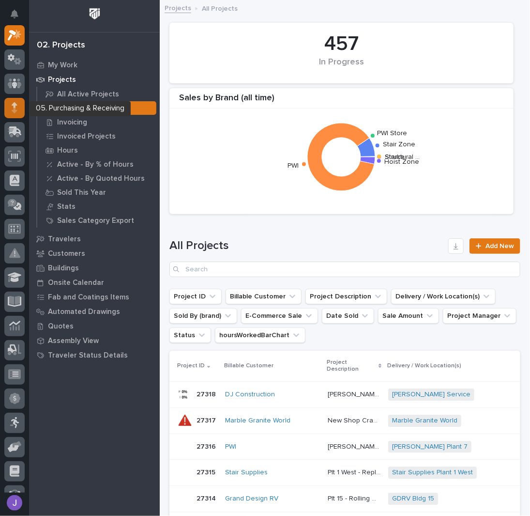
click at [18, 106] on div at bounding box center [14, 108] width 20 height 20
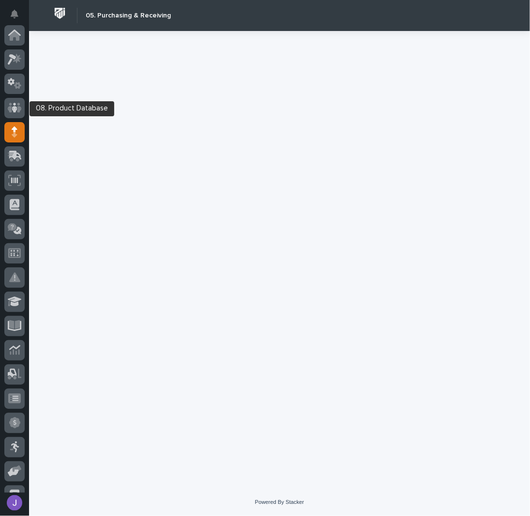
scroll to position [97, 0]
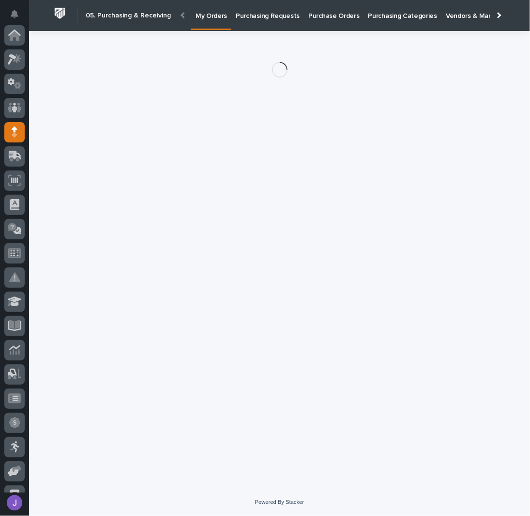
scroll to position [97, 0]
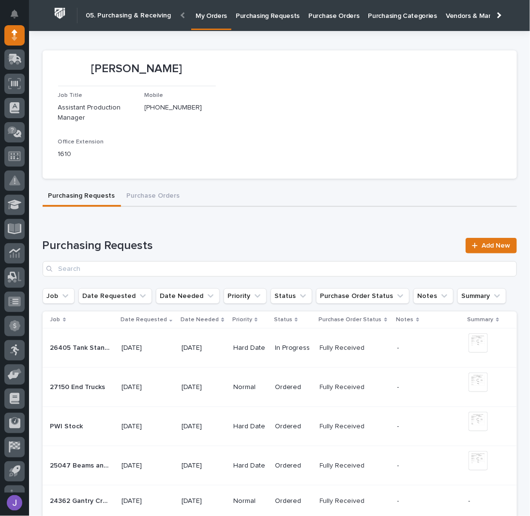
click at [258, 24] on link "Purchasing Requests" at bounding box center [268, 15] width 73 height 30
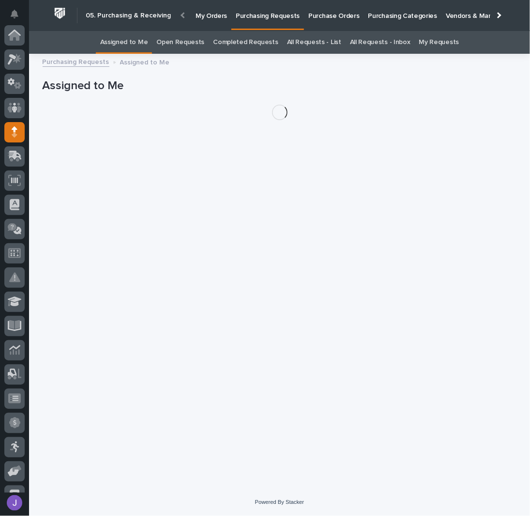
scroll to position [97, 0]
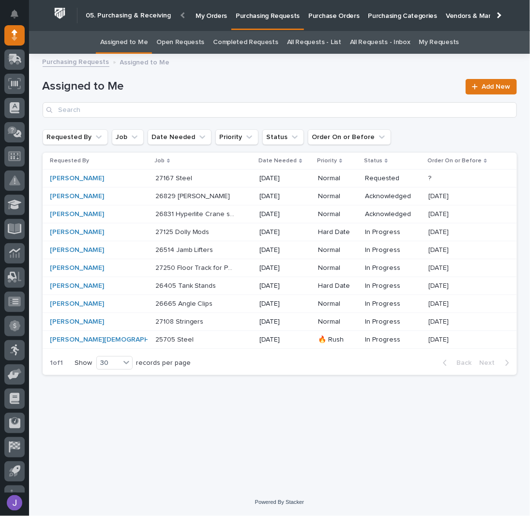
click at [302, 45] on link "All Requests - List" at bounding box center [314, 42] width 54 height 23
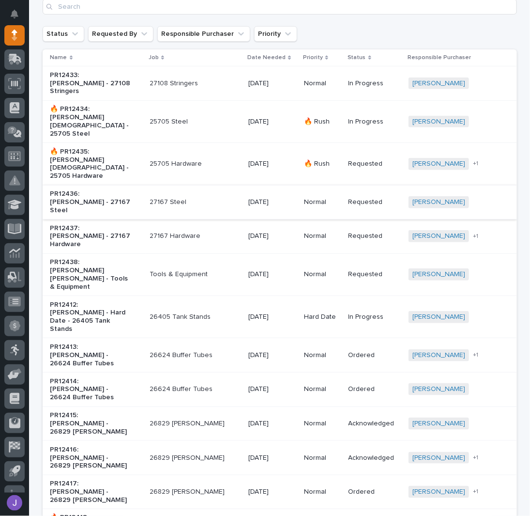
scroll to position [129, 0]
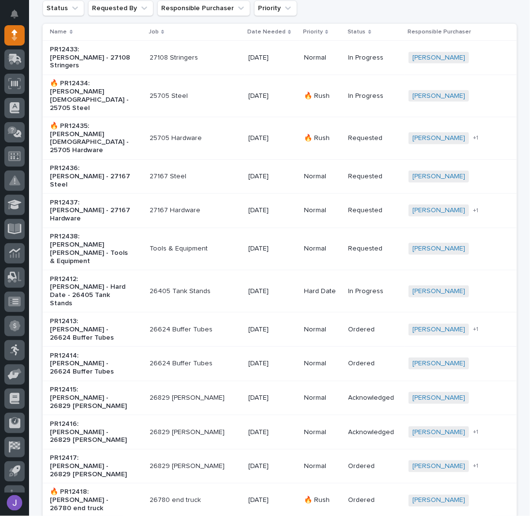
click at [125, 488] on p "🔥 PR12418: [PERSON_NAME] - 26780 end truck" at bounding box center [90, 500] width 81 height 24
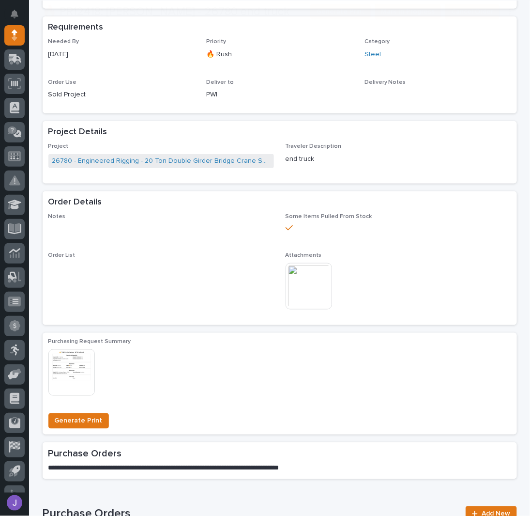
scroll to position [382, 0]
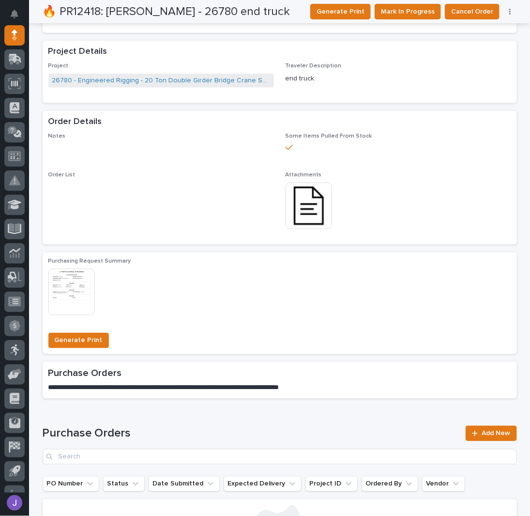
click at [298, 204] on img at bounding box center [309, 206] width 47 height 47
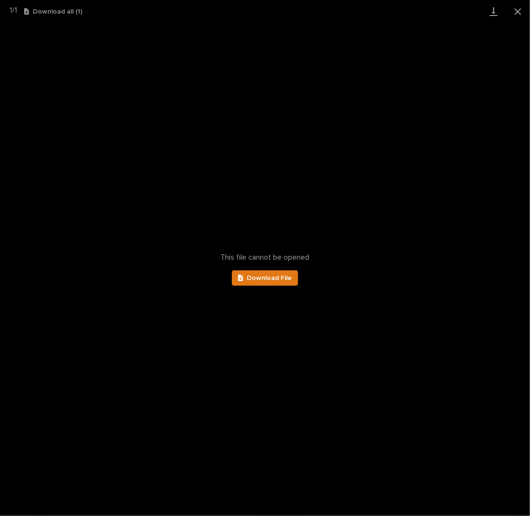
click at [280, 286] on div "This file cannot be opened Download File" at bounding box center [265, 269] width 530 height 493
click at [276, 282] on link "Download File" at bounding box center [265, 278] width 67 height 16
click at [519, 12] on button "Close gallery" at bounding box center [518, 11] width 24 height 23
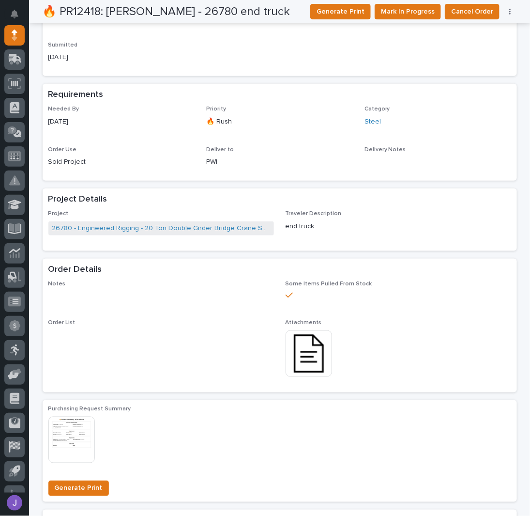
scroll to position [0, 0]
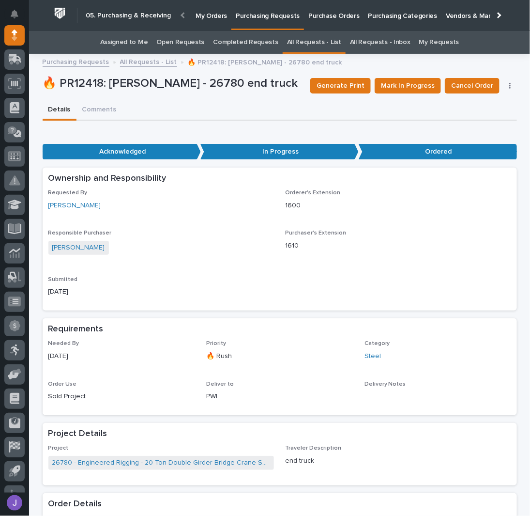
click at [124, 41] on link "Assigned to Me" at bounding box center [124, 42] width 48 height 23
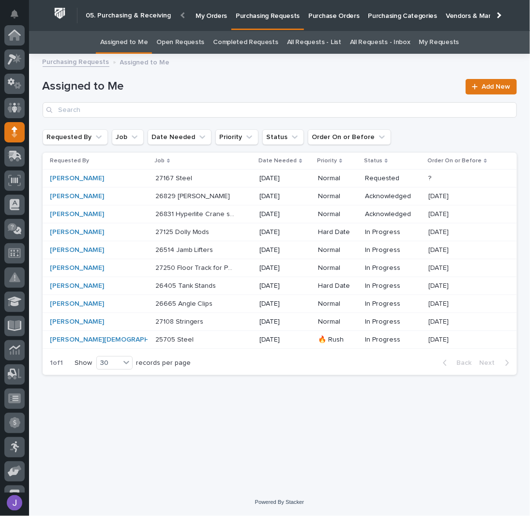
scroll to position [97, 0]
click at [182, 212] on p "26831 Hyperlite Crane system" at bounding box center [197, 213] width 83 height 10
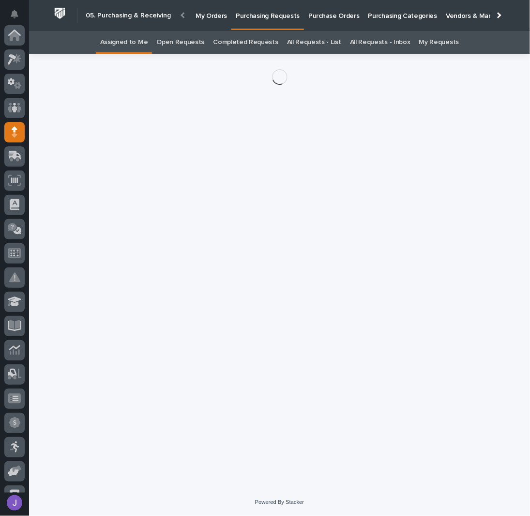
scroll to position [97, 0]
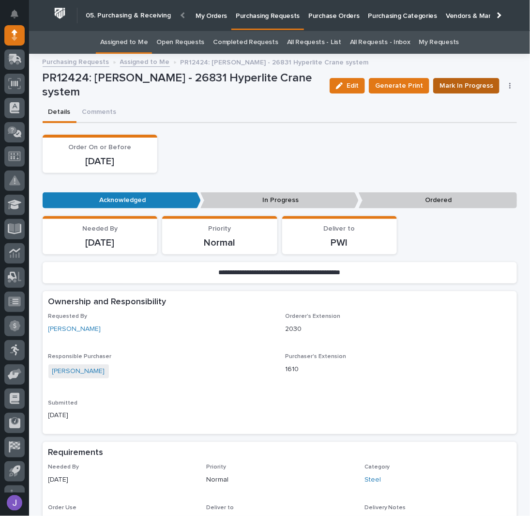
click at [467, 88] on span "Mark In Progress" at bounding box center [467, 86] width 54 height 12
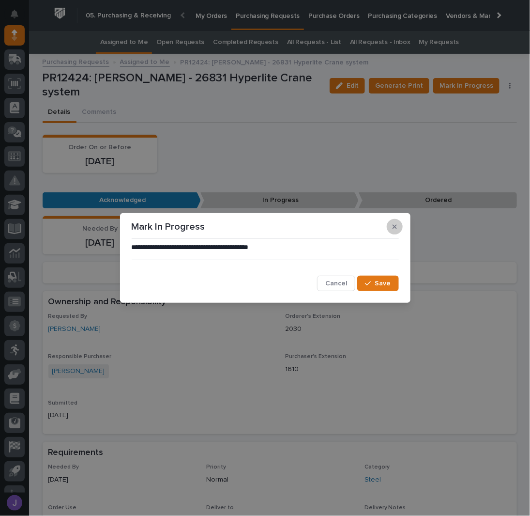
click at [394, 224] on icon "button" at bounding box center [395, 226] width 4 height 7
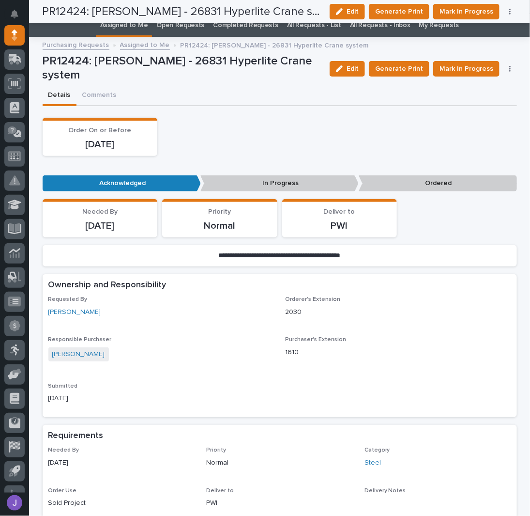
scroll to position [0, 0]
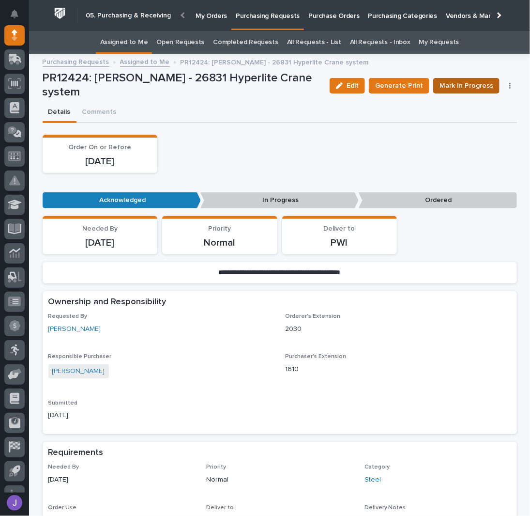
click at [456, 80] on span "Mark In Progress" at bounding box center [467, 86] width 54 height 12
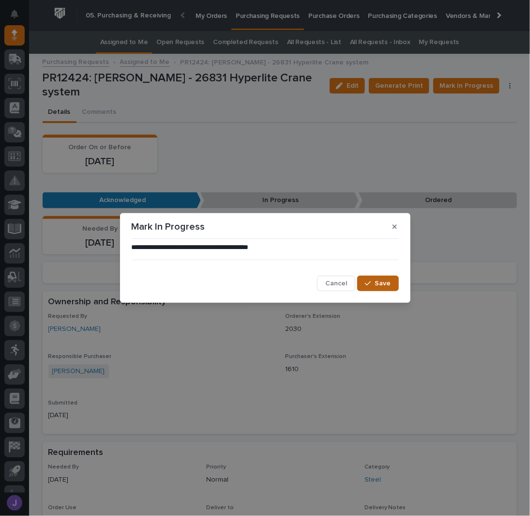
click at [375, 288] on button "Save" at bounding box center [378, 284] width 41 height 16
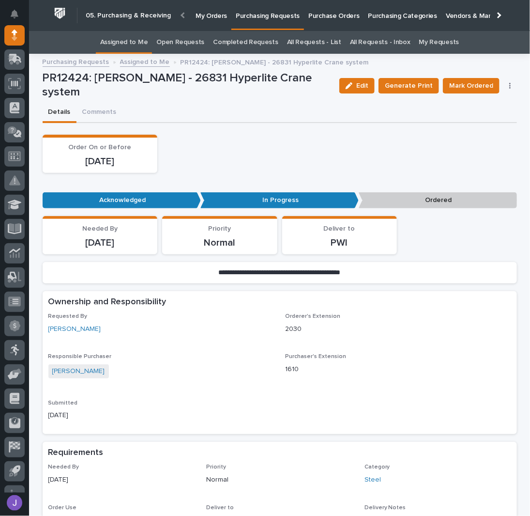
click at [130, 41] on link "Assigned to Me" at bounding box center [124, 42] width 48 height 23
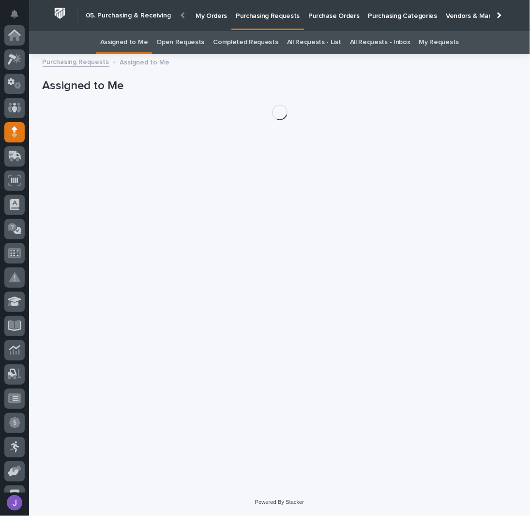
scroll to position [97, 0]
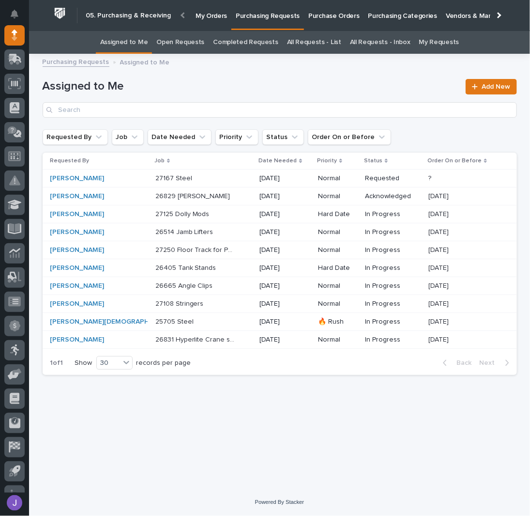
click at [203, 270] on p at bounding box center [196, 268] width 81 height 8
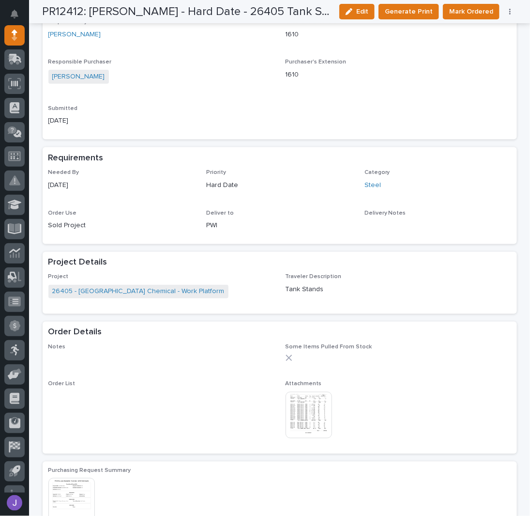
scroll to position [388, 0]
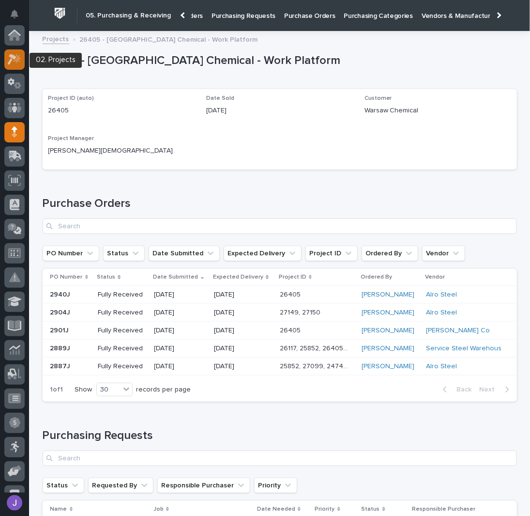
click at [16, 58] on icon at bounding box center [17, 58] width 8 height 10
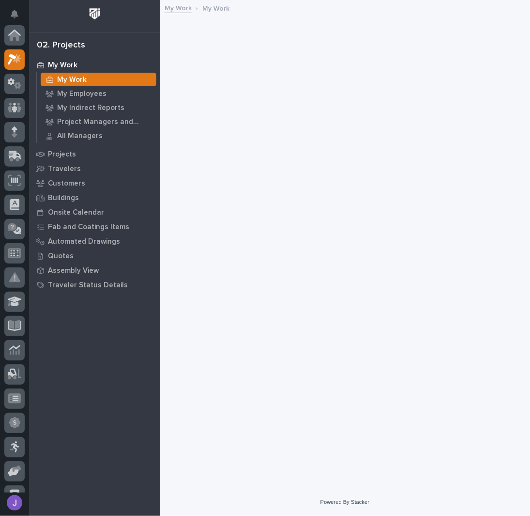
scroll to position [24, 0]
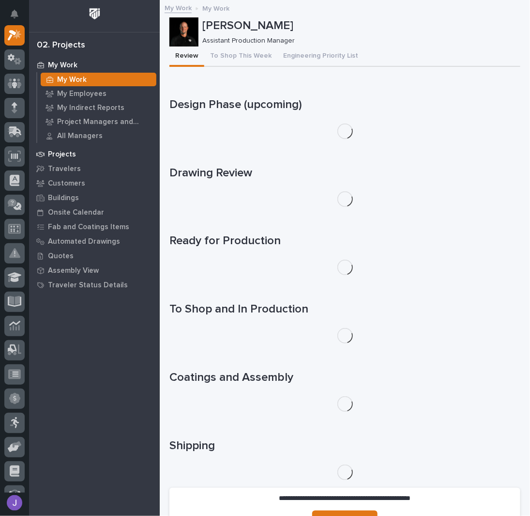
click at [60, 154] on p "Projects" at bounding box center [62, 154] width 28 height 9
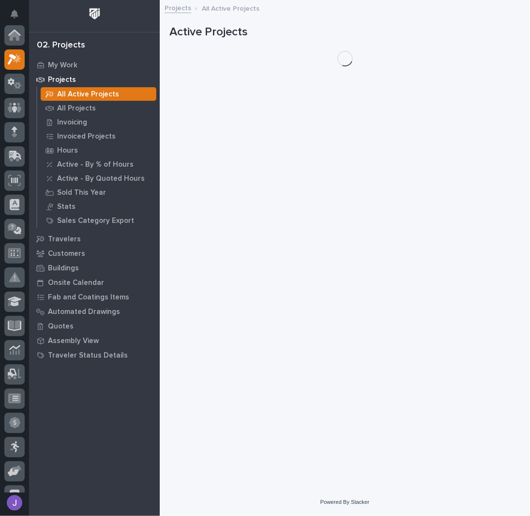
scroll to position [24, 0]
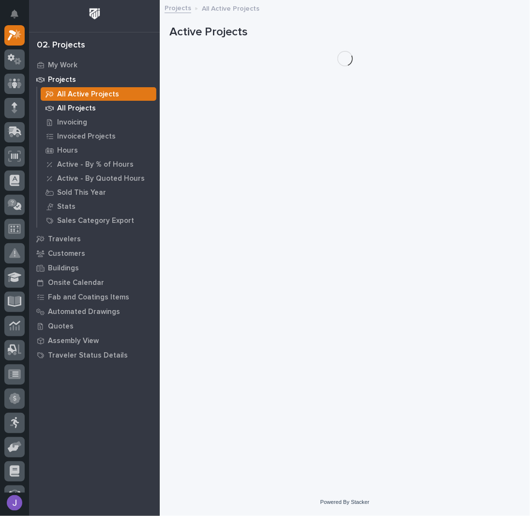
click at [78, 108] on p "All Projects" at bounding box center [76, 108] width 39 height 9
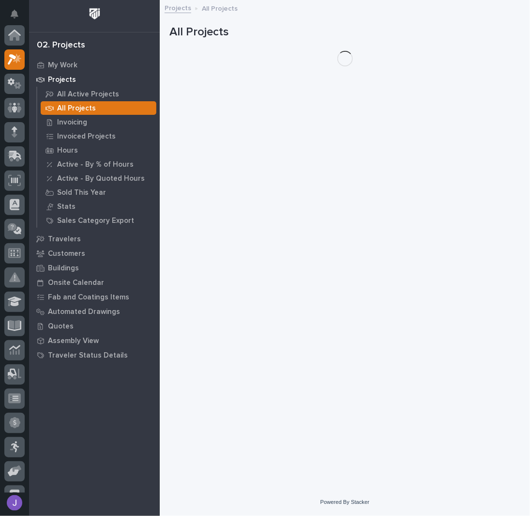
scroll to position [24, 0]
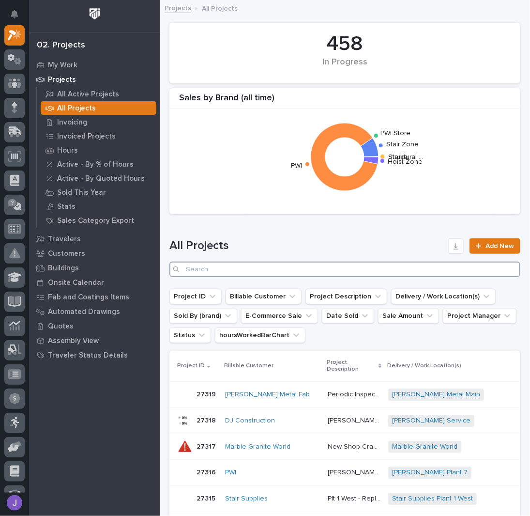
click at [233, 267] on input "Search" at bounding box center [345, 270] width 351 height 16
type input "26405"
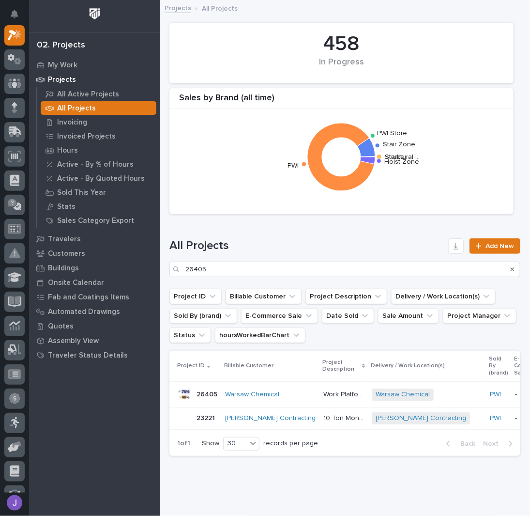
click at [324, 395] on p "Work Platform" at bounding box center [345, 394] width 43 height 10
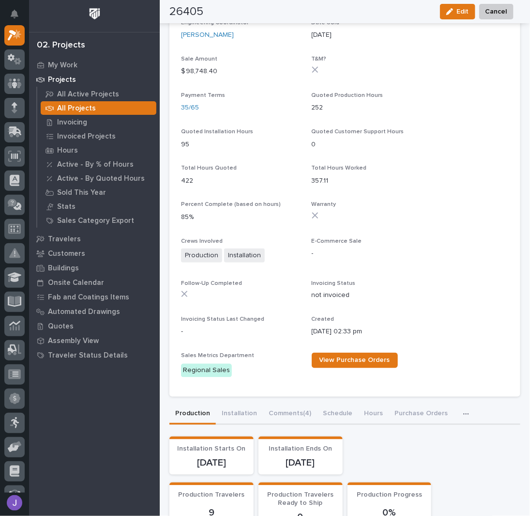
scroll to position [388, 0]
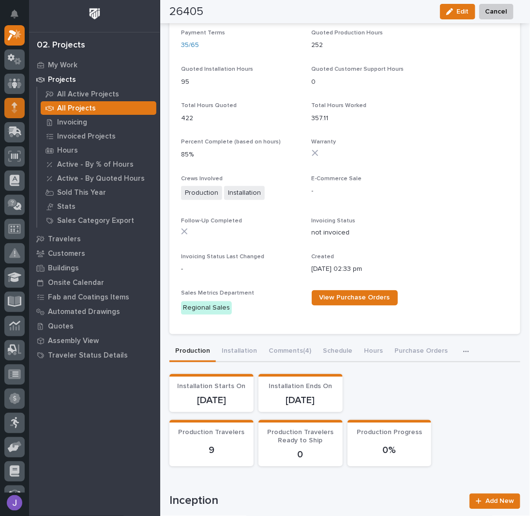
click at [21, 106] on div at bounding box center [14, 108] width 20 height 20
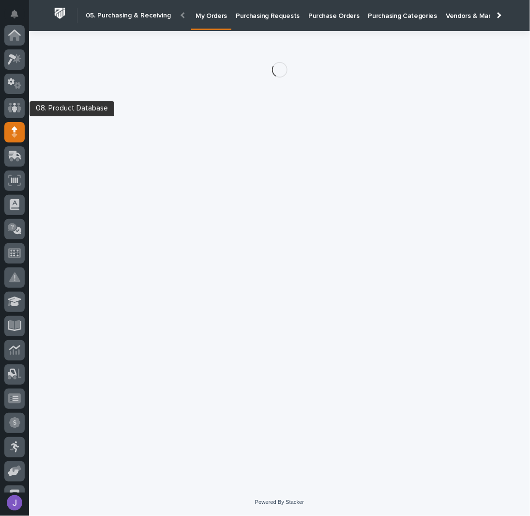
scroll to position [97, 0]
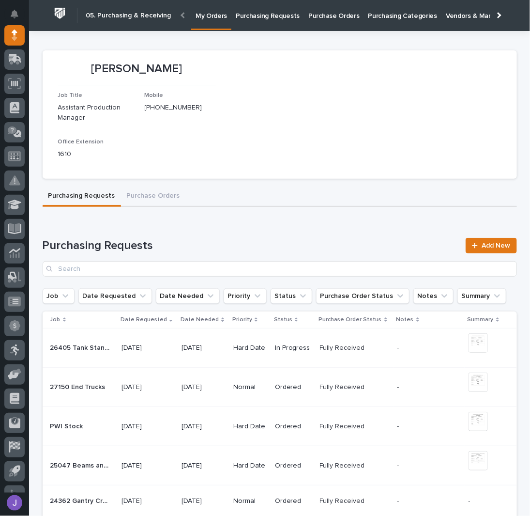
click at [233, 24] on link "Purchasing Requests" at bounding box center [268, 15] width 73 height 30
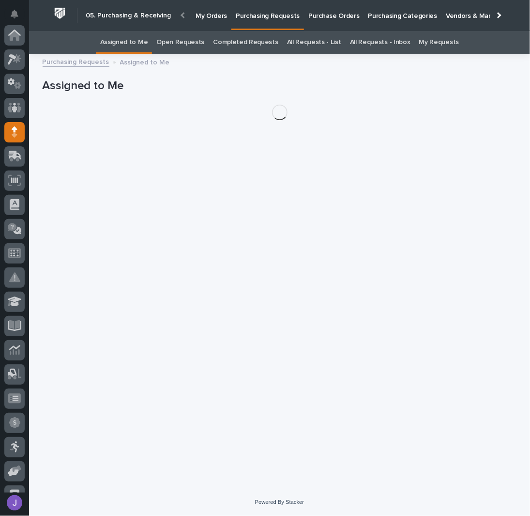
scroll to position [97, 0]
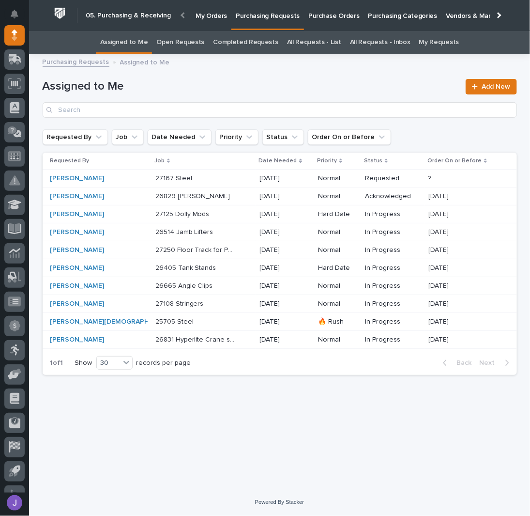
click at [214, 178] on div "27167 Steel 27167 Steel" at bounding box center [204, 179] width 97 height 16
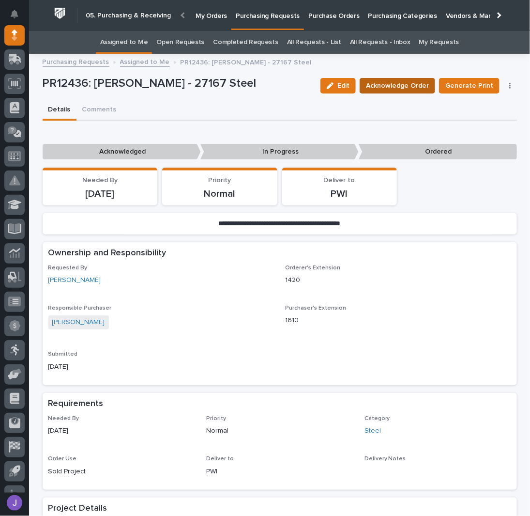
click at [378, 79] on button "Acknowledge Order" at bounding box center [398, 86] width 76 height 16
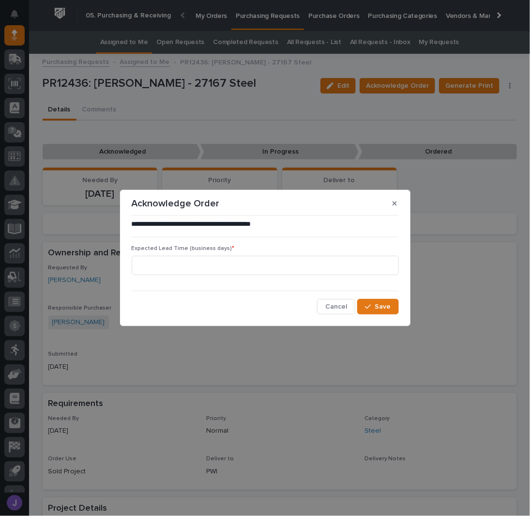
click at [276, 255] on div "Expected Lead Time (business days) *" at bounding box center [265, 264] width 267 height 38
click at [279, 262] on input at bounding box center [265, 265] width 267 height 19
type input "0"
click at [367, 305] on icon "button" at bounding box center [368, 306] width 6 height 7
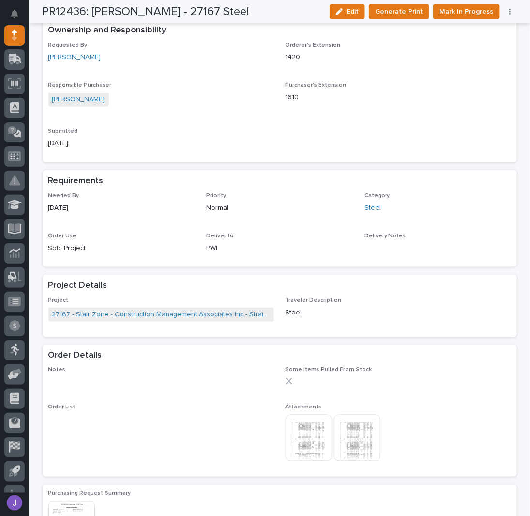
scroll to position [388, 0]
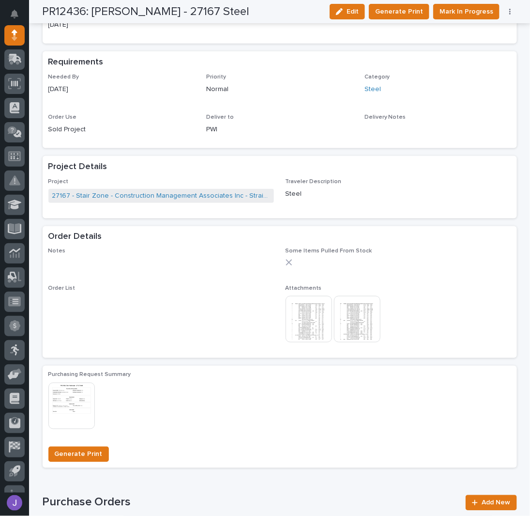
click at [311, 328] on img at bounding box center [309, 319] width 47 height 47
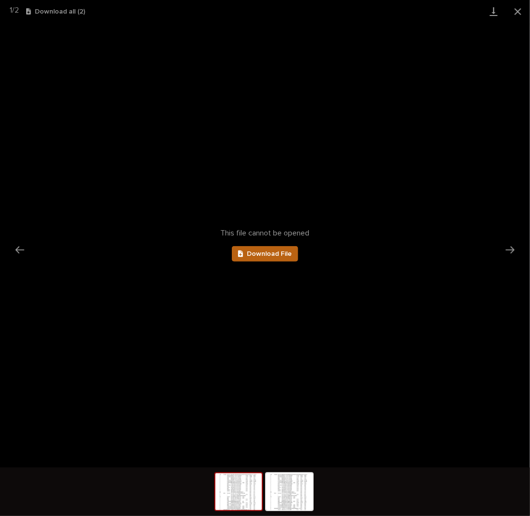
click at [272, 258] on link "Download File" at bounding box center [265, 254] width 67 height 16
click at [516, 14] on button "Close gallery" at bounding box center [518, 11] width 24 height 23
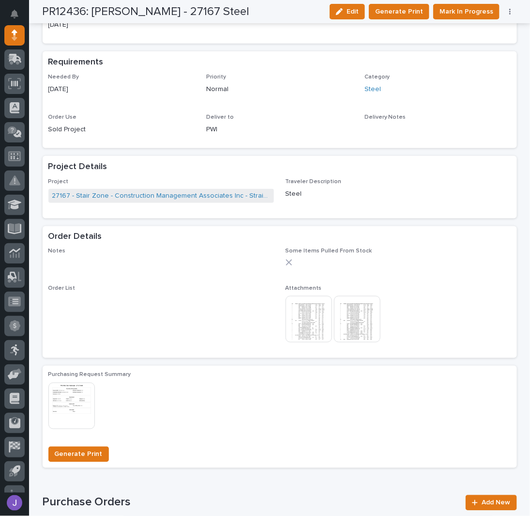
click at [361, 328] on img at bounding box center [357, 319] width 47 height 47
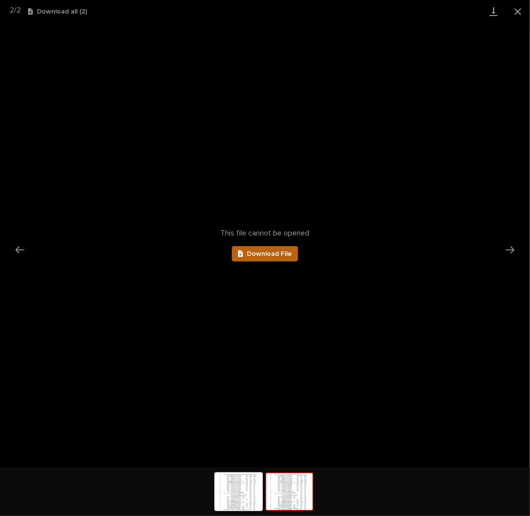
click at [272, 251] on span "Download File" at bounding box center [269, 253] width 45 height 7
click at [513, 8] on button "Close gallery" at bounding box center [518, 11] width 24 height 23
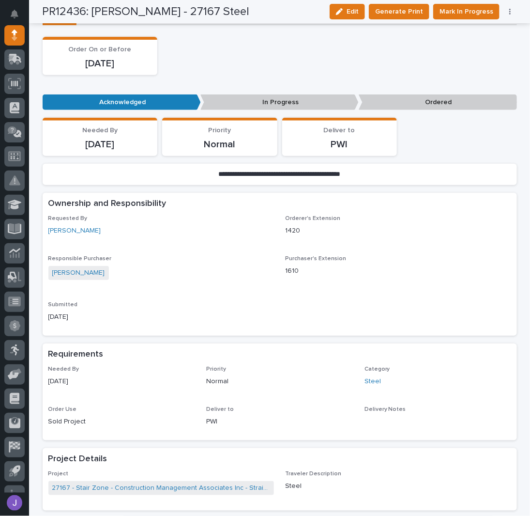
scroll to position [64, 0]
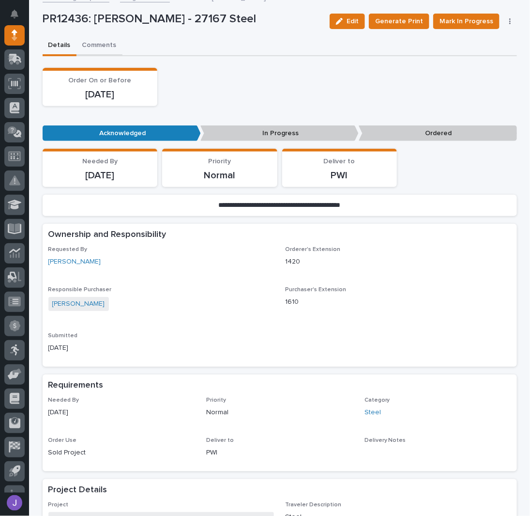
click at [96, 50] on div "**********" at bounding box center [279, 512] width 501 height 1152
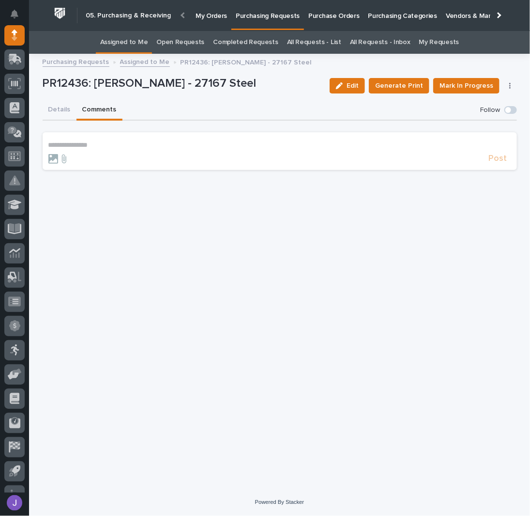
click at [78, 139] on section "**********" at bounding box center [280, 151] width 475 height 38
click at [95, 142] on p "**********" at bounding box center [279, 145] width 463 height 8
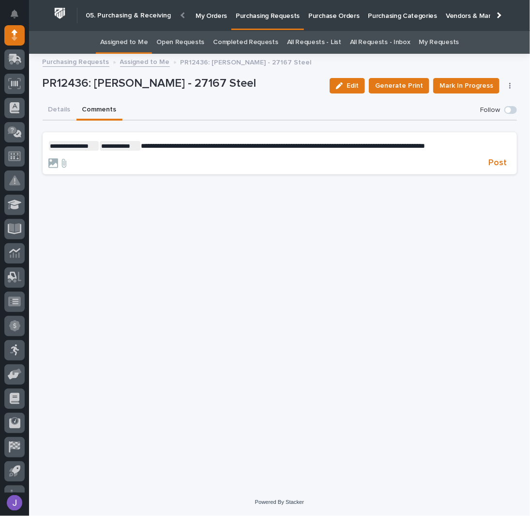
click at [498, 145] on p "**********" at bounding box center [279, 146] width 463 height 10
click at [495, 169] on span "Post" at bounding box center [498, 162] width 18 height 11
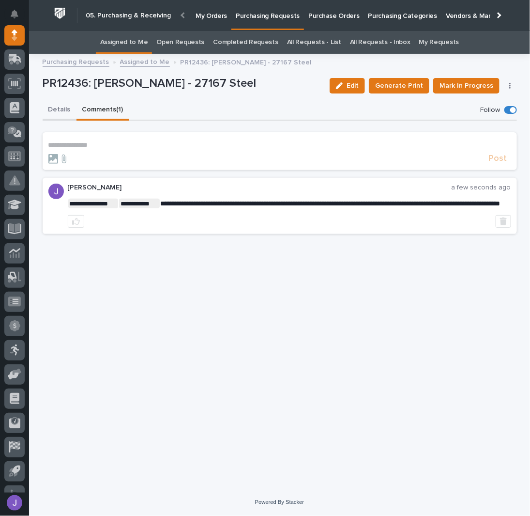
click at [52, 113] on button "Details" at bounding box center [60, 110] width 34 height 20
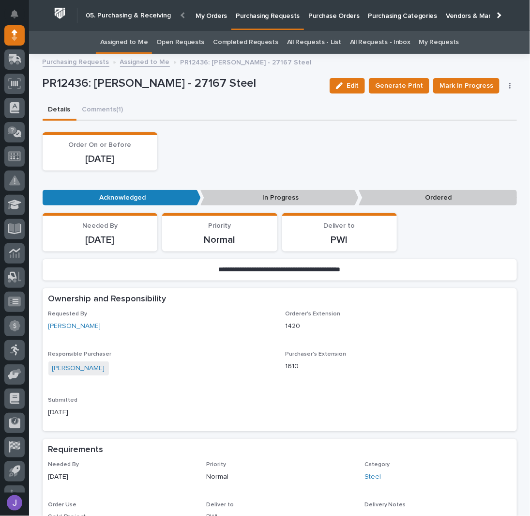
click at [298, 96] on div "PR12436: Tyler Hartsough - 27167 Steel Edit Generate Print Mark In Progress Can…" at bounding box center [280, 85] width 475 height 29
click at [508, 88] on button "button" at bounding box center [511, 85] width 14 height 7
click at [483, 102] on span "Cancel Order" at bounding box center [476, 105] width 42 height 12
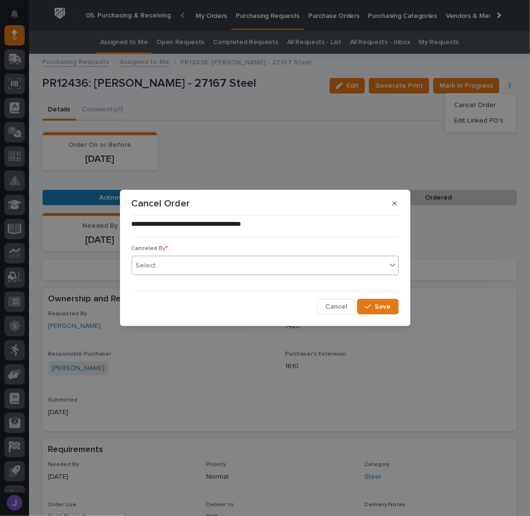
click at [223, 271] on div "Select..." at bounding box center [259, 266] width 254 height 16
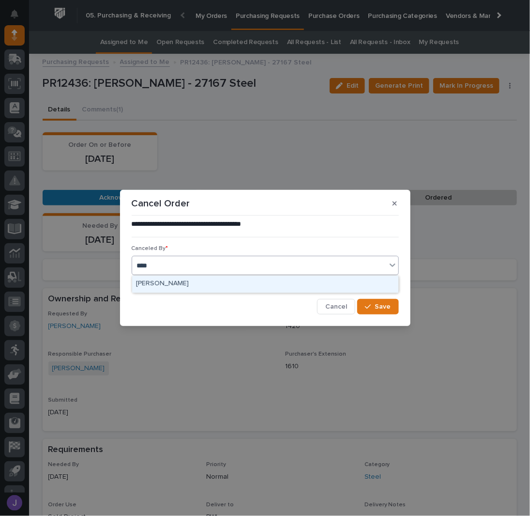
type input "*****"
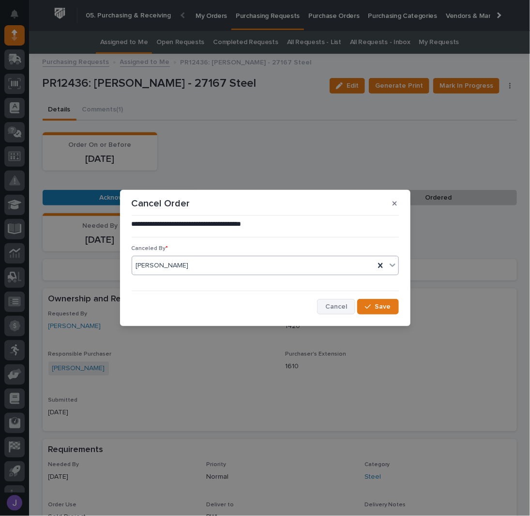
click at [345, 304] on span "Cancel" at bounding box center [337, 306] width 22 height 9
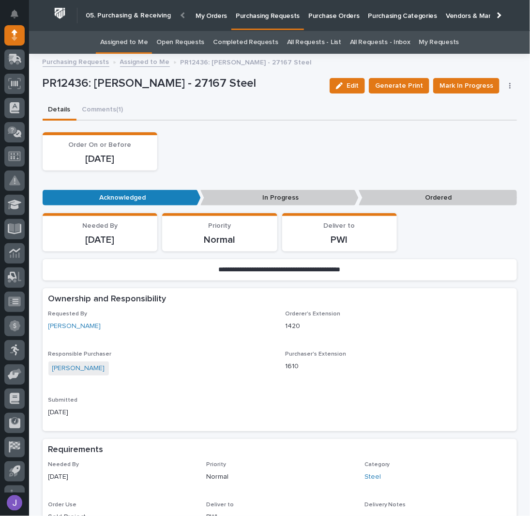
click at [265, 157] on div "Order On or Before 10/03/2025" at bounding box center [280, 151] width 475 height 38
click at [508, 85] on button "button" at bounding box center [511, 85] width 14 height 7
click at [475, 105] on span "Cancel Order" at bounding box center [476, 105] width 42 height 12
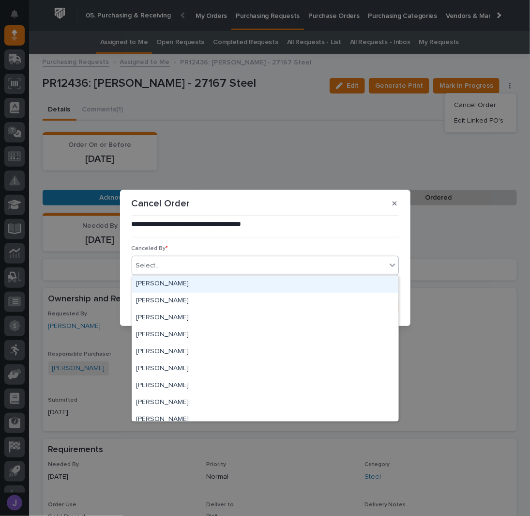
click at [233, 264] on div "Select..." at bounding box center [259, 266] width 254 height 16
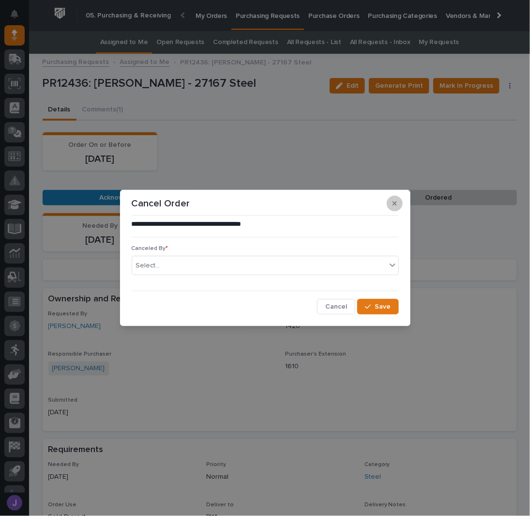
click at [393, 200] on button "button" at bounding box center [395, 204] width 16 height 16
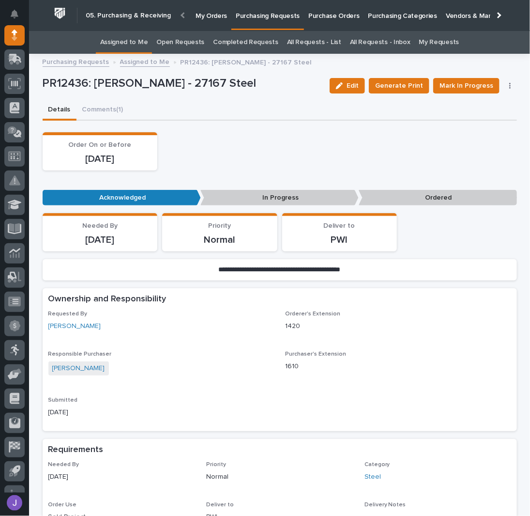
click at [306, 152] on div "Order On or Before 10/03/2025" at bounding box center [280, 151] width 475 height 38
click at [138, 44] on link "Assigned to Me" at bounding box center [124, 42] width 48 height 23
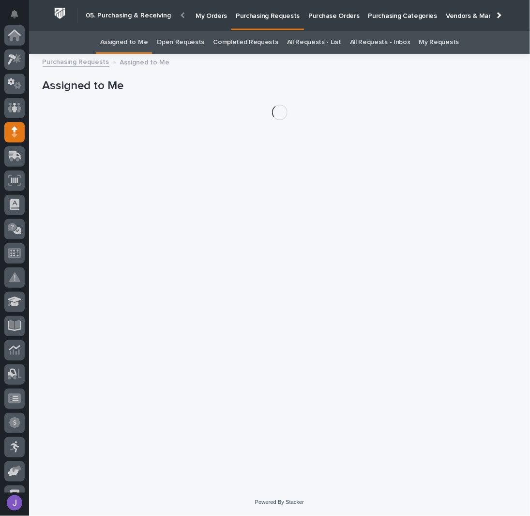
scroll to position [97, 0]
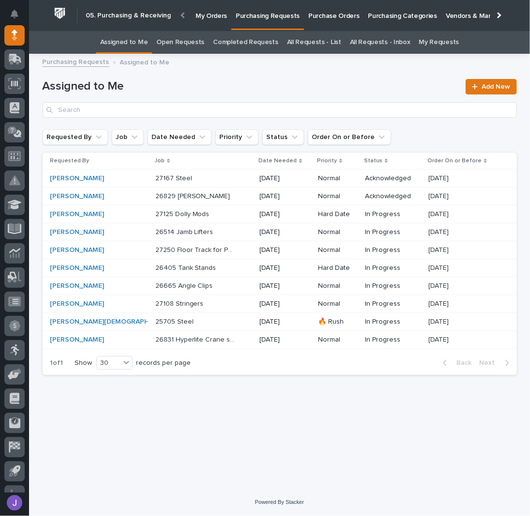
click at [212, 78] on div "Assigned to Me Add New" at bounding box center [280, 95] width 475 height 70
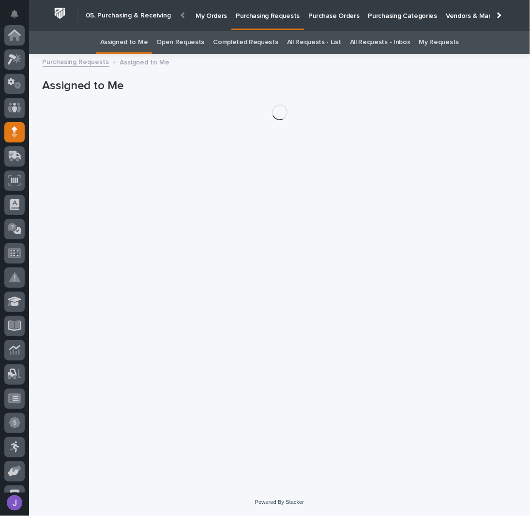
scroll to position [97, 0]
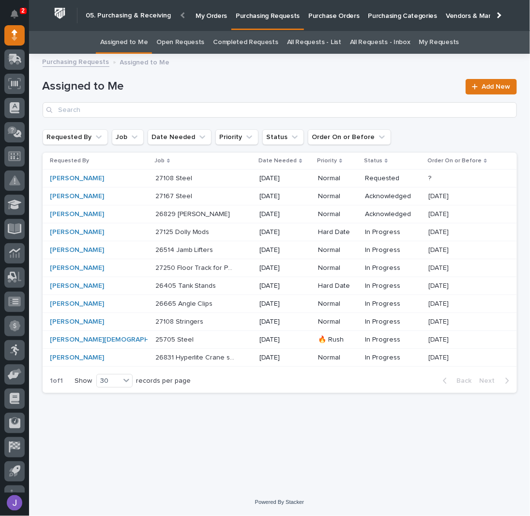
click at [122, 197] on div "[PERSON_NAME]" at bounding box center [90, 196] width 81 height 8
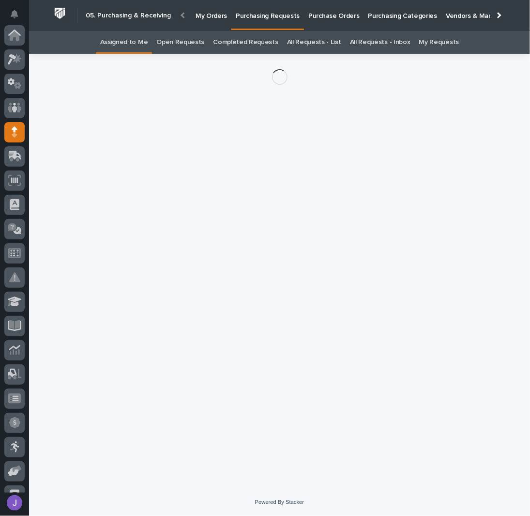
scroll to position [97, 0]
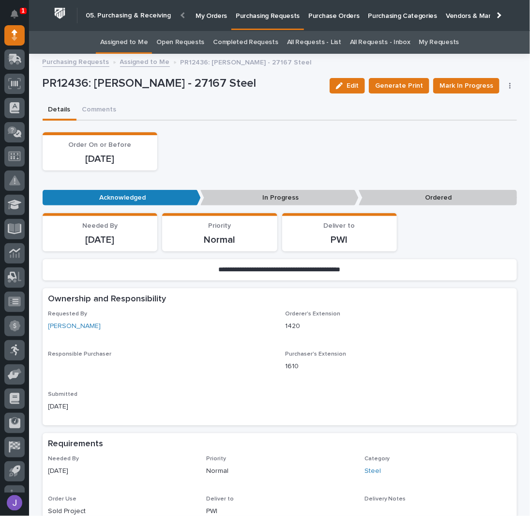
click at [510, 84] on icon "button" at bounding box center [511, 85] width 2 height 7
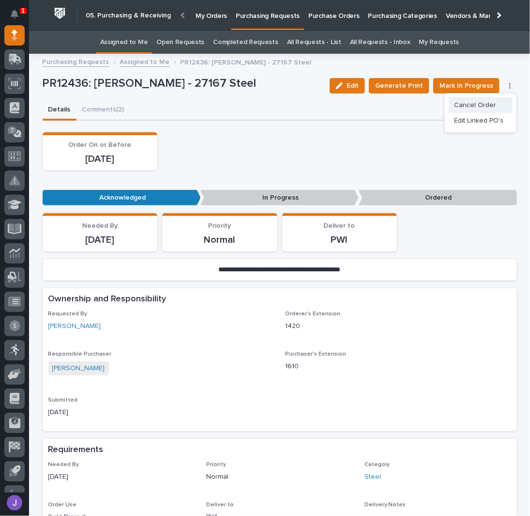
click at [473, 108] on span "Cancel Order" at bounding box center [476, 105] width 42 height 12
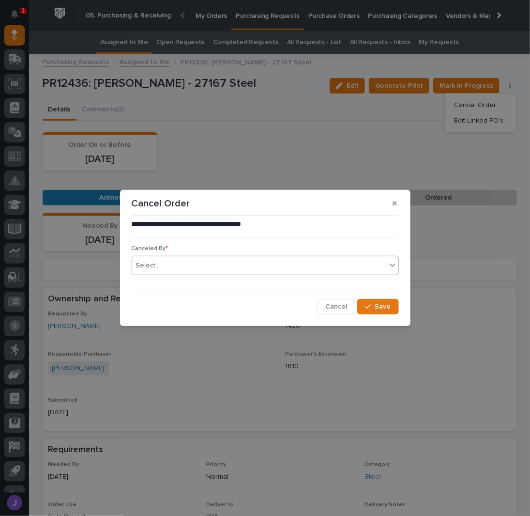
click at [206, 274] on div "Select..." at bounding box center [265, 265] width 267 height 19
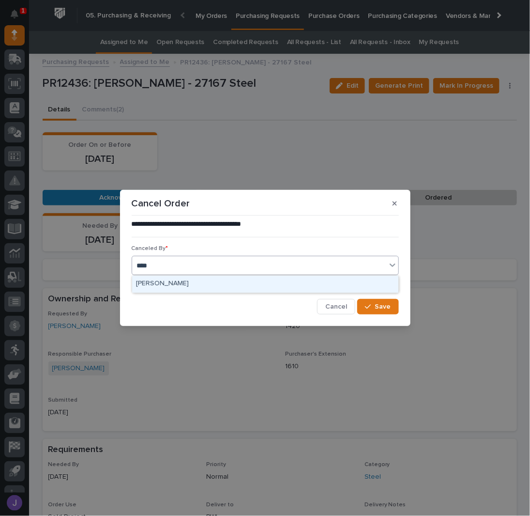
type input "*****"
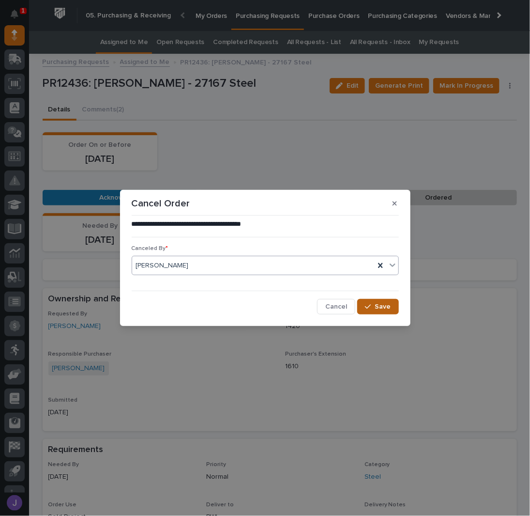
click at [397, 312] on button "Save" at bounding box center [378, 307] width 41 height 16
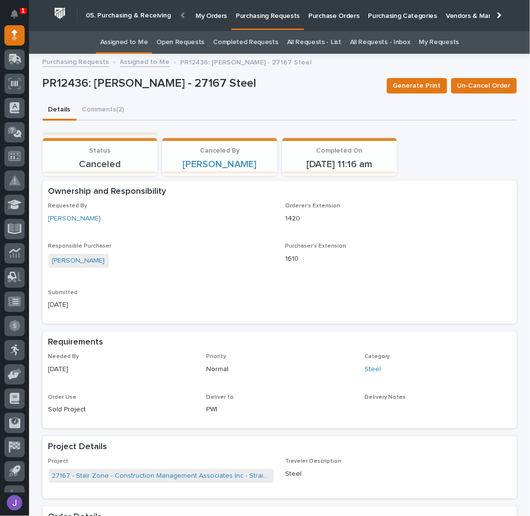
click at [286, 101] on div "Details Comments (2)" at bounding box center [280, 110] width 475 height 20
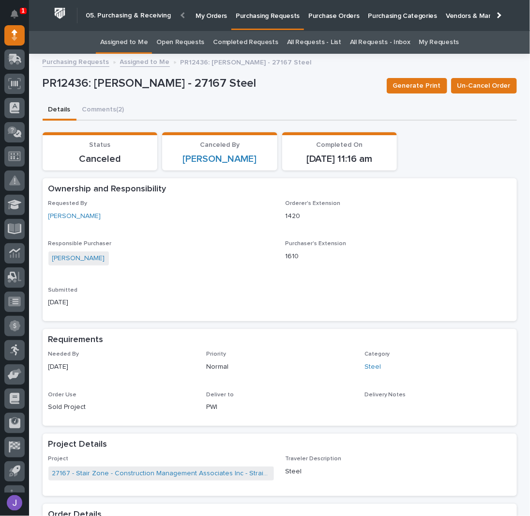
click at [145, 46] on link "Assigned to Me" at bounding box center [124, 42] width 48 height 23
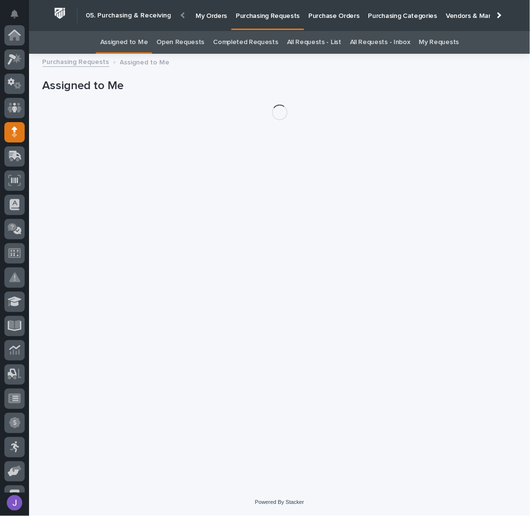
scroll to position [97, 0]
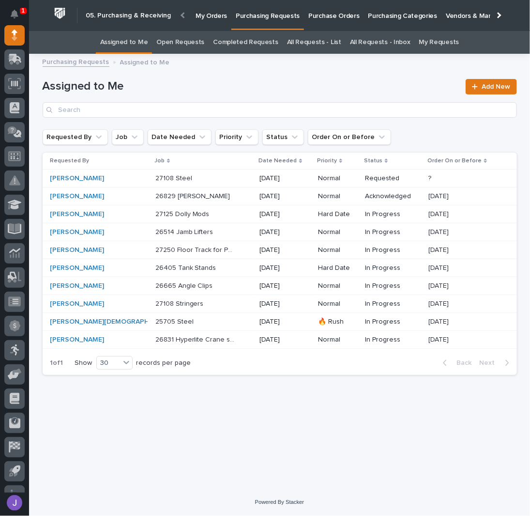
click at [194, 81] on h1 "Assigned to Me" at bounding box center [252, 86] width 418 height 14
